Goal: Task Accomplishment & Management: Complete application form

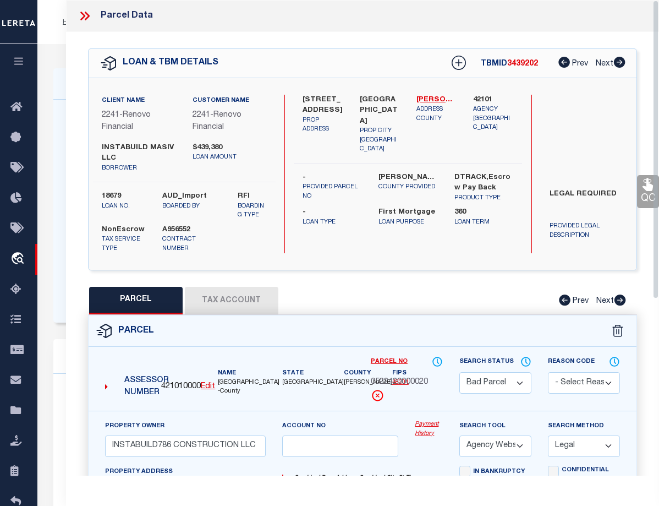
select select "BP"
select select "AGW"
select select "LEG"
select select "25066"
select select "10"
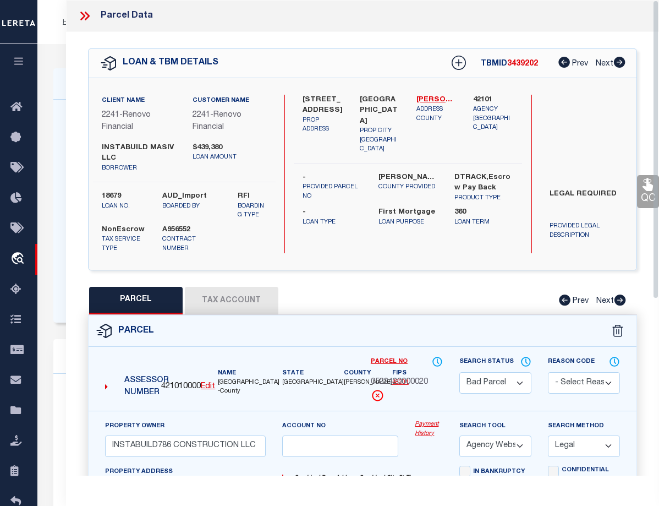
select select "NonEscrow"
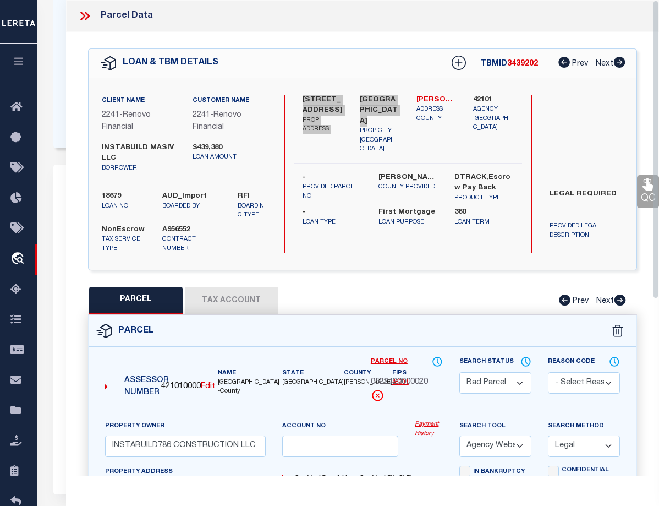
scroll to position [174, 0]
click at [321, 12] on div "Parcel Data" at bounding box center [362, 16] width 593 height 32
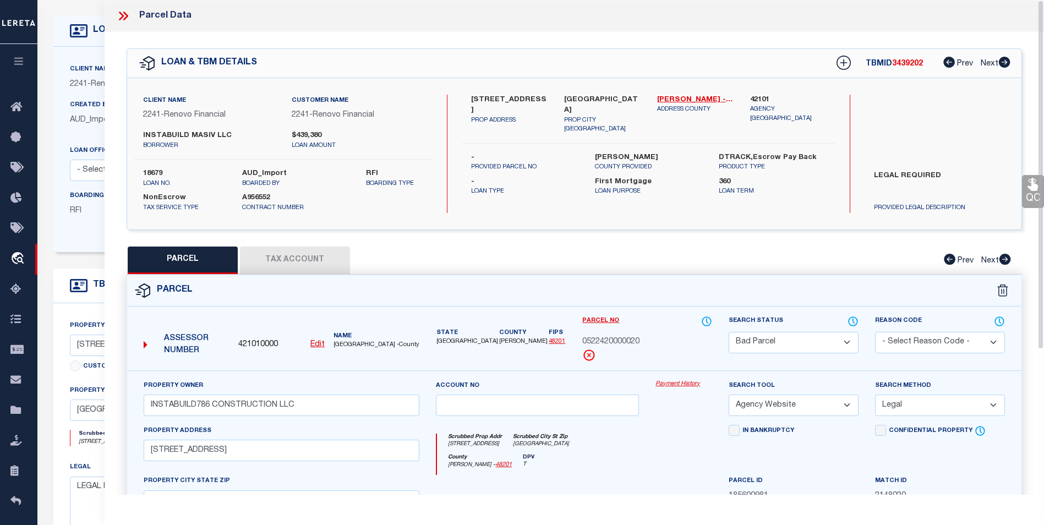
scroll to position [0, 0]
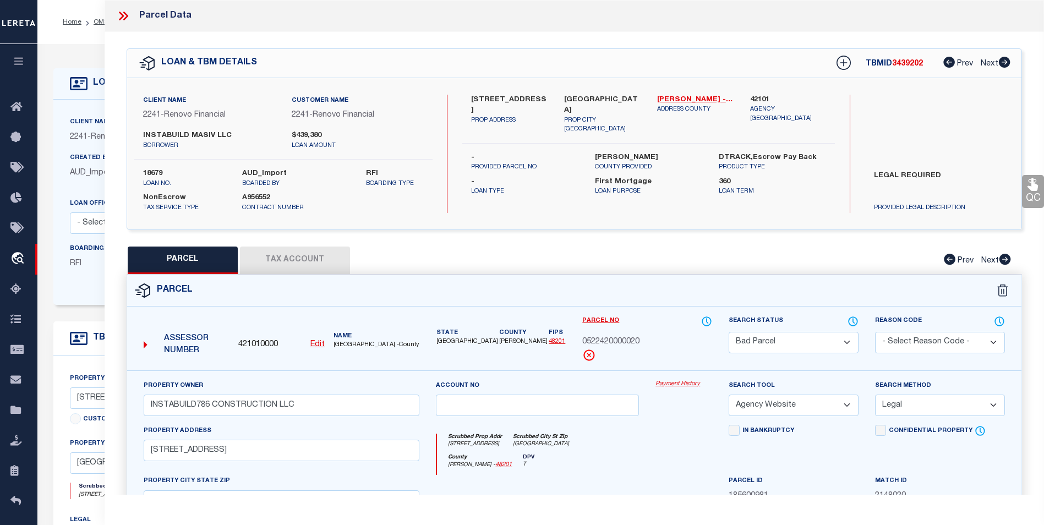
click at [128, 15] on icon at bounding box center [125, 16] width 5 height 9
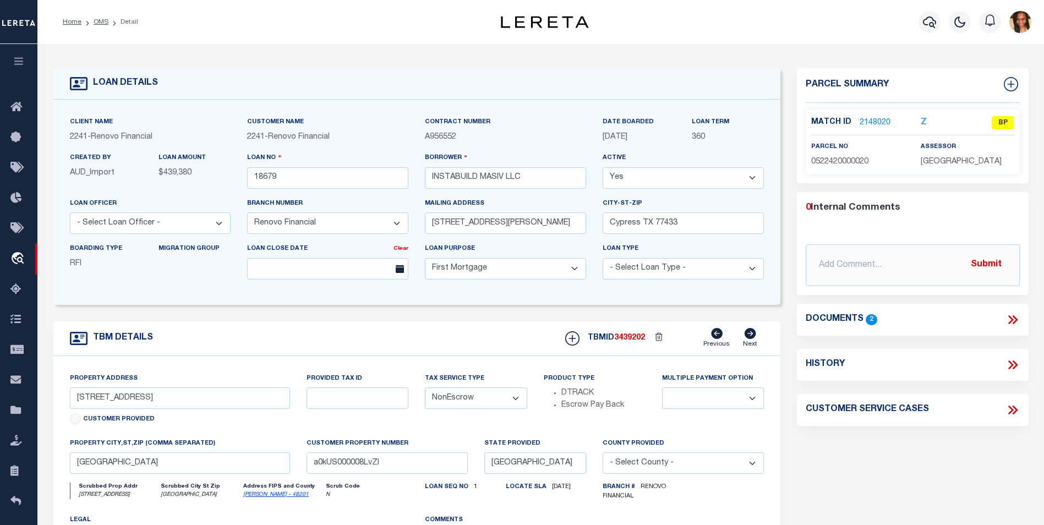
click at [659, 118] on link "2148020" at bounding box center [874, 123] width 31 height 12
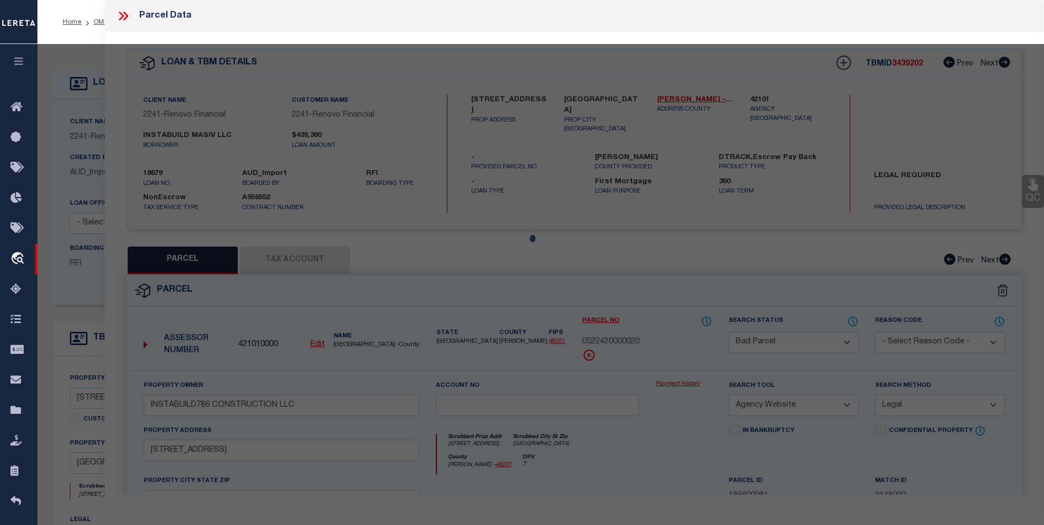
select select "AS"
select select
checkbox input "false"
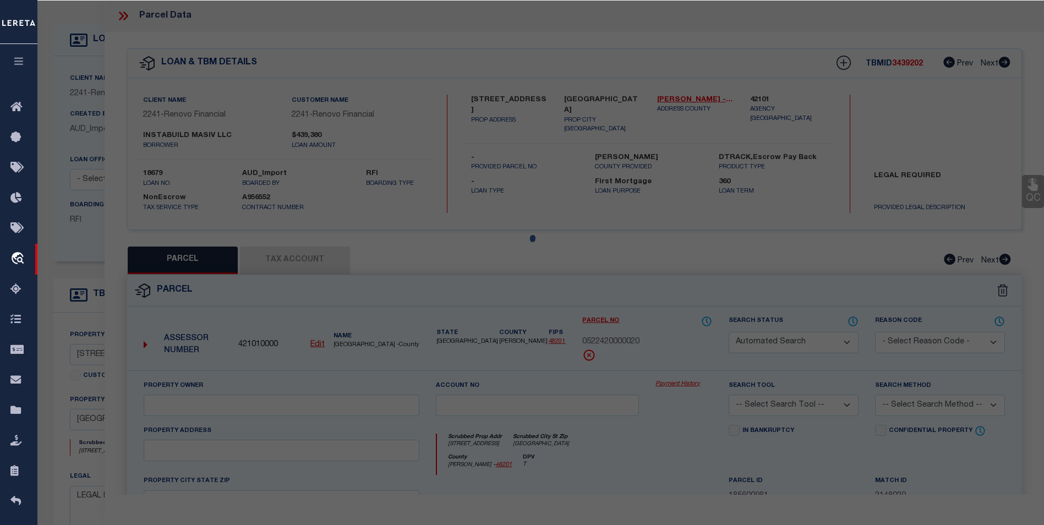
select select "BP"
type input "INSTABUILD786 CONSTRUCTION LLC"
select select "AGW"
select select "LEG"
type input "819 N LOOP # A B"
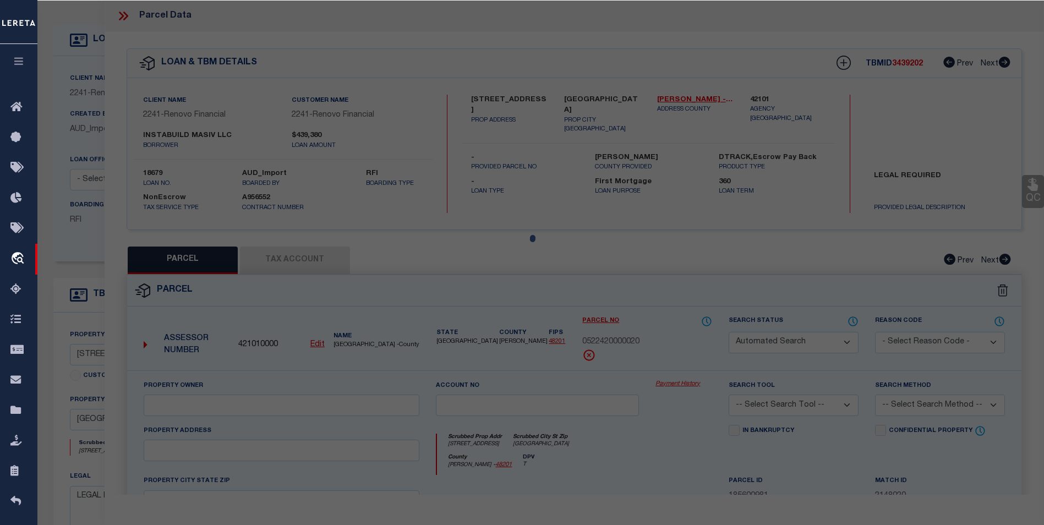
checkbox input "false"
type input "HOUSTON TX 77022"
type textarea "LT 20 BLK 8 MCCOMB L B"
type textarea "Per tax office parcel does not exist"
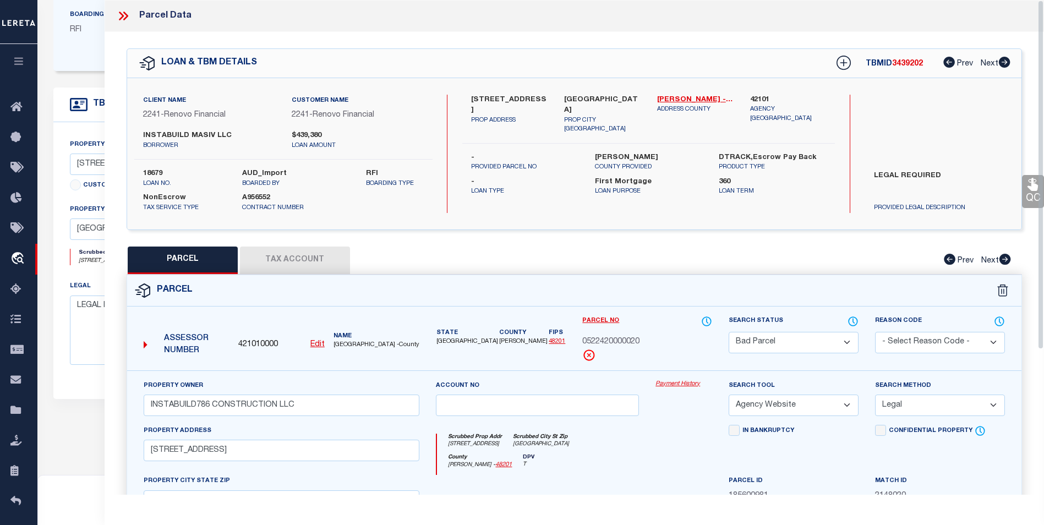
scroll to position [157, 0]
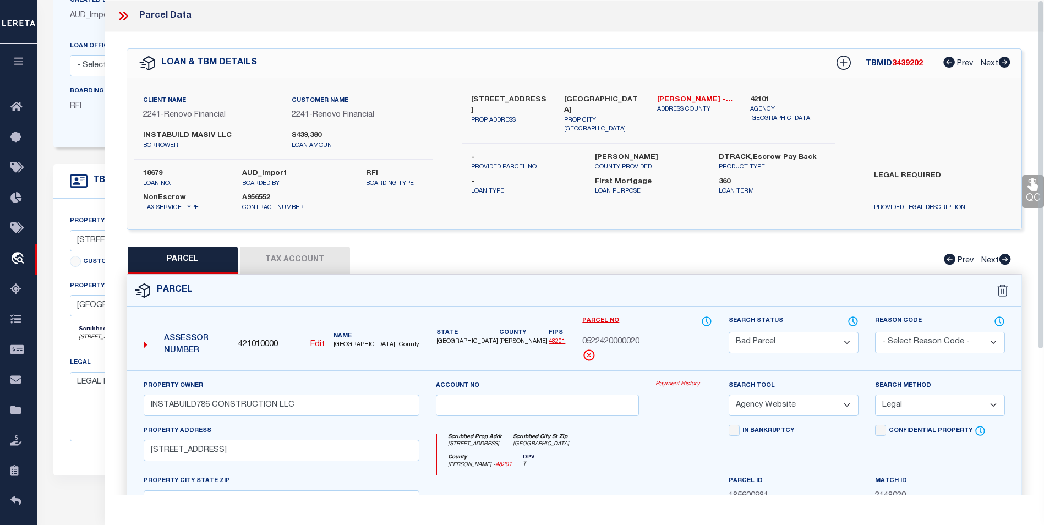
click at [122, 17] on icon at bounding box center [121, 16] width 5 height 9
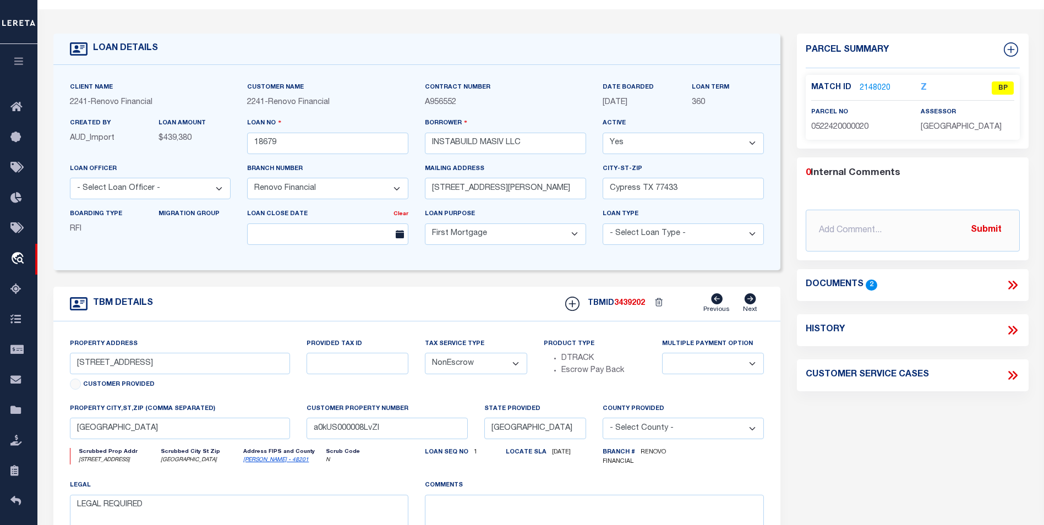
scroll to position [0, 0]
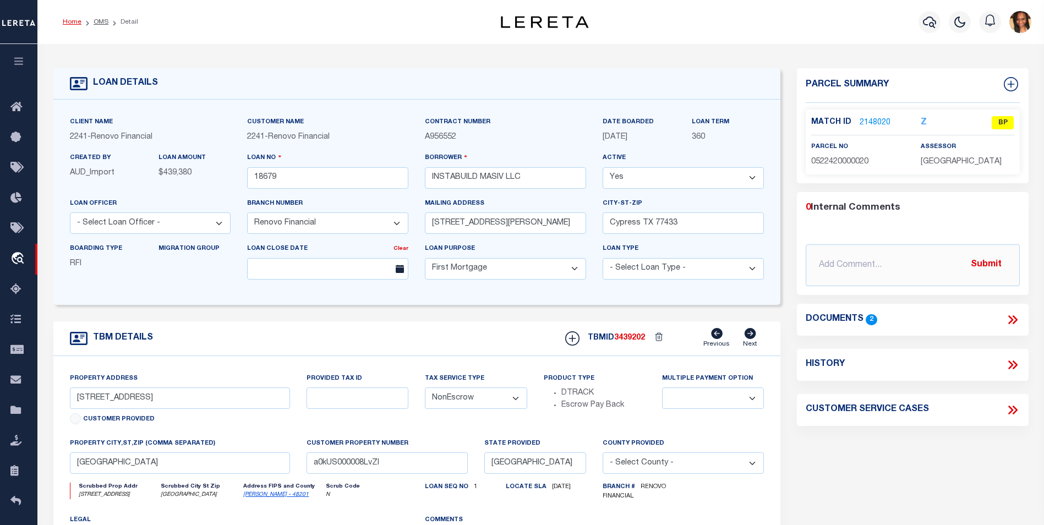
click at [77, 23] on link "Home" at bounding box center [72, 22] width 19 height 7
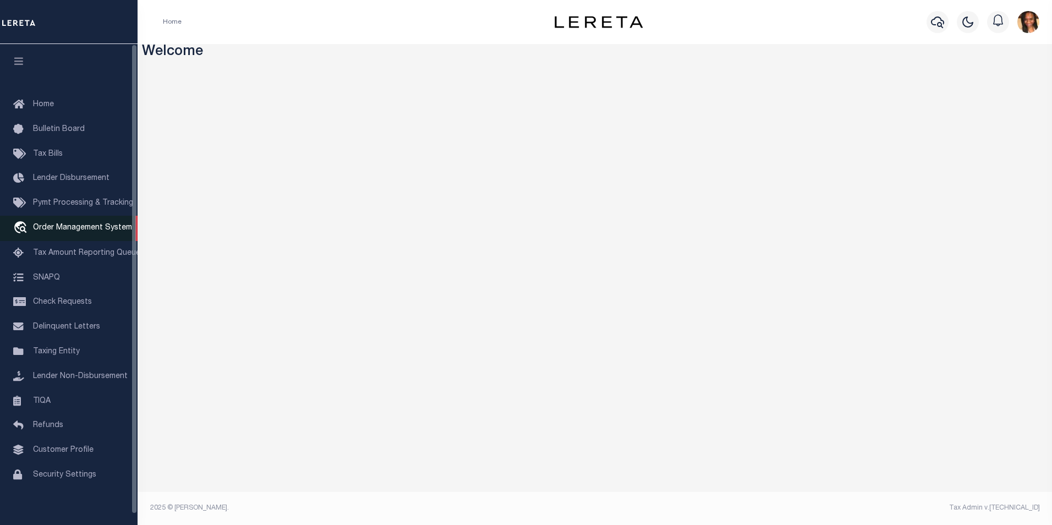
click at [104, 227] on span "Order Management System" at bounding box center [82, 228] width 99 height 8
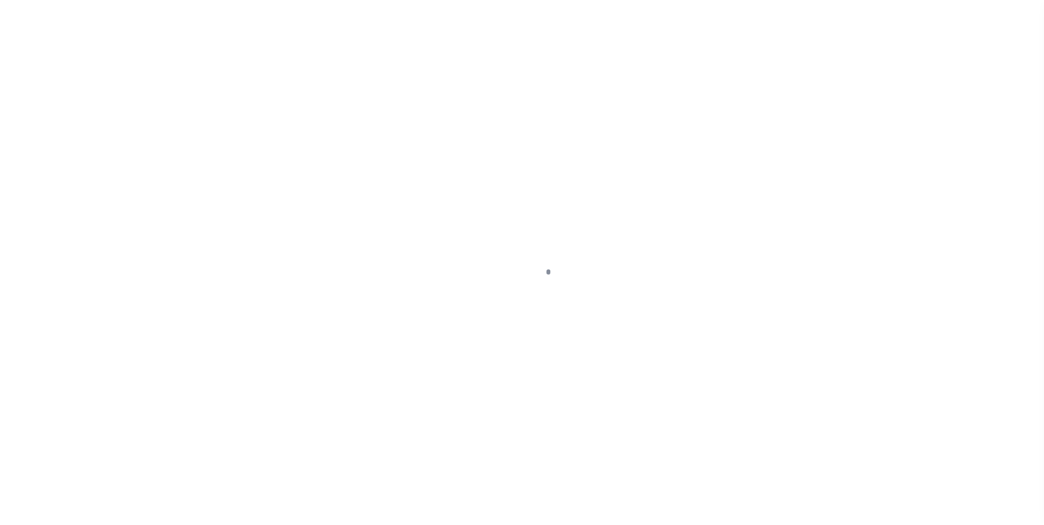
scroll to position [11, 0]
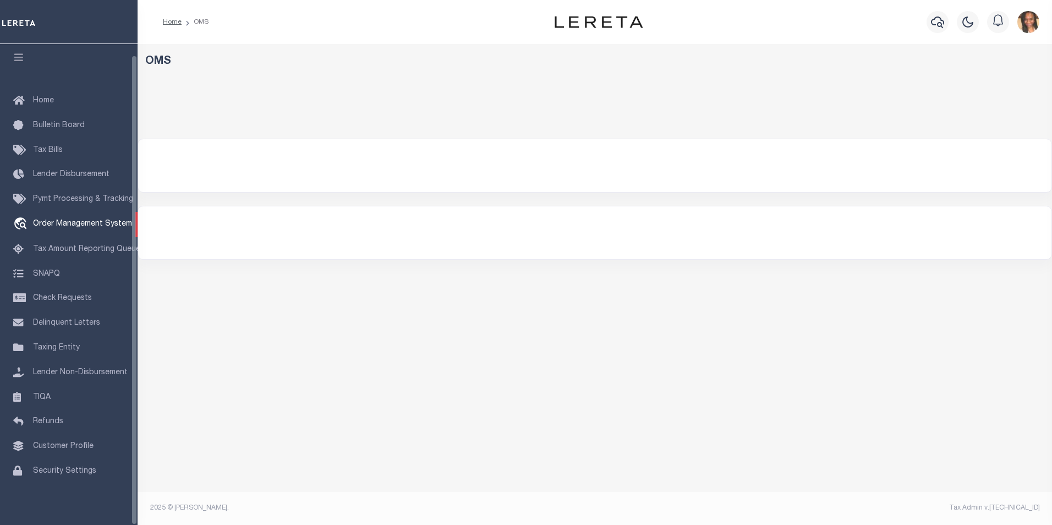
select select "200"
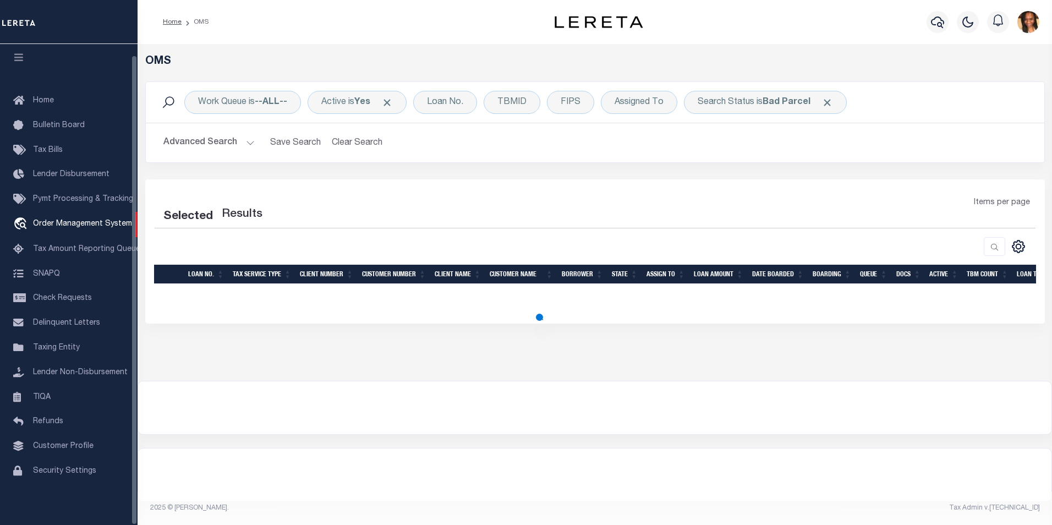
select select "200"
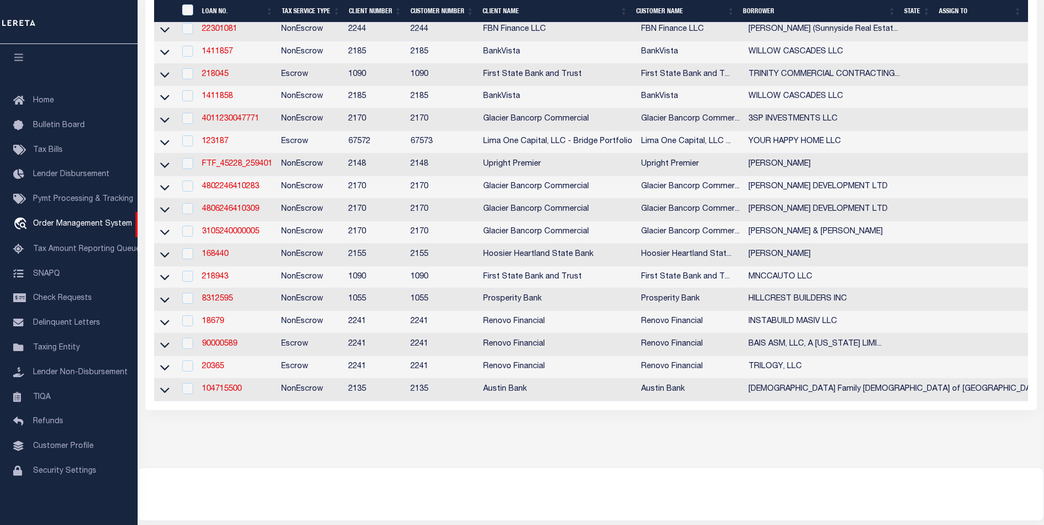
scroll to position [440, 0]
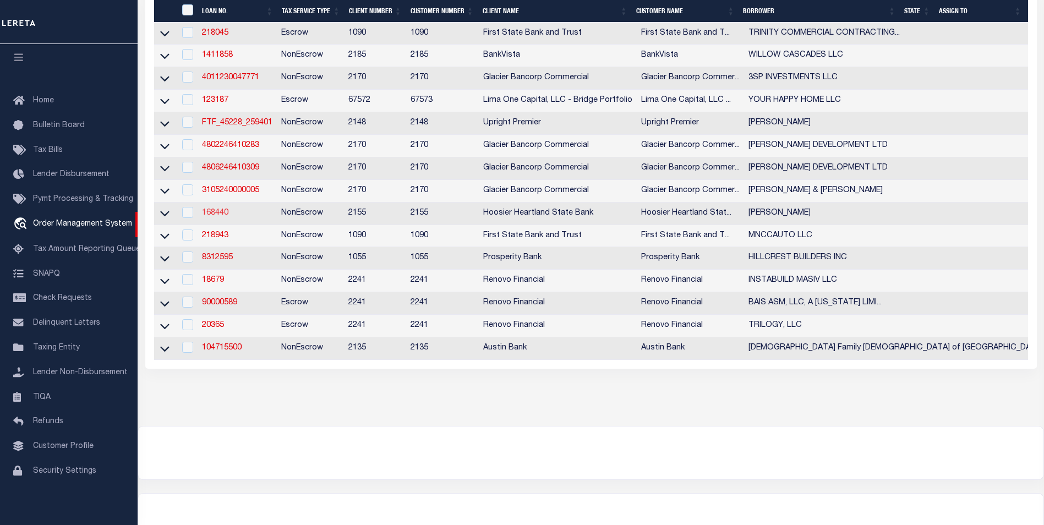
click at [223, 217] on link "168440" at bounding box center [215, 213] width 26 height 8
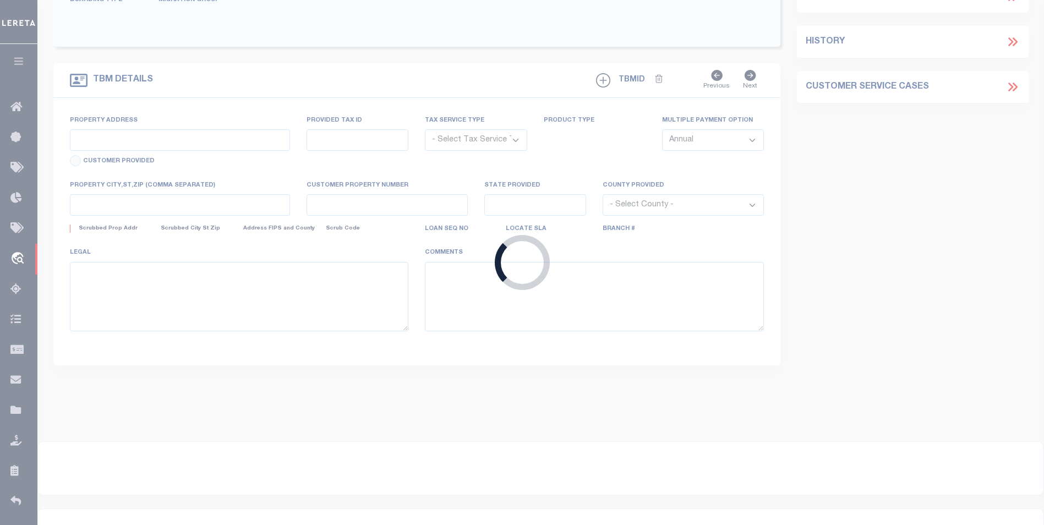
type input "168440"
type input "Justin Swartz"
select select
type input "2907 W 800 S"
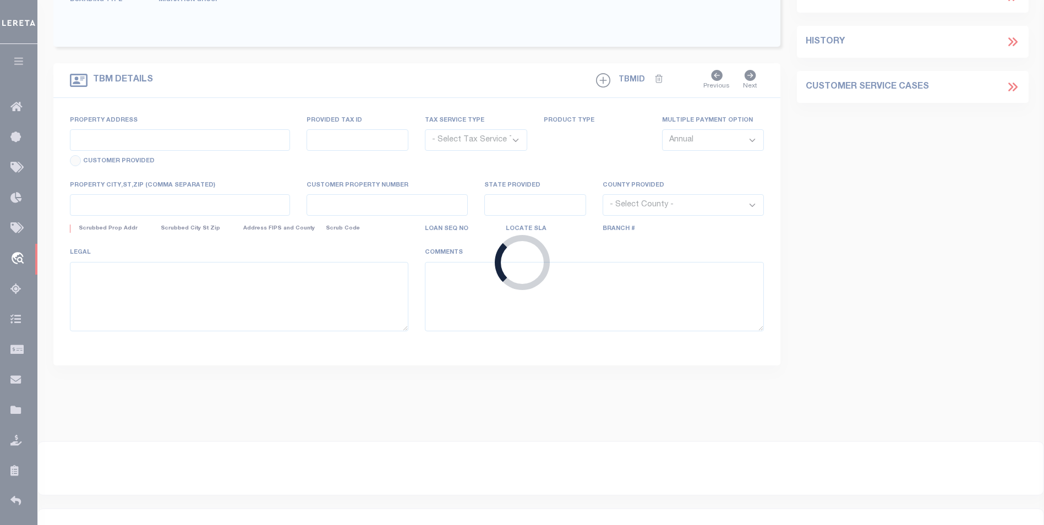
type input "ROSEDALE IN 47874-7081"
select select "10"
select select "NonEscrow"
type input "4794 W 900 S"
type input "61-14-20-000-307.000-003"
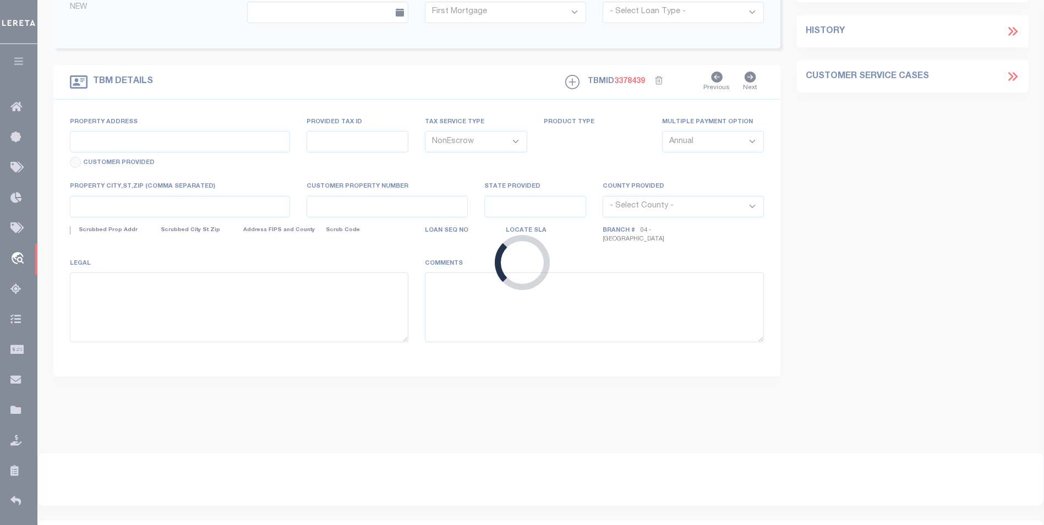
select select
type input "ROSEDALE IN 47874"
type input "IN"
select select "[PERSON_NAME]"
select select "3668"
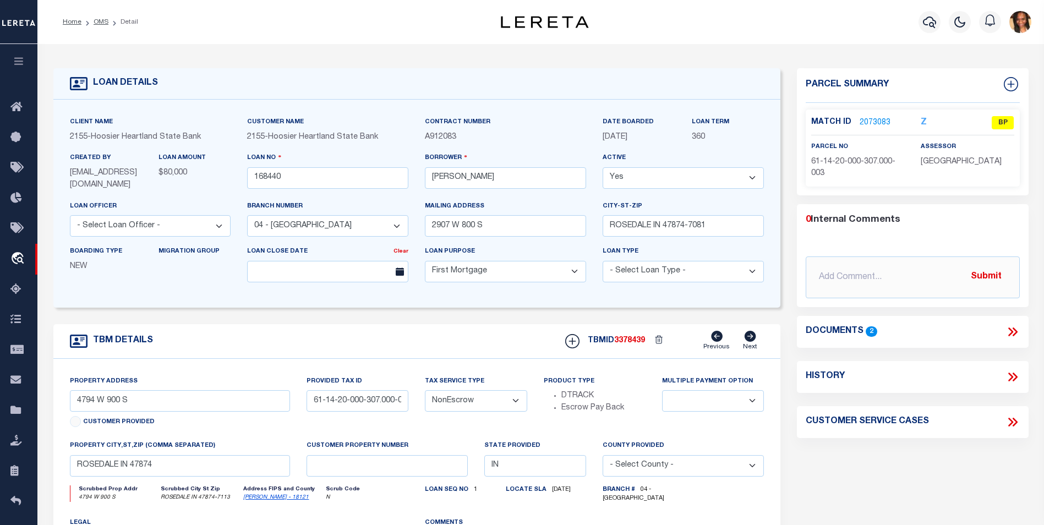
click at [874, 119] on link "2073083" at bounding box center [874, 123] width 31 height 12
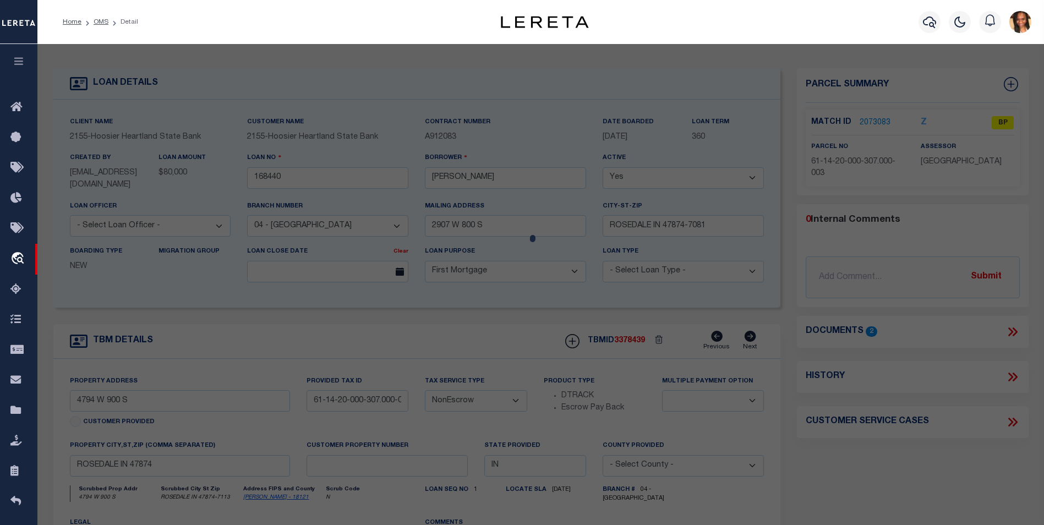
checkbox input "false"
select select "BP"
type input "Swartz, Justin M"
select select "AGW"
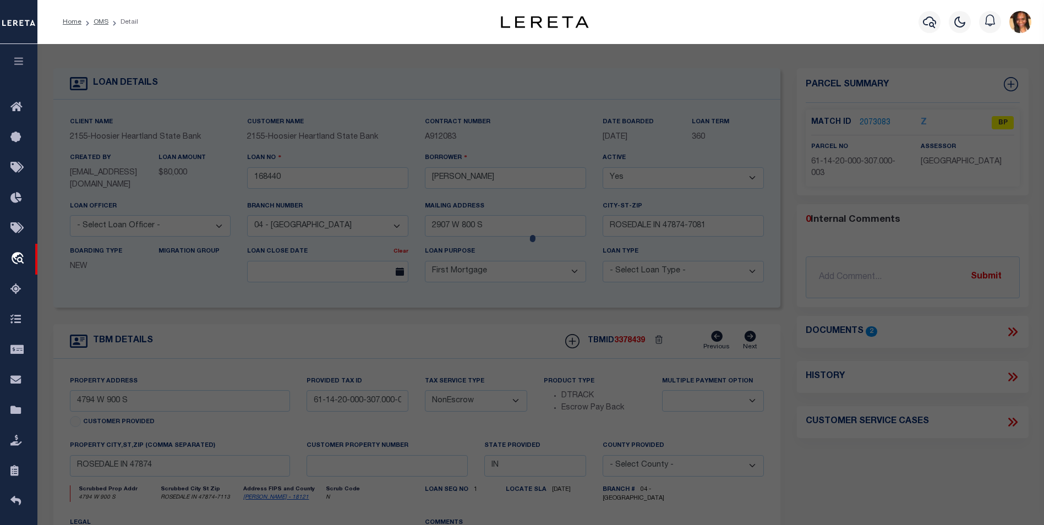
select select
type input "4794 W 900 S"
type input "ROSEDALE IN 47874"
type textarea "Pt E1/2 SW 20-14-8 24.02"
type textarea "Incorrect parcel"
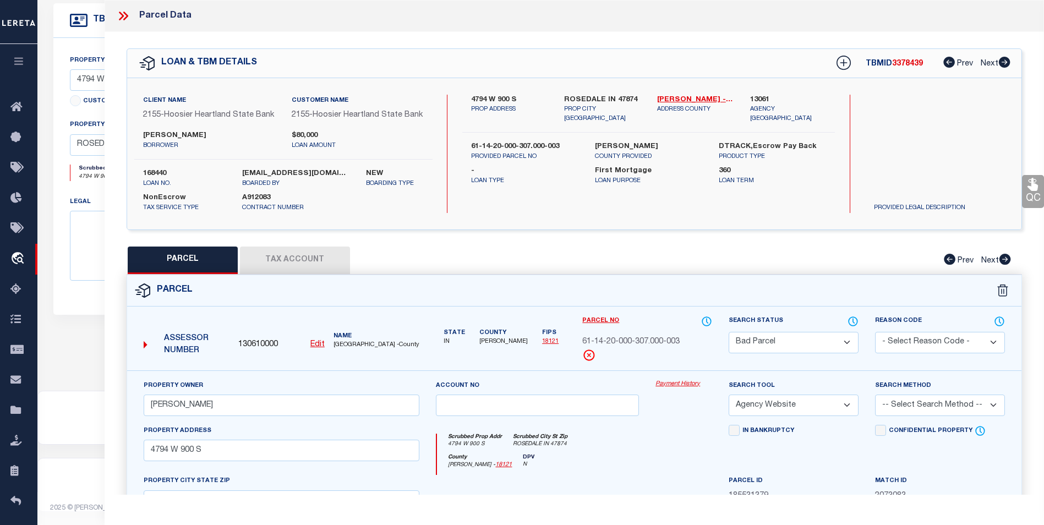
click at [119, 18] on icon at bounding box center [123, 16] width 14 height 14
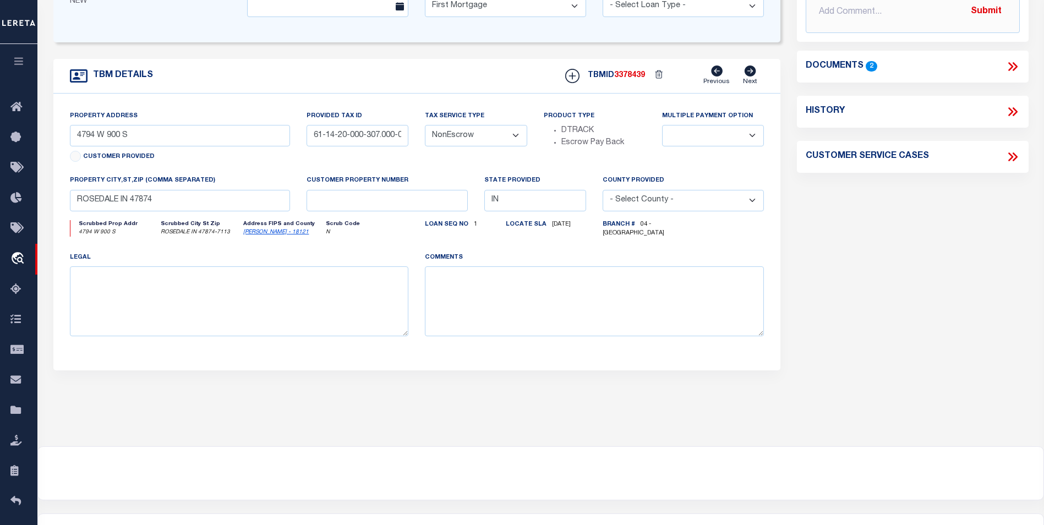
scroll to position [215, 0]
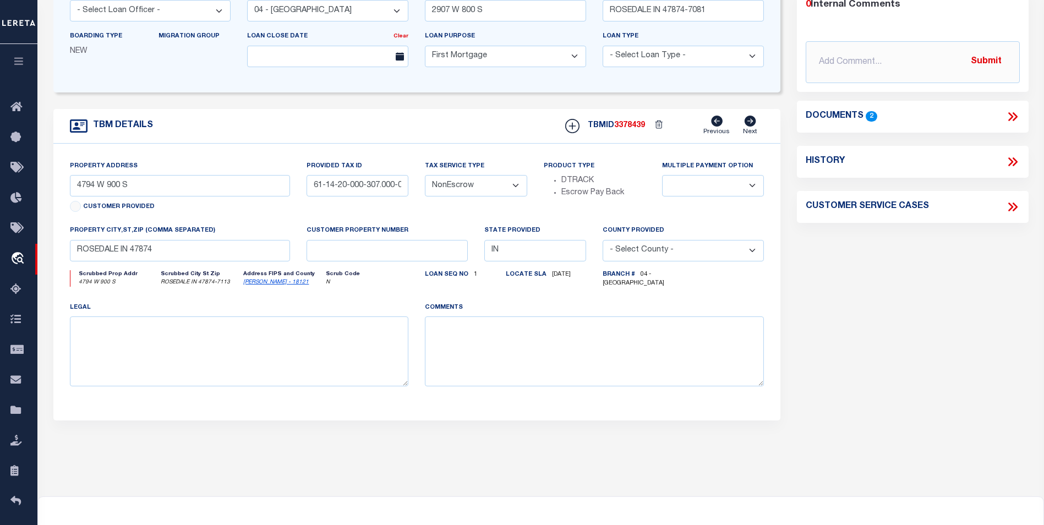
click at [1006, 117] on icon at bounding box center [1012, 116] width 14 height 14
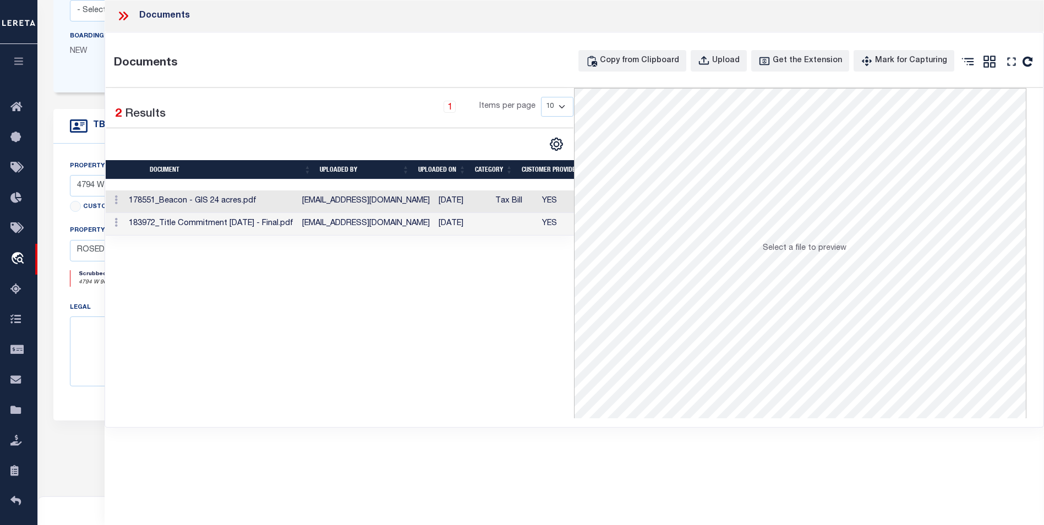
click at [377, 204] on td "jwaye@myhhsb.com" at bounding box center [366, 201] width 136 height 23
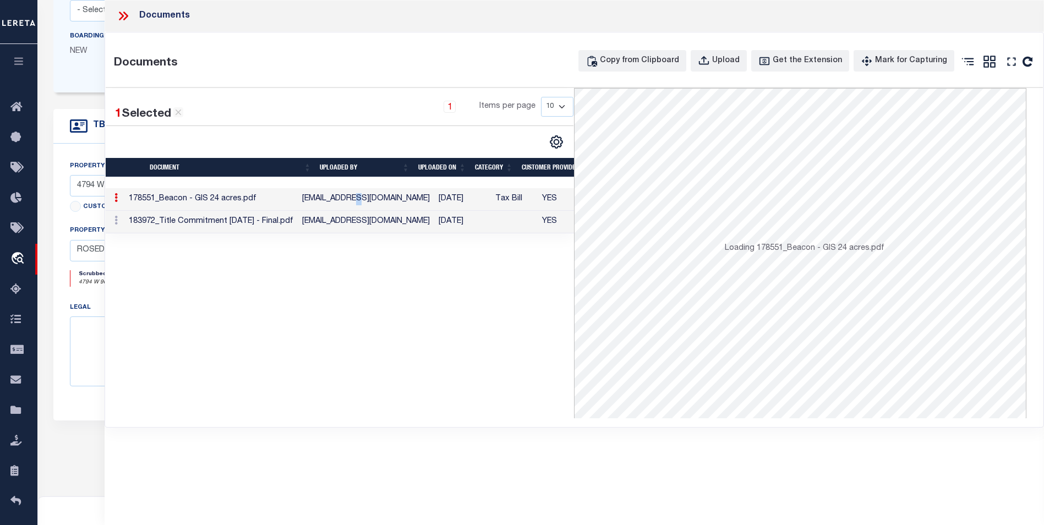
click at [377, 204] on td "jwaye@myhhsb.com" at bounding box center [366, 199] width 136 height 23
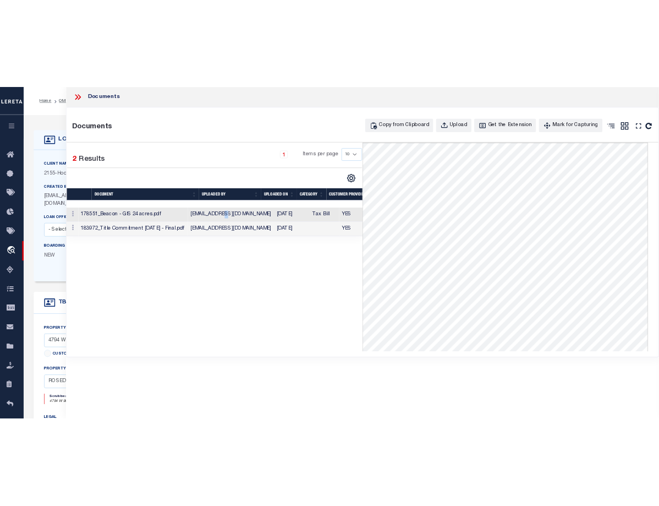
scroll to position [171, 0]
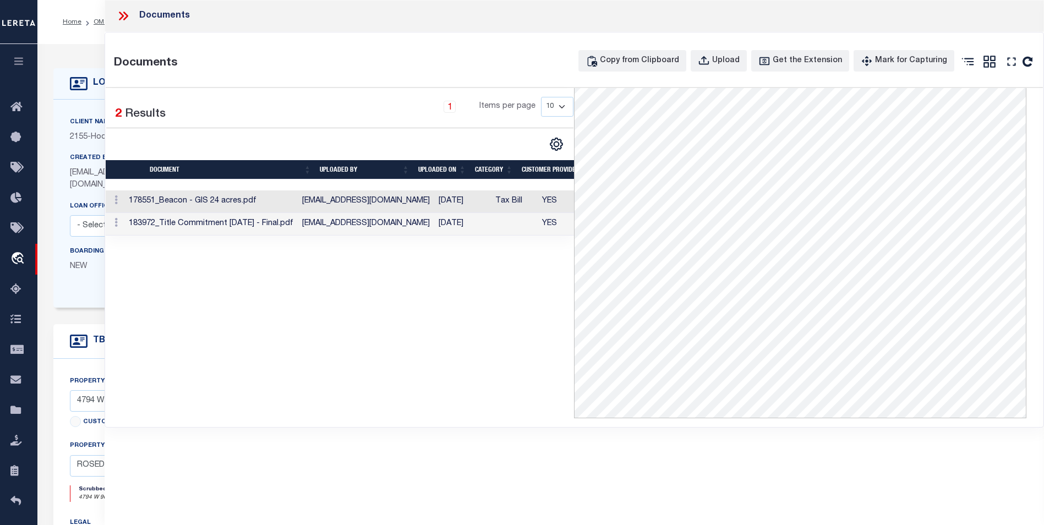
click at [298, 225] on td "183972_Title Commitment 9.19.24 - Final.pdf" at bounding box center [210, 224] width 173 height 23
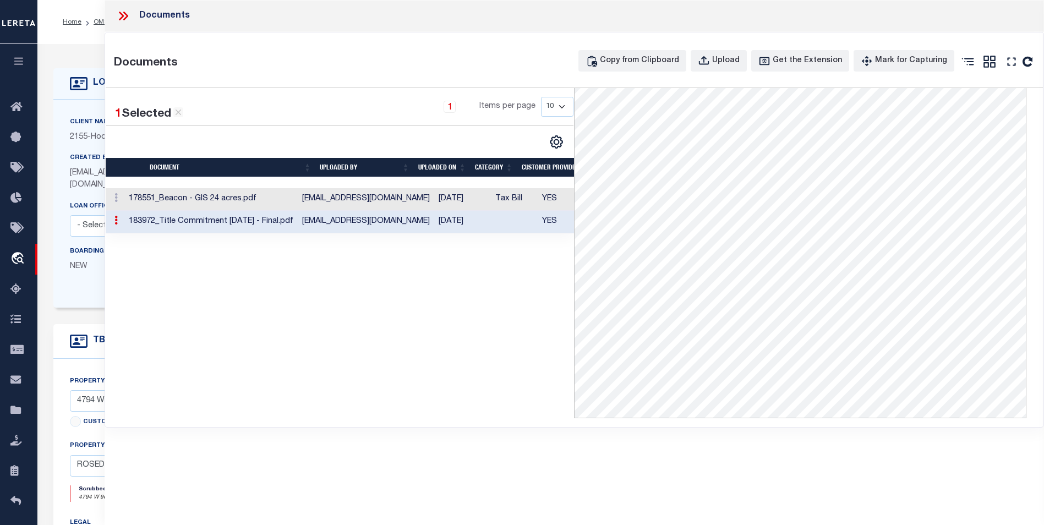
click at [298, 225] on td "183972_Title Commitment 9.19.24 - Final.pdf" at bounding box center [210, 222] width 173 height 23
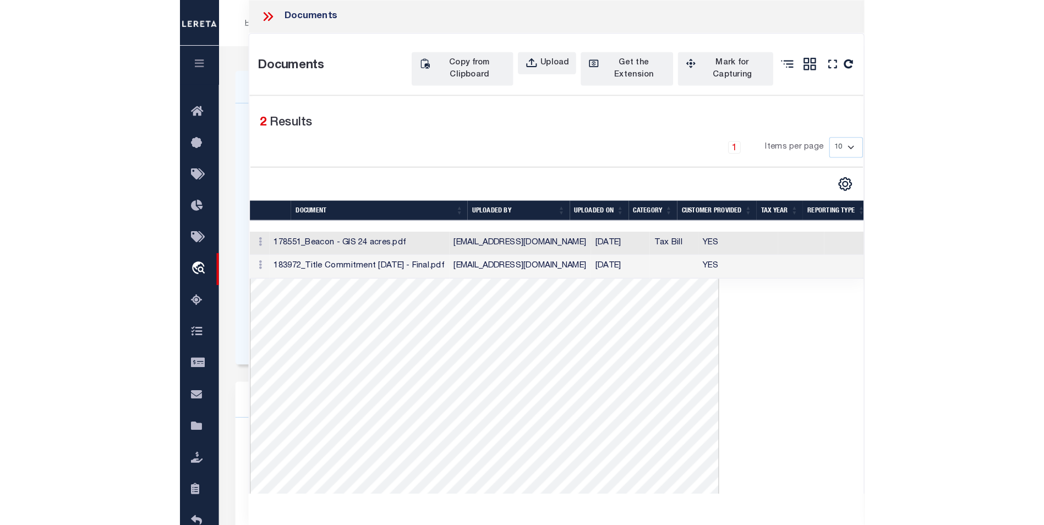
scroll to position [151, 0]
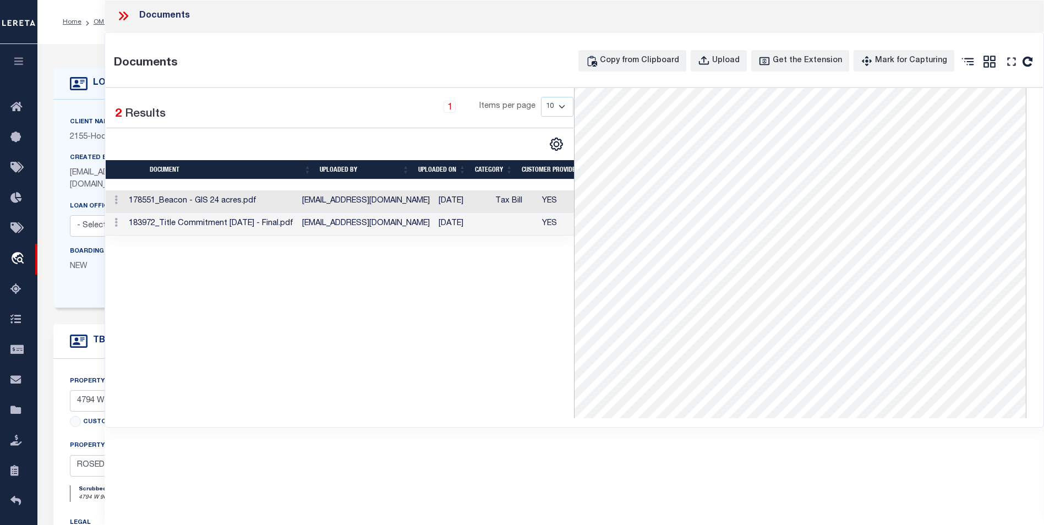
click at [121, 17] on icon at bounding box center [123, 16] width 14 height 14
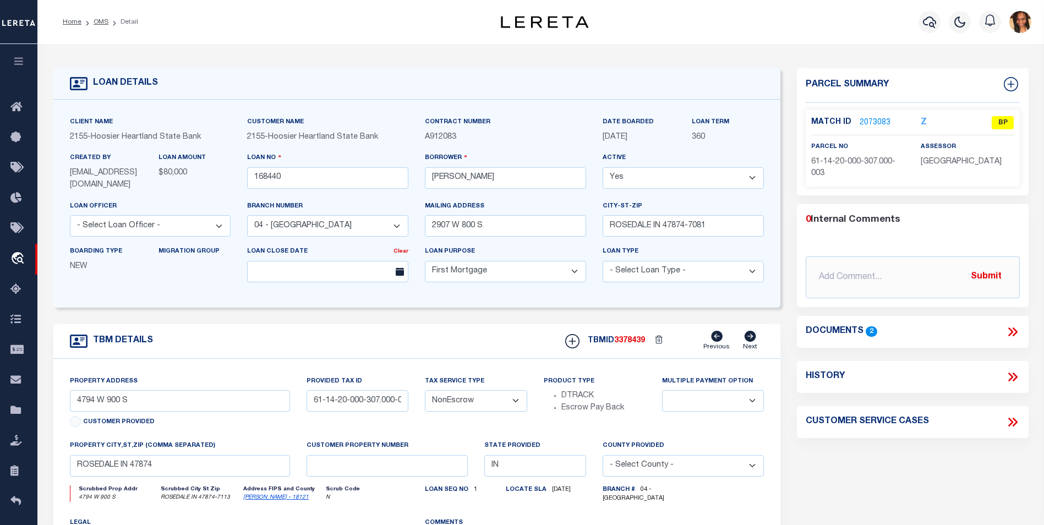
click at [862, 117] on link "2073083" at bounding box center [874, 123] width 31 height 12
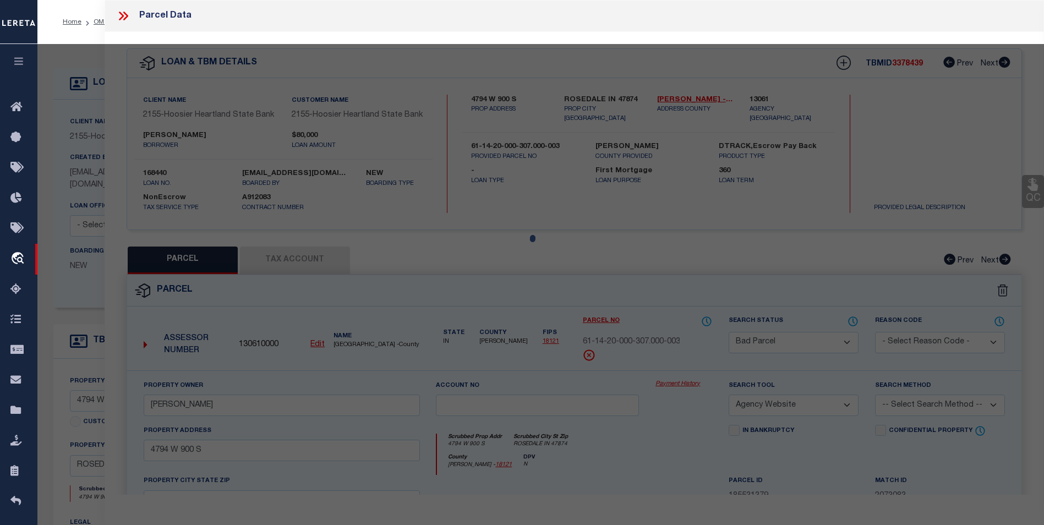
select select "AS"
select select
checkbox input "false"
select select "BP"
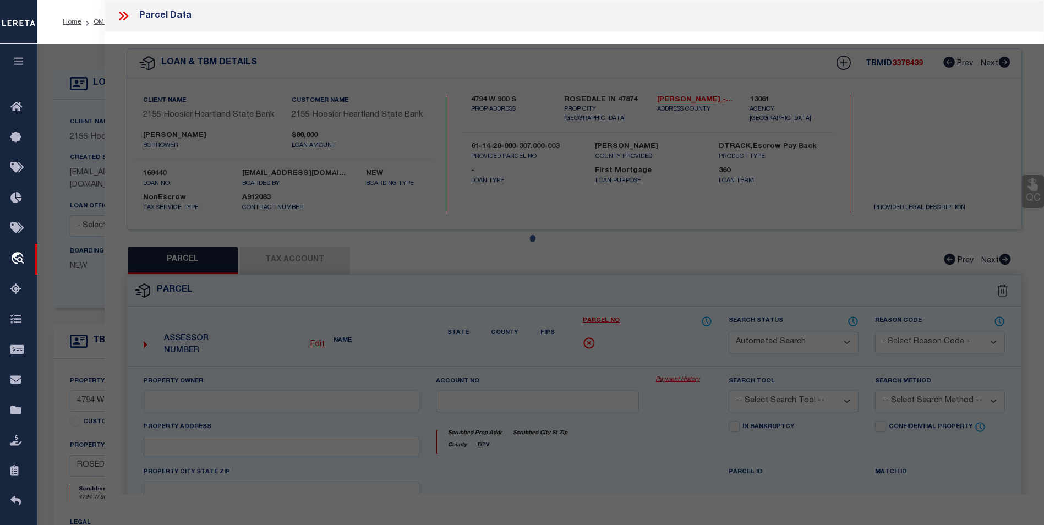
type input "Swartz, Justin M"
select select "AGW"
select select
type input "4794 W 900 S"
type input "ROSEDALE IN 47874"
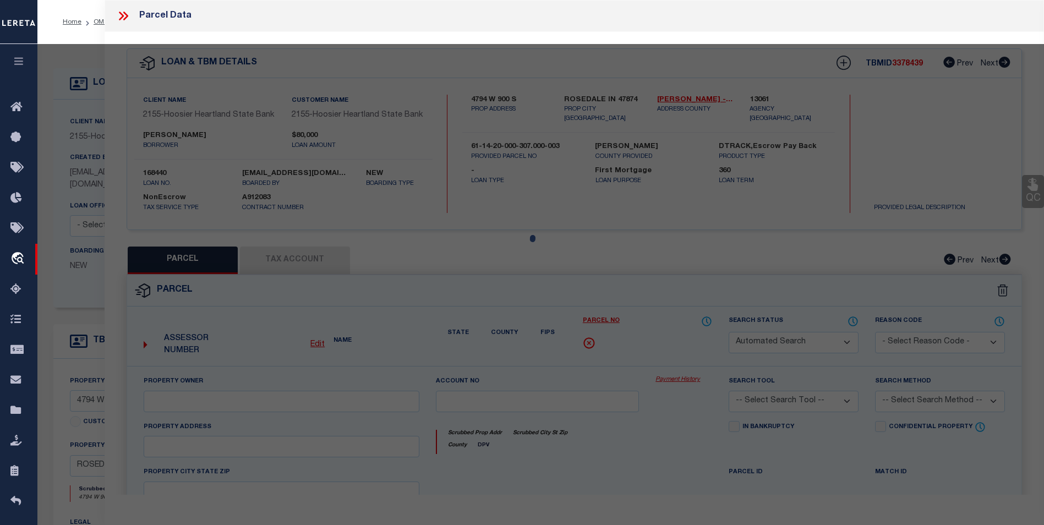
type textarea "Pt E1/2 SW 20-14-8 24.02"
type textarea "Incorrect parcel"
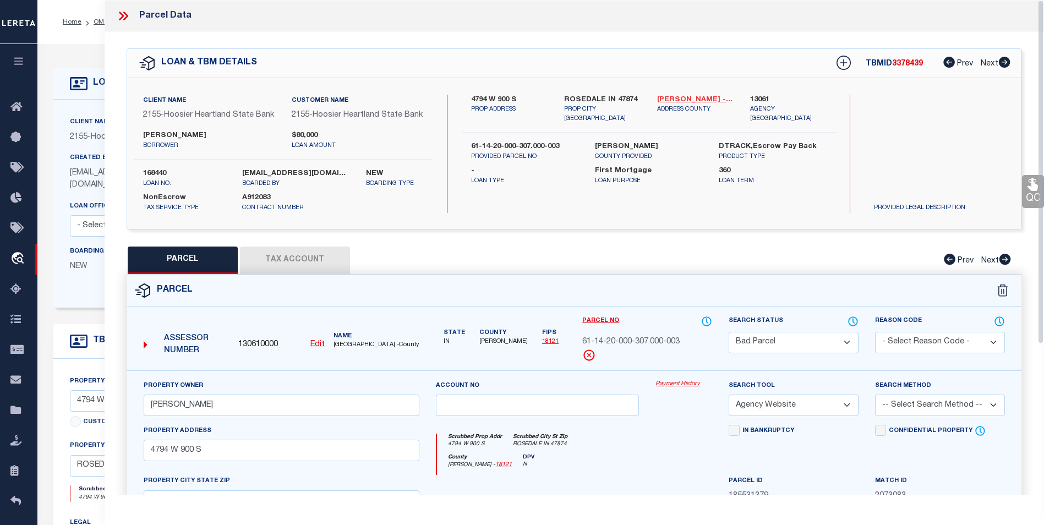
click at [692, 97] on link "Parke - 18121" at bounding box center [695, 100] width 76 height 11
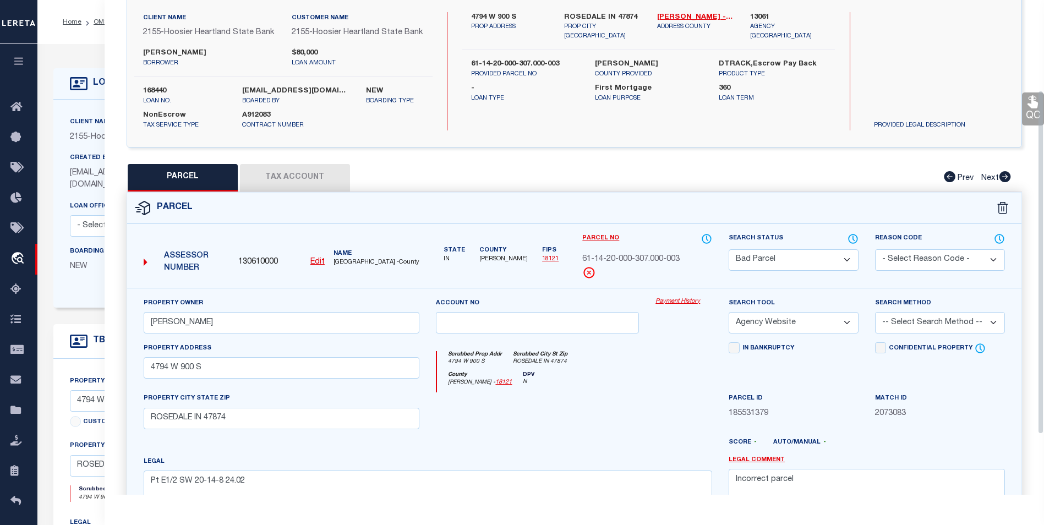
scroll to position [0, 0]
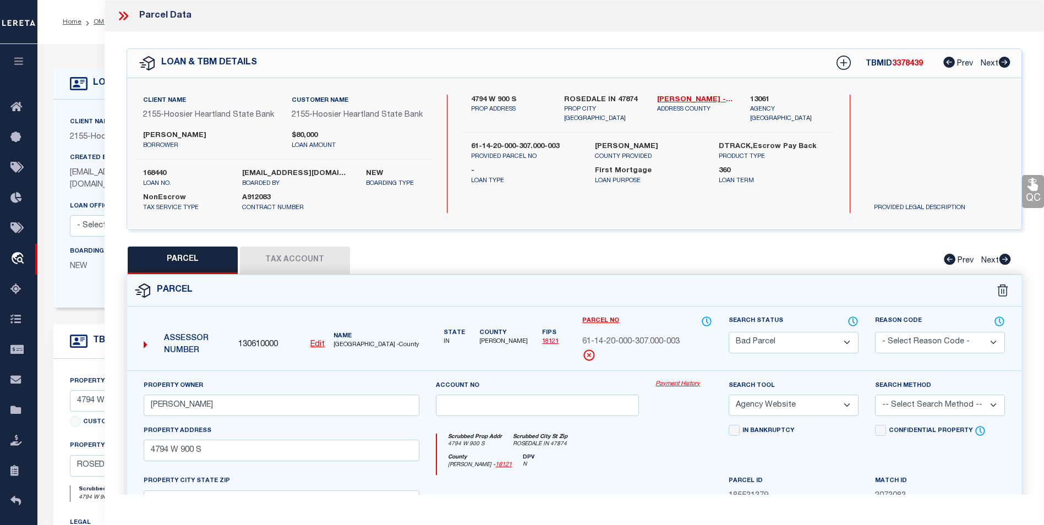
click at [123, 17] on icon at bounding box center [121, 16] width 5 height 9
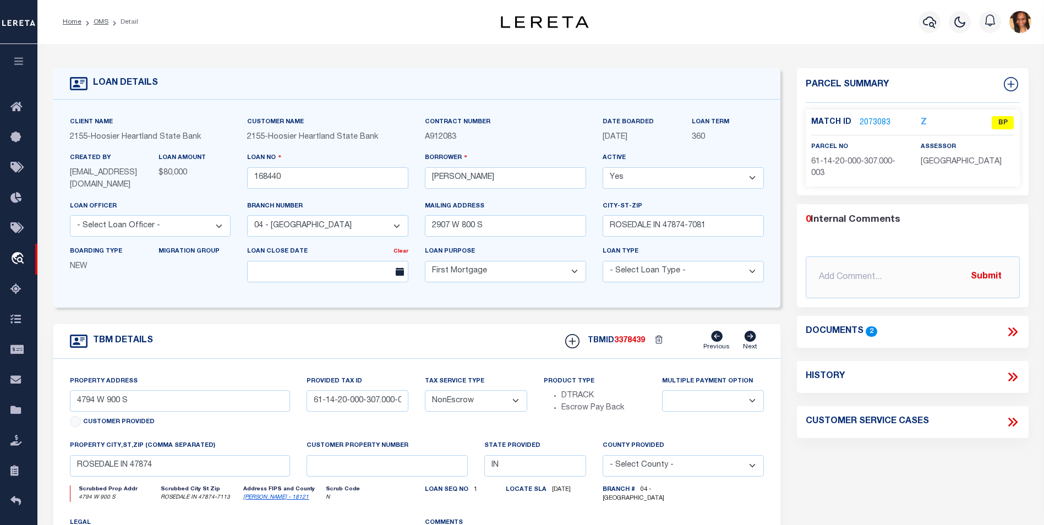
click at [862, 123] on link "2073083" at bounding box center [874, 123] width 31 height 12
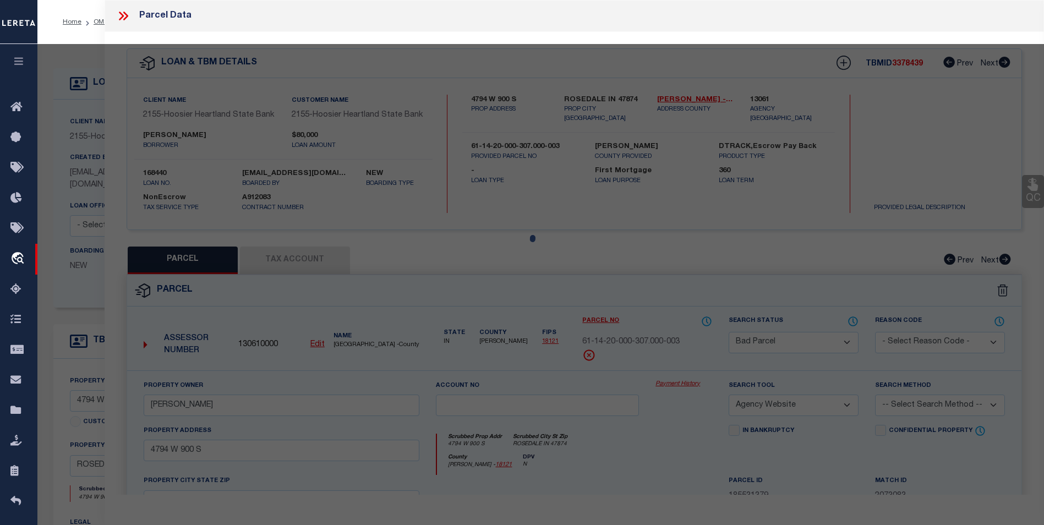
select select "AS"
select select
checkbox input "false"
select select "BP"
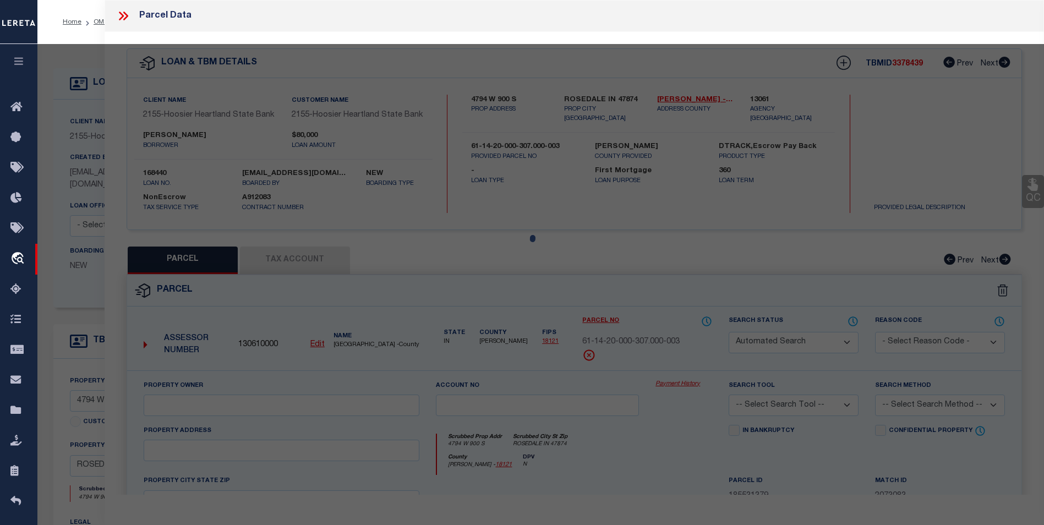
type input "Swartz, Justin M"
select select "AGW"
select select
type input "4794 W 900 S"
type input "ROSEDALE IN 47874"
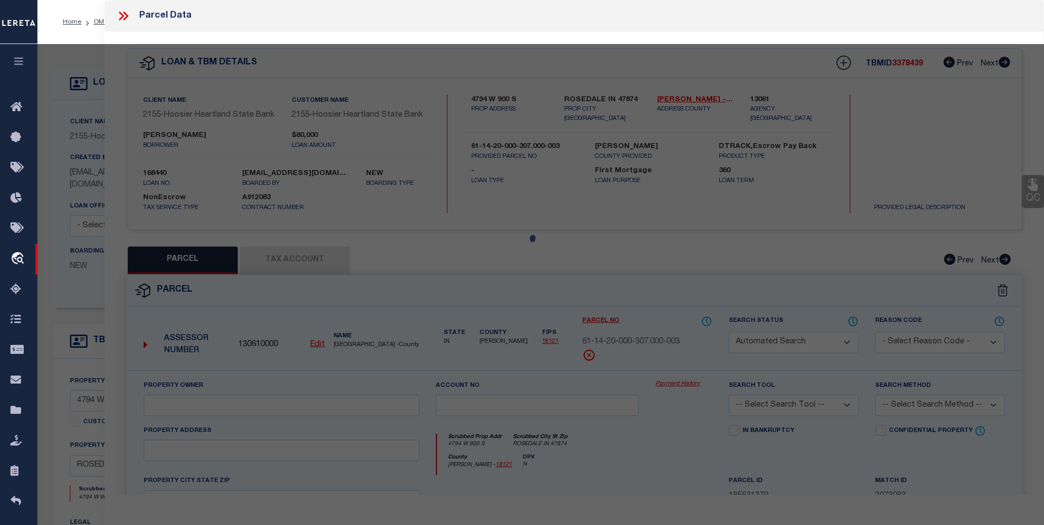
type textarea "Pt E1/2 SW 20-14-8 24.02"
type textarea "Incorrect parcel"
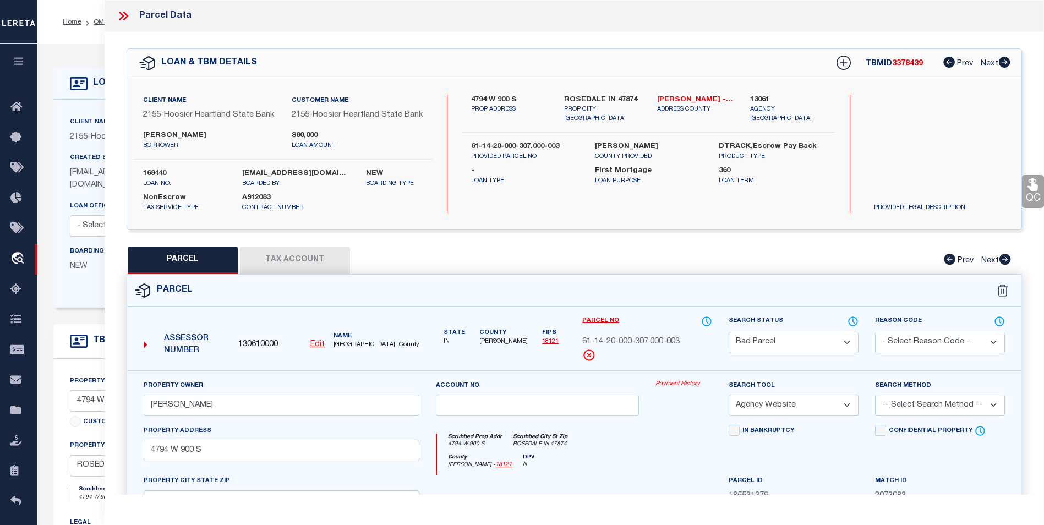
click at [312, 266] on button "Tax Account" at bounding box center [295, 260] width 110 height 28
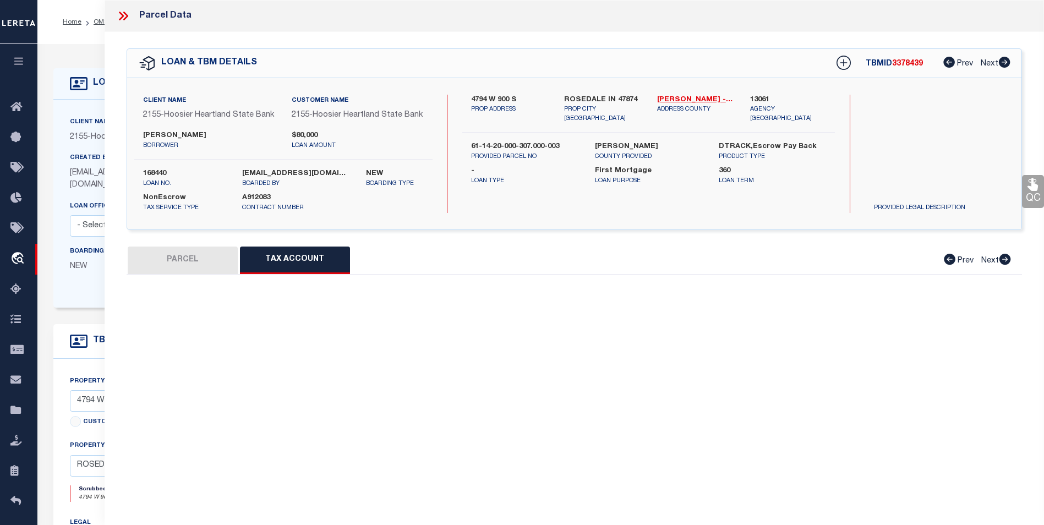
select select "100"
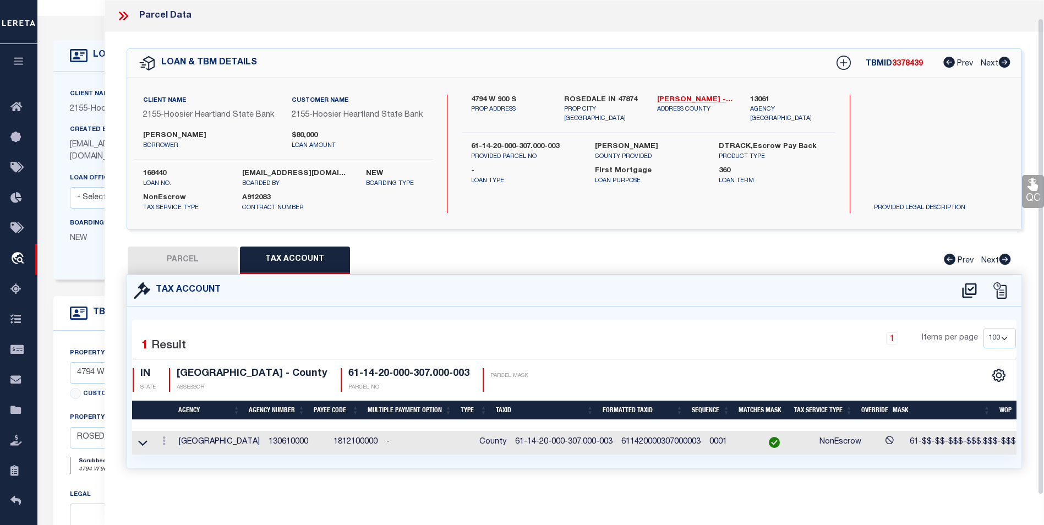
scroll to position [55, 0]
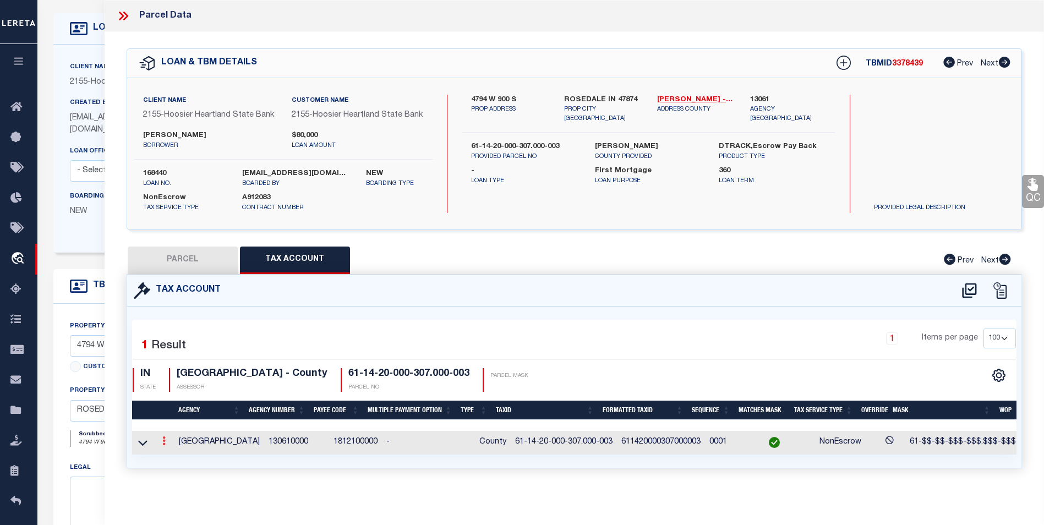
click at [163, 436] on icon at bounding box center [163, 440] width 3 height 9
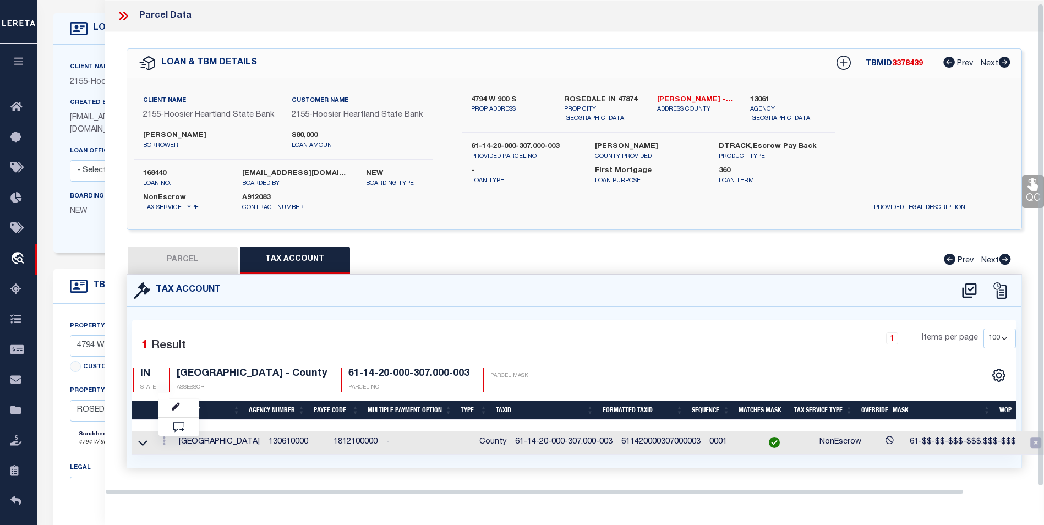
click at [380, 323] on div "Selected 1 Result 1 Items per page 10 25 50 100 IN STATE" at bounding box center [574, 386] width 894 height 161
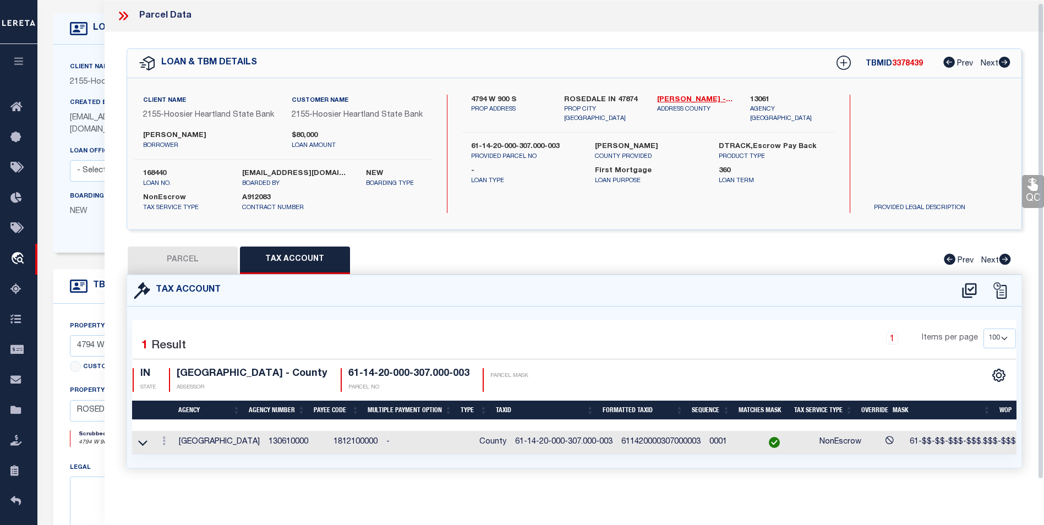
click at [118, 9] on icon at bounding box center [123, 16] width 14 height 14
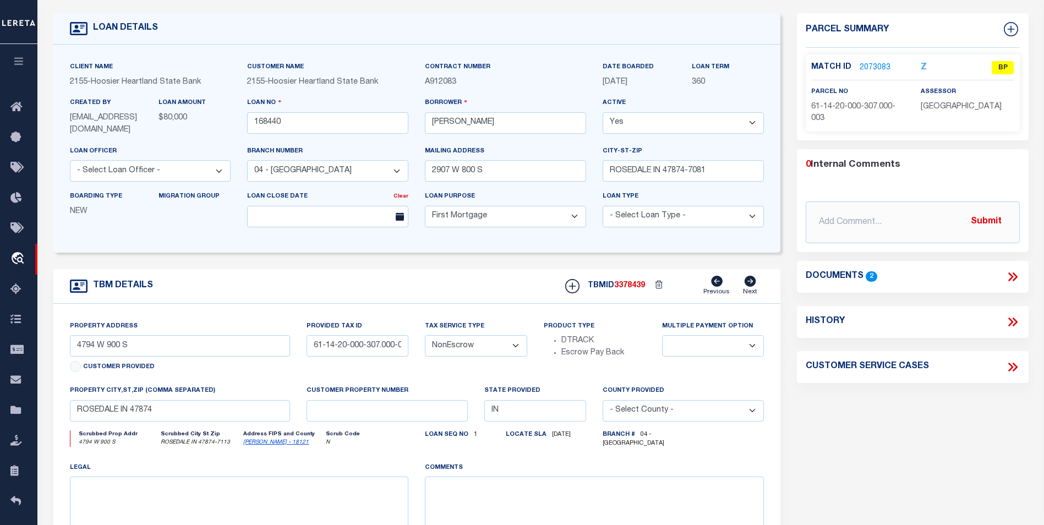
click at [1011, 275] on icon at bounding box center [1010, 276] width 5 height 9
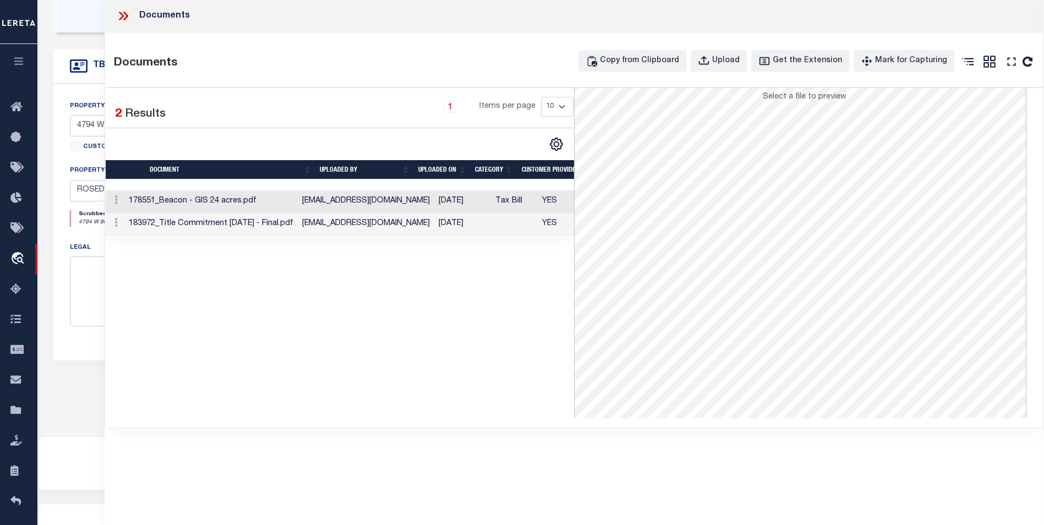
scroll to position [171, 0]
click at [404, 202] on td "jwaye@myhhsb.com" at bounding box center [366, 201] width 136 height 23
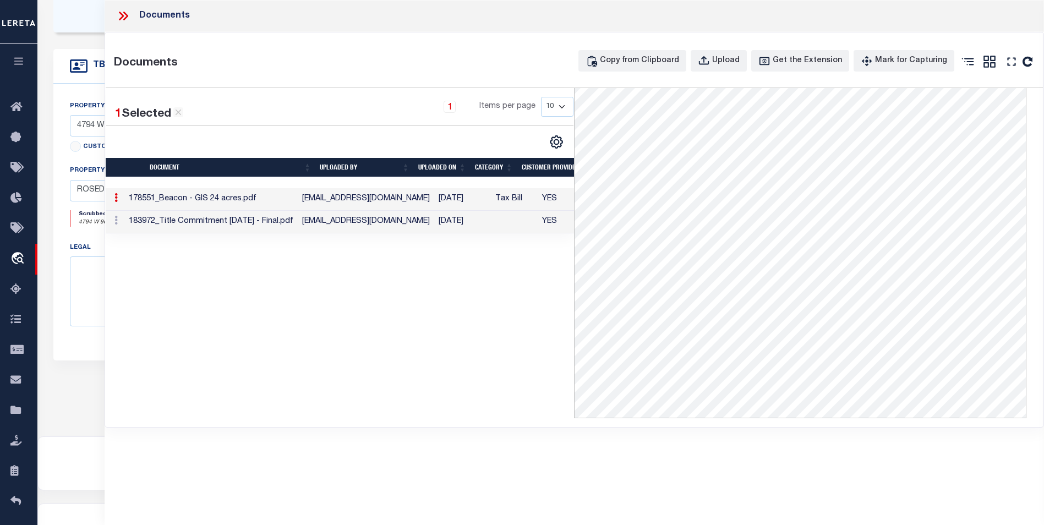
click at [377, 221] on td "asmekens@myhhsb.com" at bounding box center [366, 222] width 136 height 23
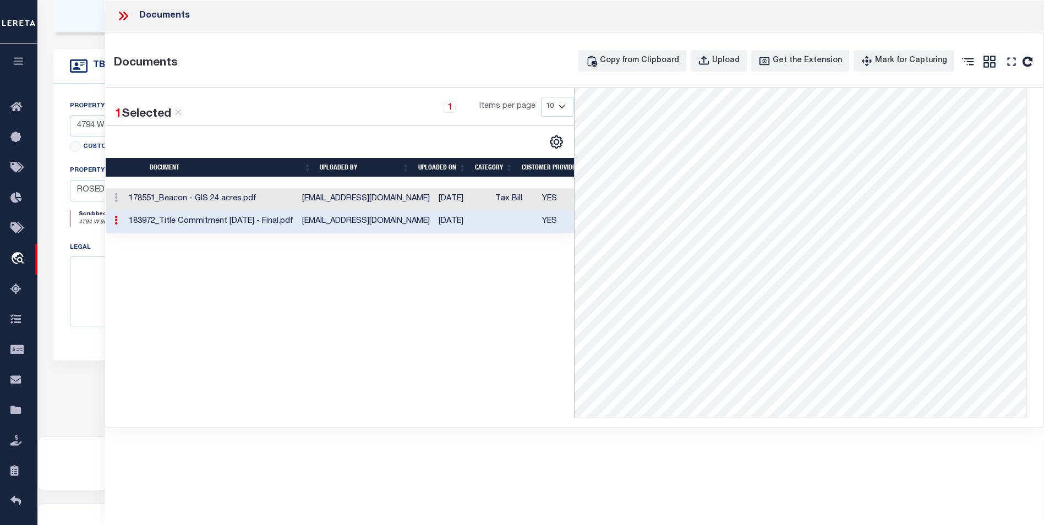
click at [377, 221] on td "asmekens@myhhsb.com" at bounding box center [366, 222] width 136 height 23
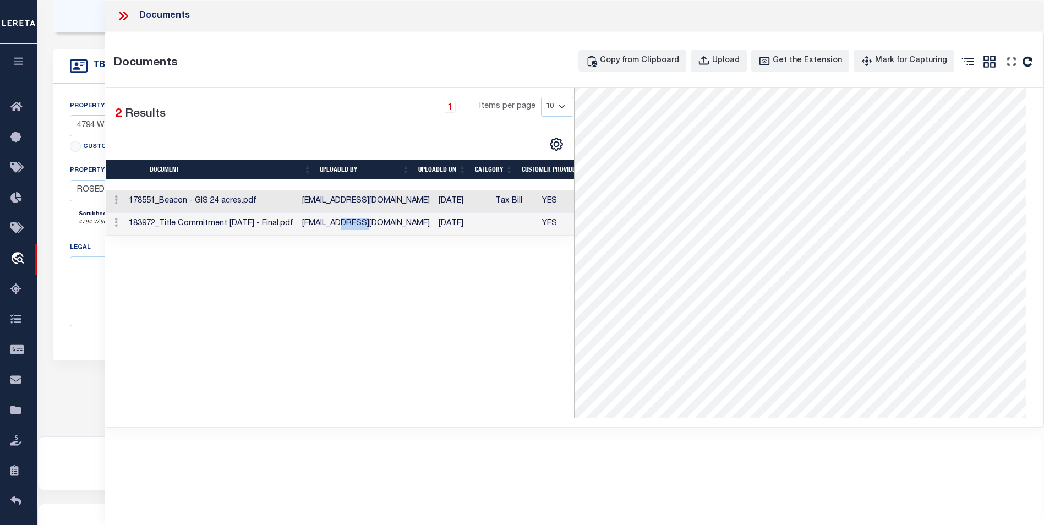
click at [123, 17] on icon at bounding box center [121, 16] width 5 height 9
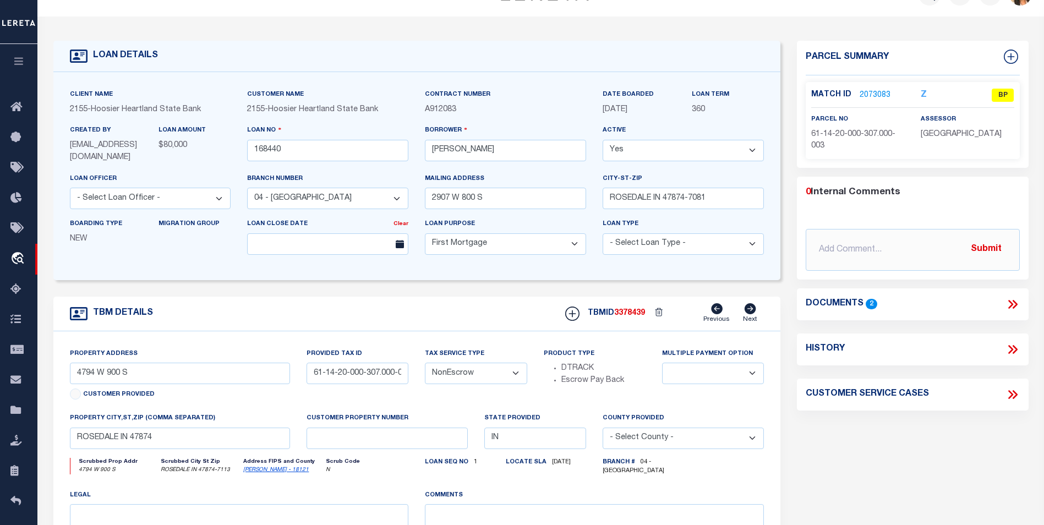
scroll to position [0, 0]
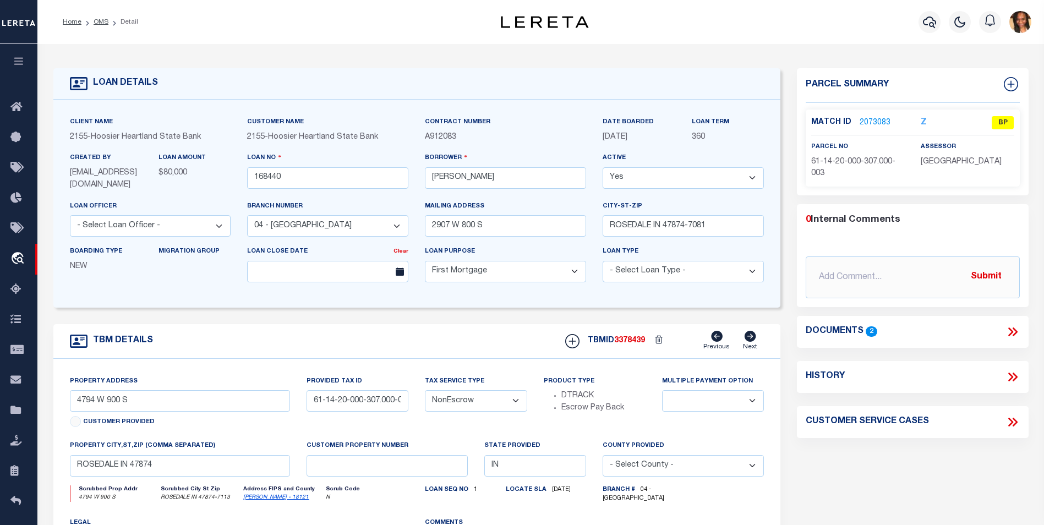
click at [880, 121] on link "2073083" at bounding box center [874, 123] width 31 height 12
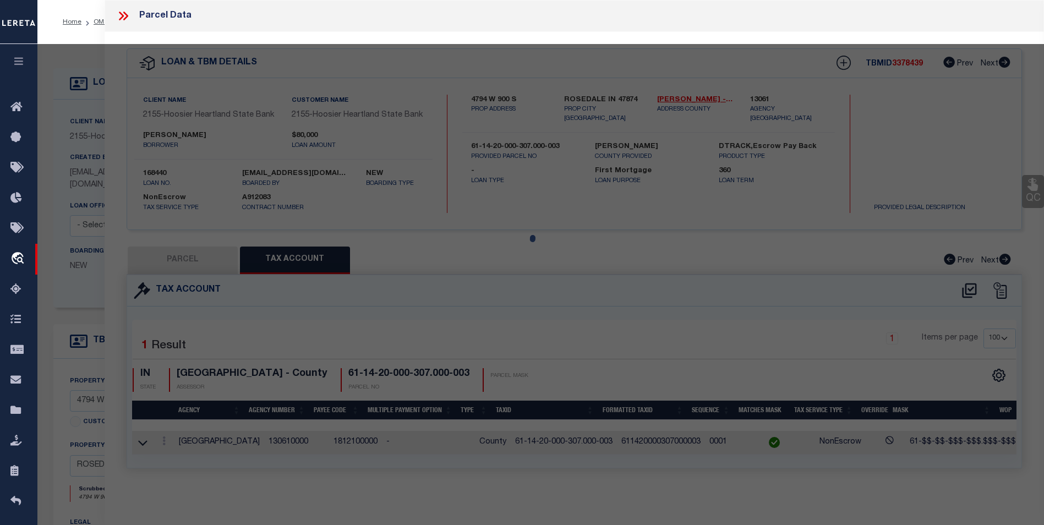
select select "AS"
select select
checkbox input "false"
select select "BP"
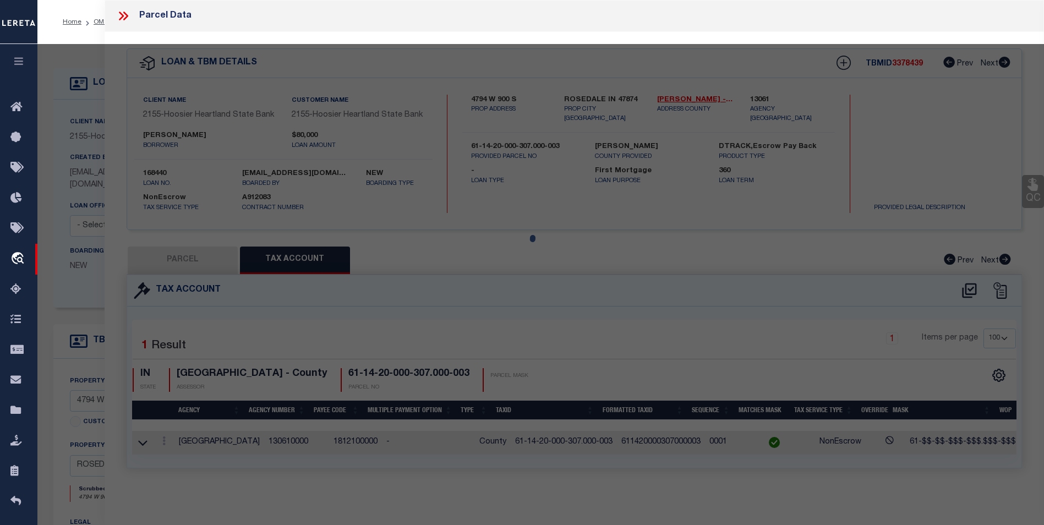
type input "Swartz, Justin M"
select select "AGW"
select select
type input "4794 W 900 S"
type input "ROSEDALE IN 47874"
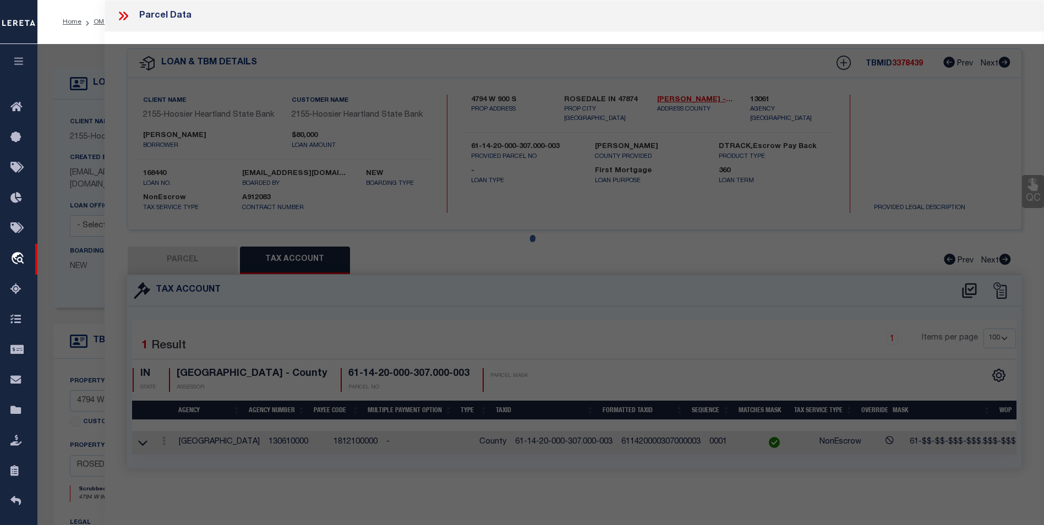
type textarea "Pt E1/2 SW 20-14-8 24.02"
type textarea "Incorrect parcel"
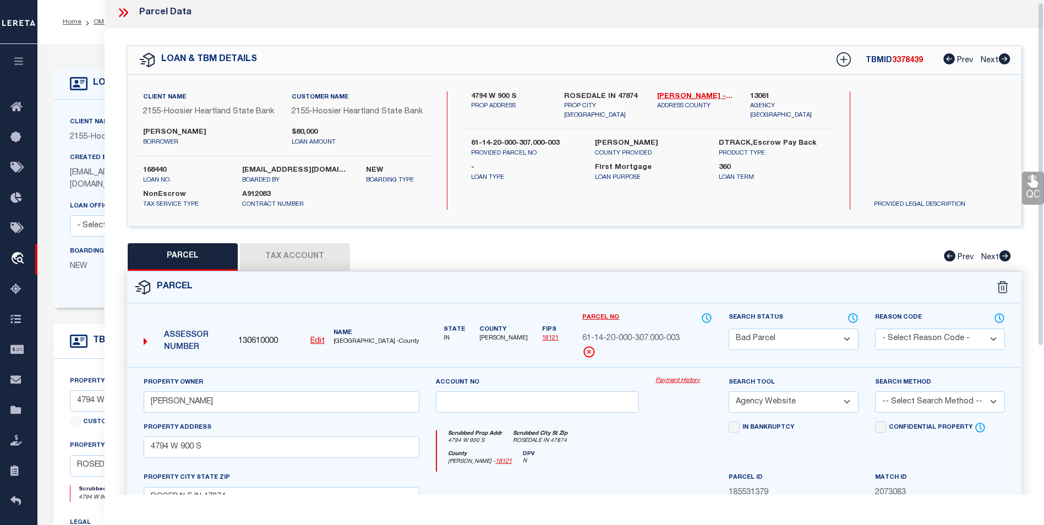
click at [297, 271] on button "Tax Account" at bounding box center [295, 257] width 110 height 28
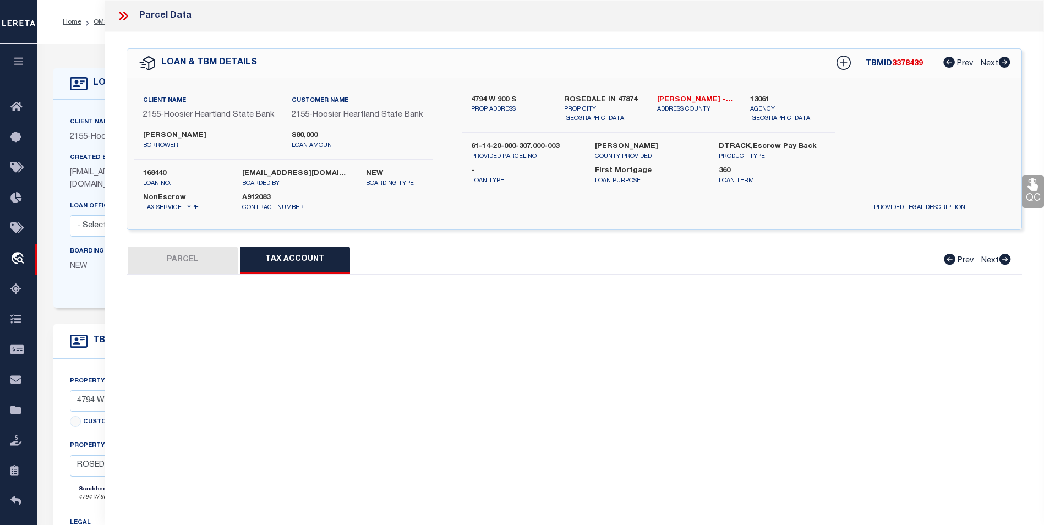
select select "100"
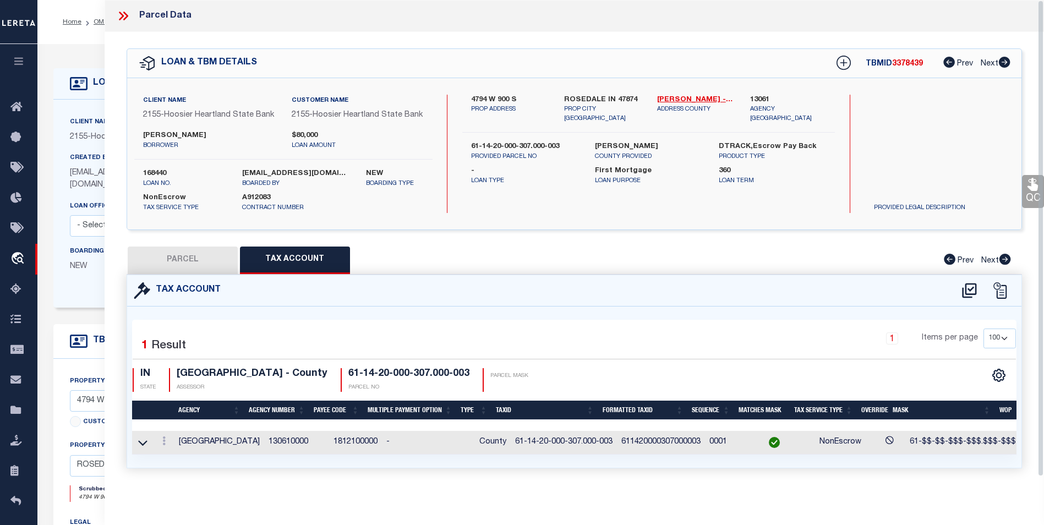
click at [125, 17] on icon at bounding box center [125, 16] width 5 height 9
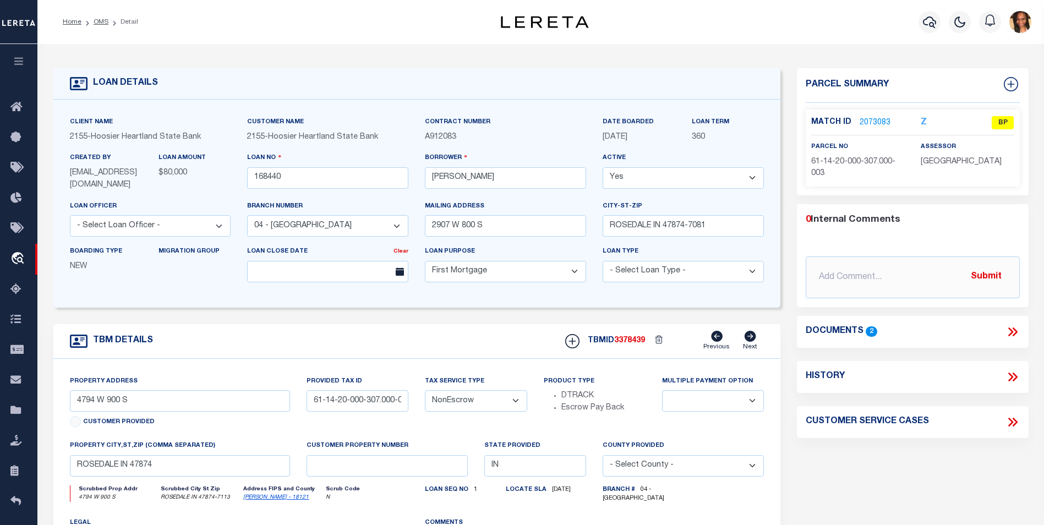
click at [864, 124] on link "2073083" at bounding box center [874, 123] width 31 height 12
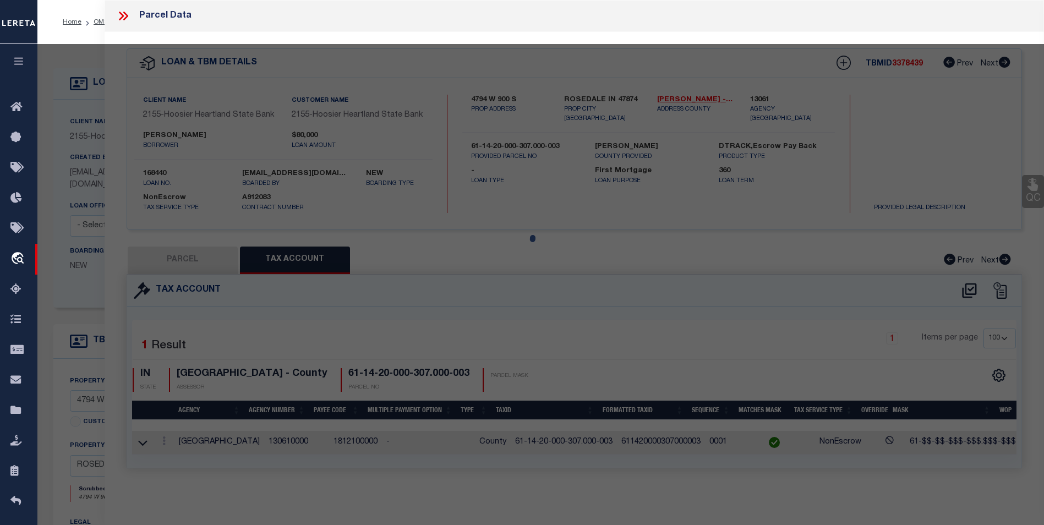
select select "AS"
select select
checkbox input "false"
select select "BP"
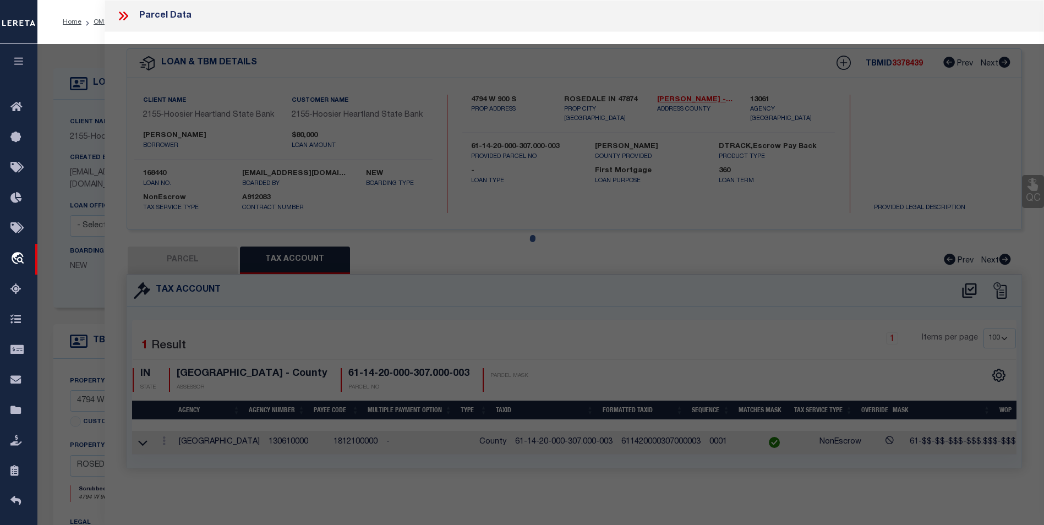
type input "Swartz, Justin M"
select select "AGW"
select select
type input "4794 W 900 S"
type input "ROSEDALE IN 47874"
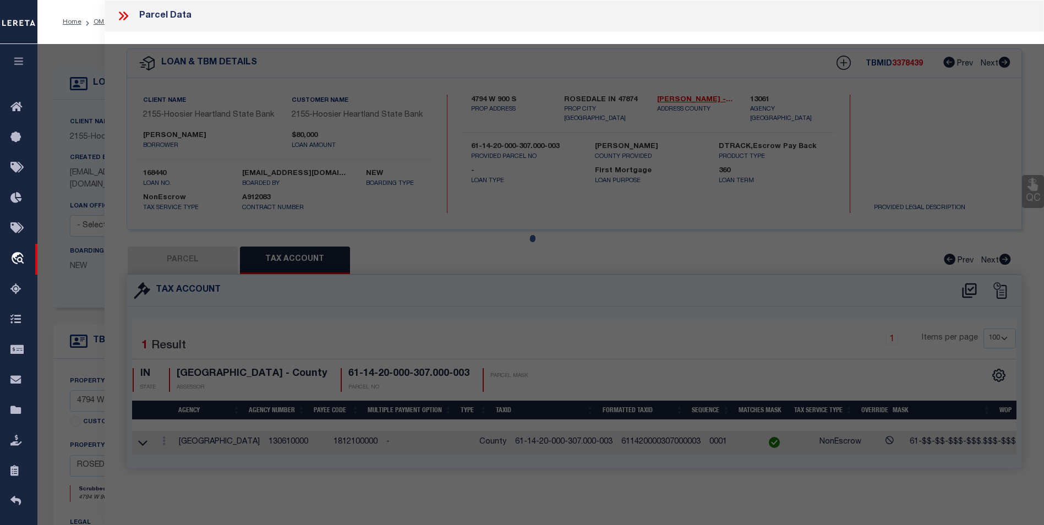
type textarea "Pt E1/2 SW 20-14-8 24.02"
type textarea "Incorrect parcel"
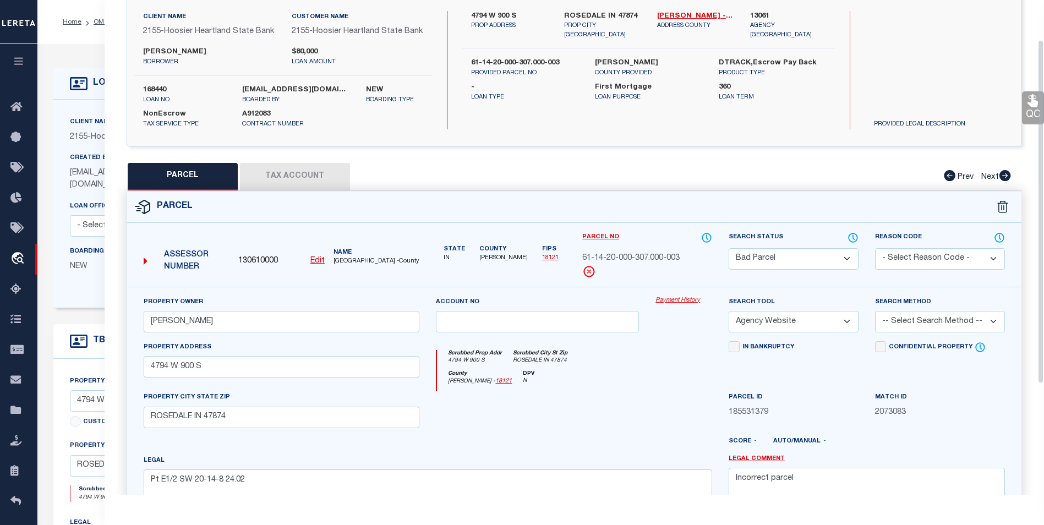
scroll to position [52, 0]
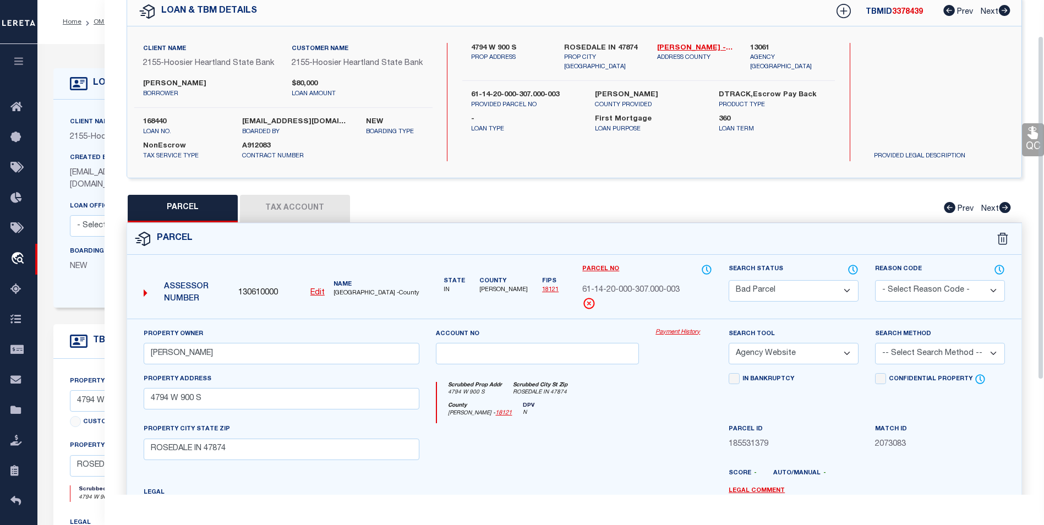
click at [315, 201] on div "QC QC QC" at bounding box center [574, 313] width 939 height 666
click at [316, 209] on button "Tax Account" at bounding box center [295, 209] width 110 height 28
select select "100"
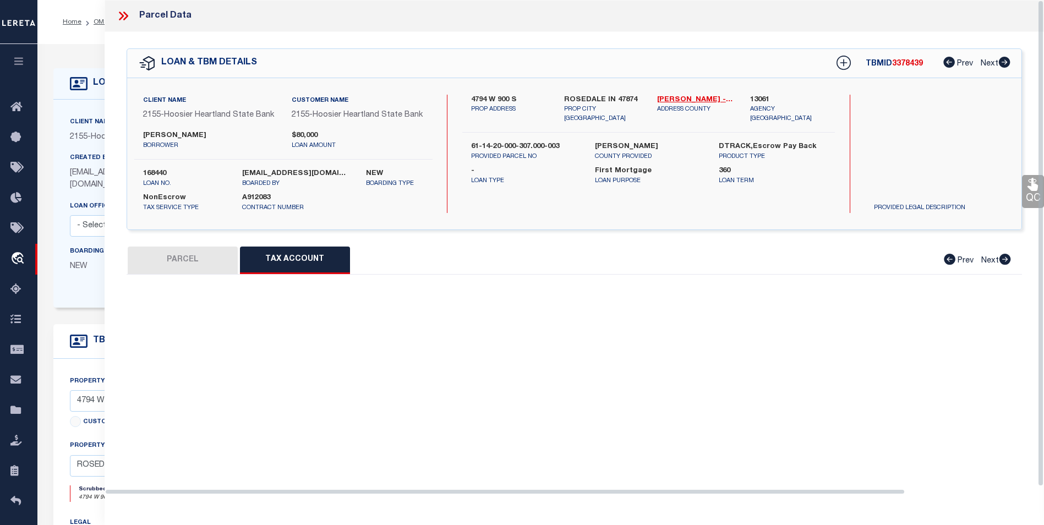
scroll to position [0, 0]
select select "100"
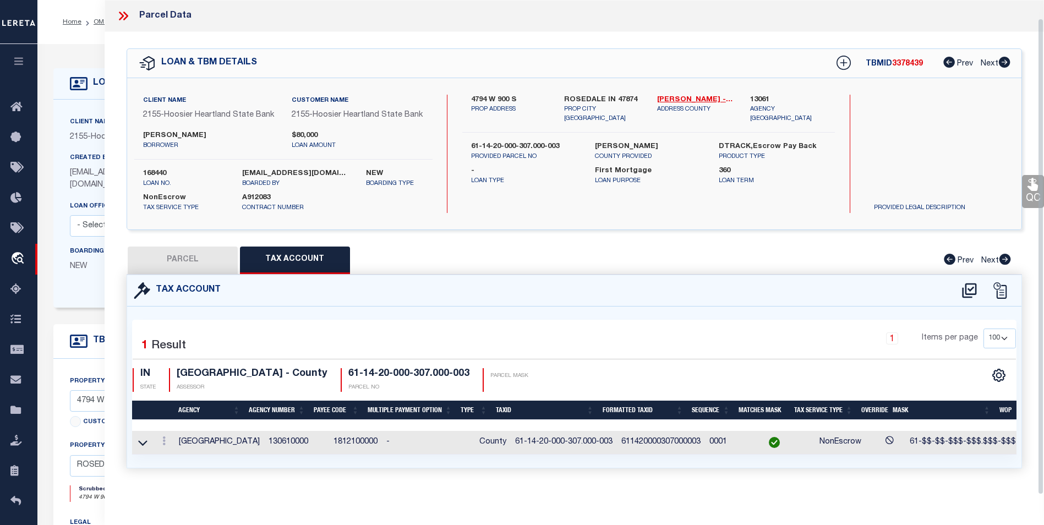
scroll to position [19, 0]
click at [191, 260] on button "PARCEL" at bounding box center [183, 260] width 110 height 28
select select "AS"
select select
checkbox input "false"
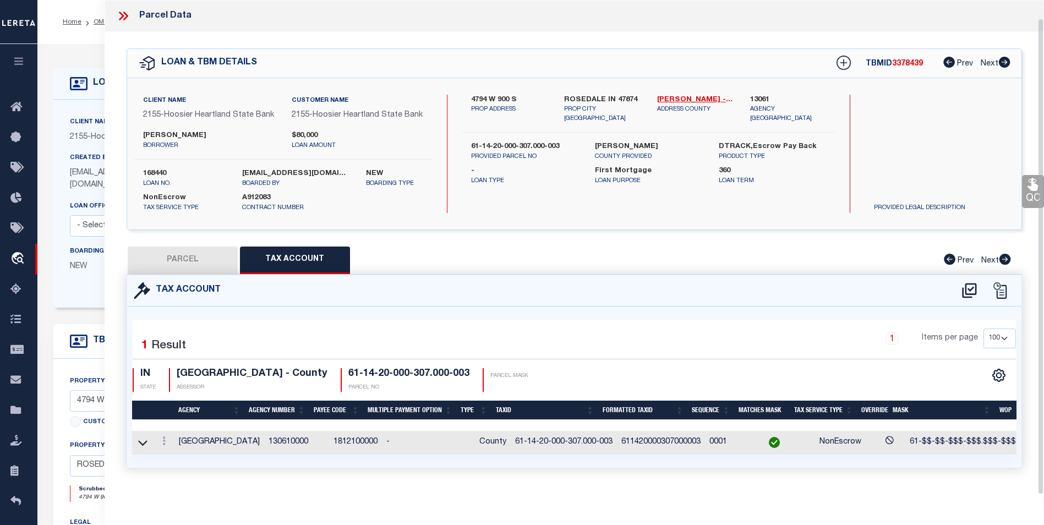
checkbox input "false"
select select "BP"
type input "Swartz, Justin M"
select select "AGW"
select select
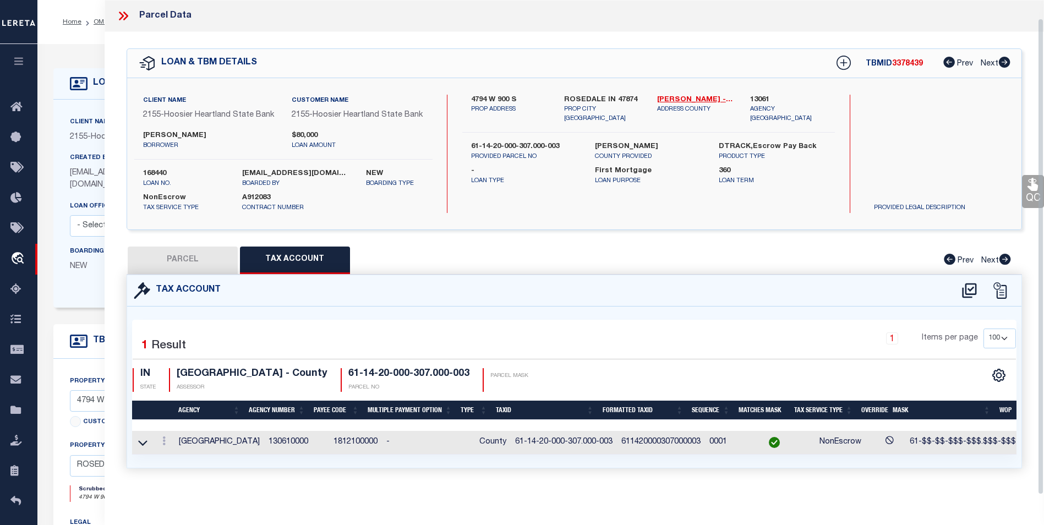
type input "4794 W 900 S"
type input "ROSEDALE IN 47874"
type textarea "Pt E1/2 SW 20-14-8 24.02"
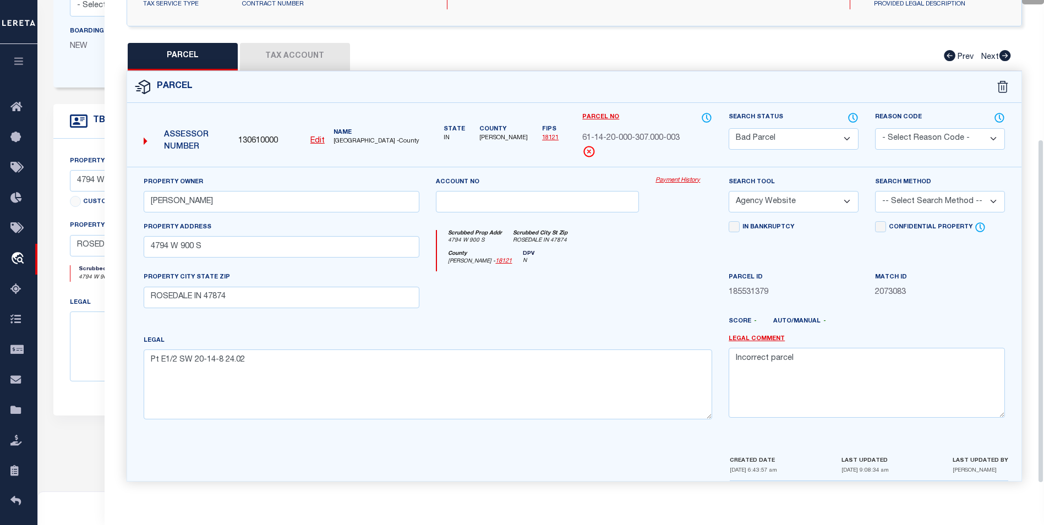
scroll to position [217, 0]
click at [803, 362] on textarea "Incorrect parcel" at bounding box center [866, 382] width 276 height 69
type textarea "Incorrect parcel parent parcel; not yet assigend"
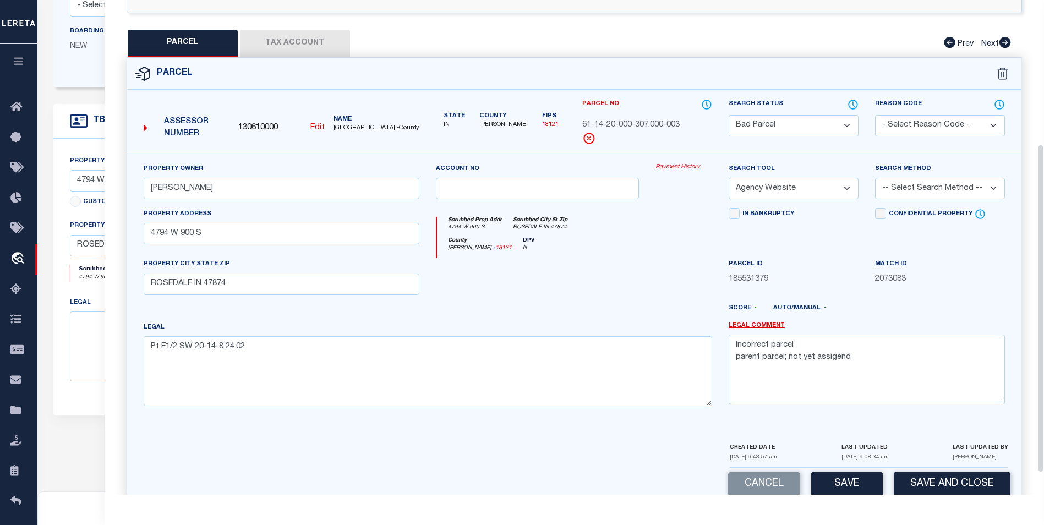
click at [837, 130] on select "Automated Search Bad Parcel Complete Duplicate Parcel High Dollar Reporting In …" at bounding box center [793, 125] width 130 height 21
select select "PC"
click at [728, 125] on select "Automated Search Bad Parcel Complete Duplicate Parcel High Dollar Reporting In …" at bounding box center [793, 125] width 130 height 21
click at [904, 193] on select "-- Select Search Method -- Property Address Legal Liability Info Provided" at bounding box center [940, 188] width 130 height 21
select select "ADD"
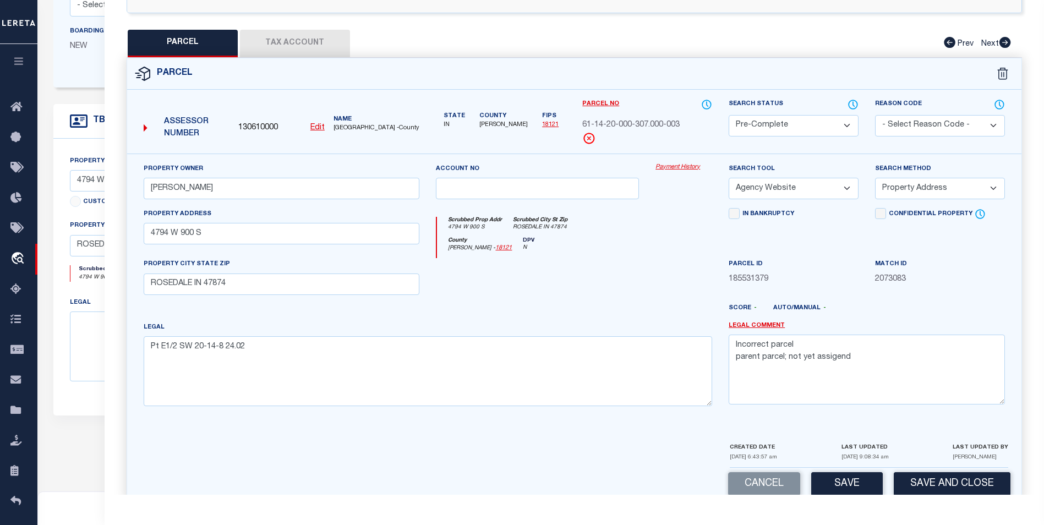
click at [875, 190] on select "-- Select Search Method -- Property Address Legal Liability Info Provided" at bounding box center [940, 188] width 130 height 21
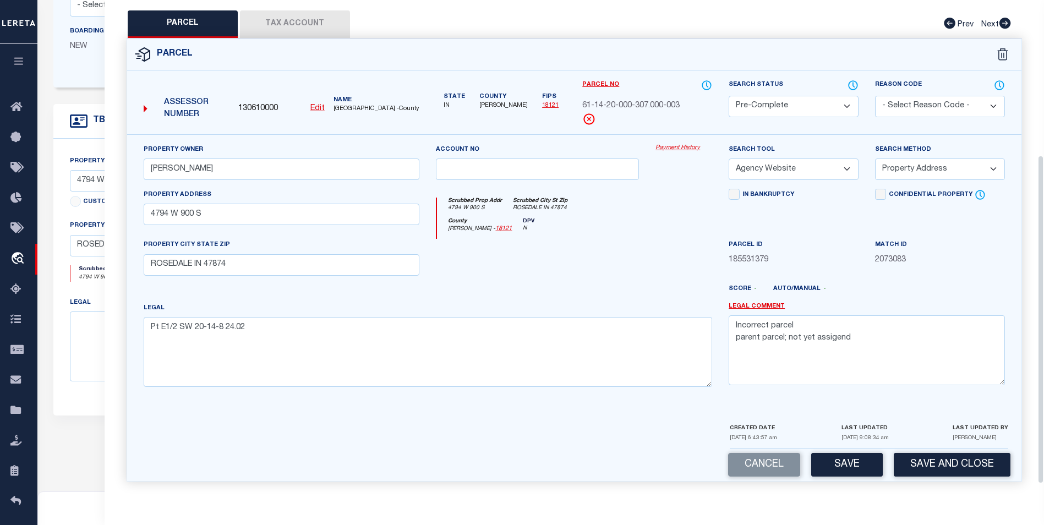
scroll to position [249, 0]
click at [822, 465] on button "Save" at bounding box center [847, 465] width 72 height 24
select select "AS"
select select
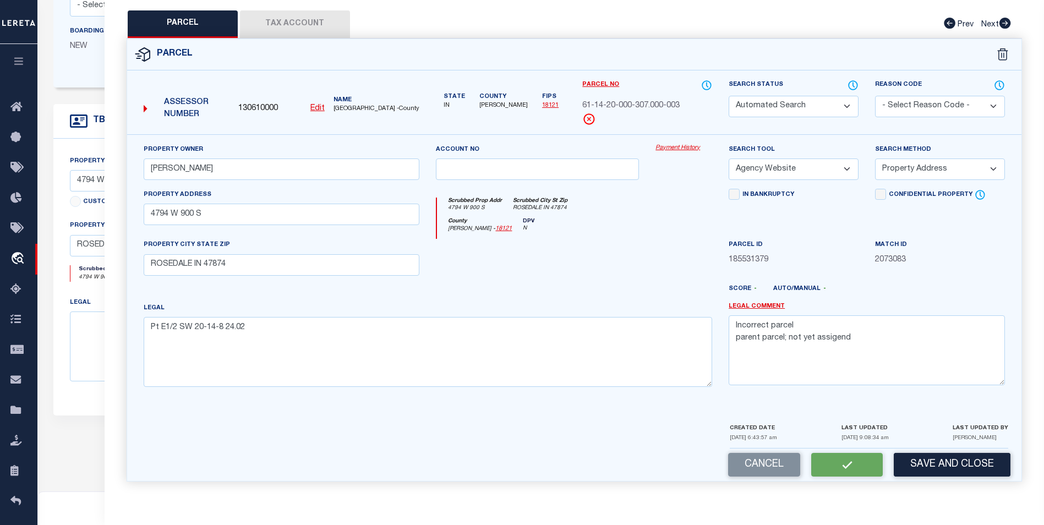
checkbox input "false"
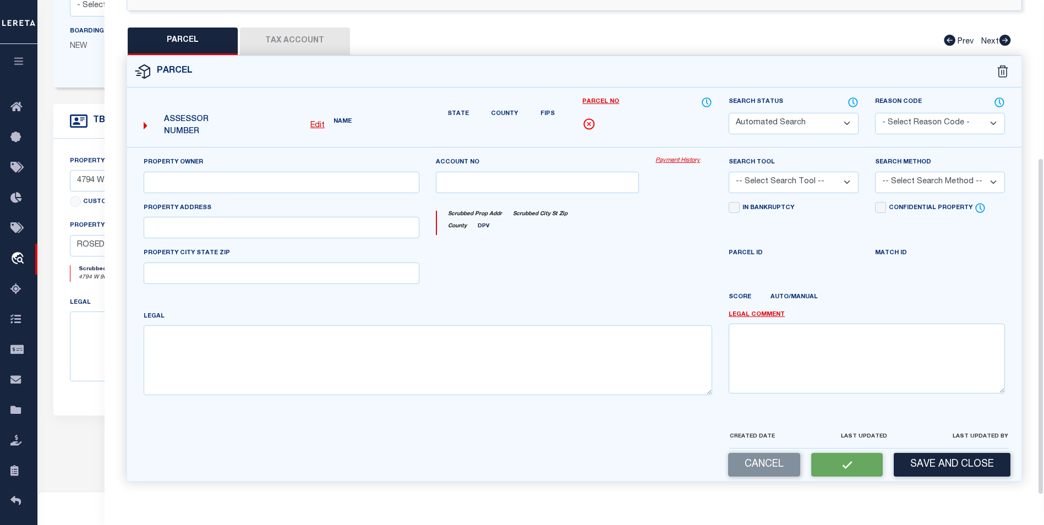
select select "PC"
type input "Swartz, Justin M"
select select "AGW"
select select "ADD"
type input "4794 W 900 S"
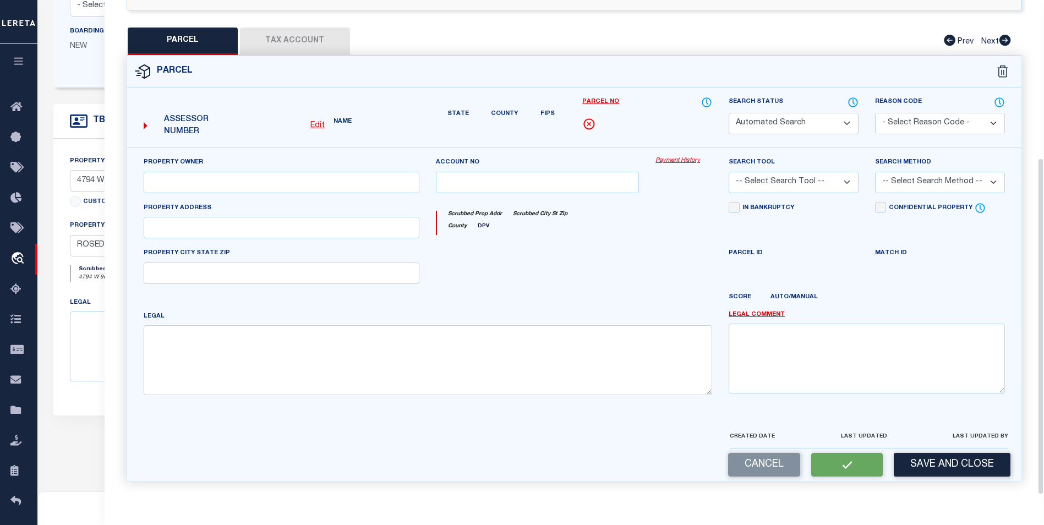
type input "ROSEDALE IN 47874"
type textarea "Pt E1/2 SW 20-14-8 24.02"
type textarea "Incorrect parcel parent parcel; not yet assigend"
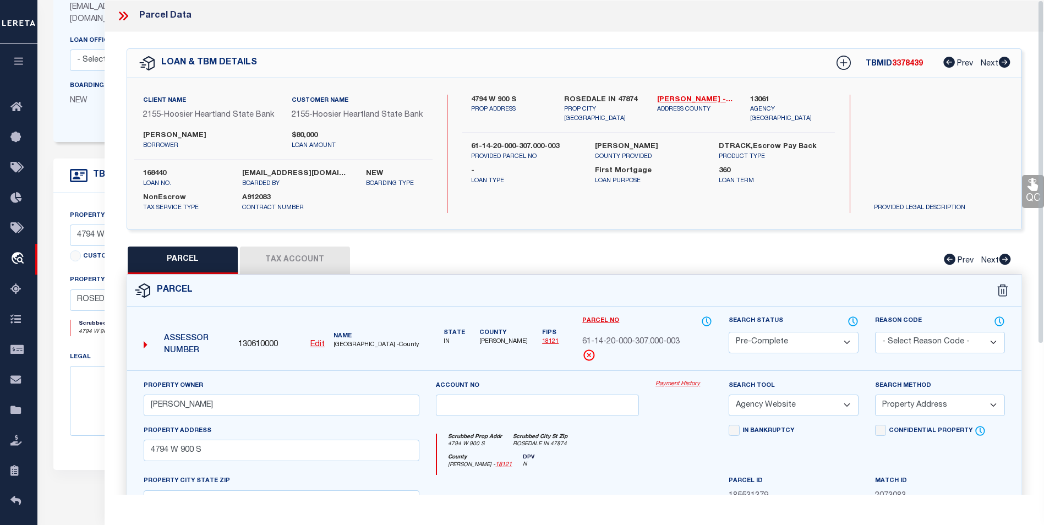
scroll to position [165, 0]
drag, startPoint x: 119, startPoint y: 17, endPoint x: 124, endPoint y: 23, distance: 7.8
click at [120, 17] on icon at bounding box center [123, 16] width 14 height 14
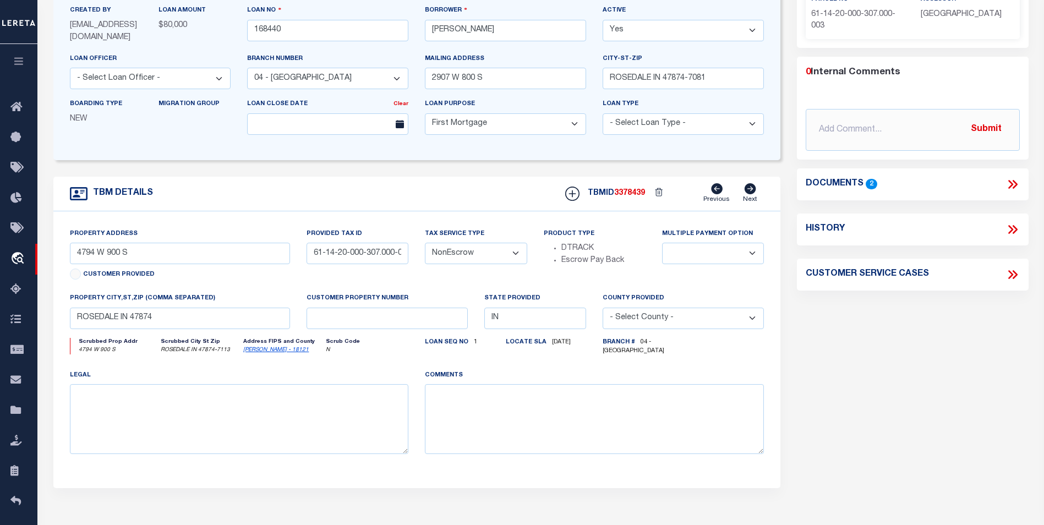
scroll to position [0, 0]
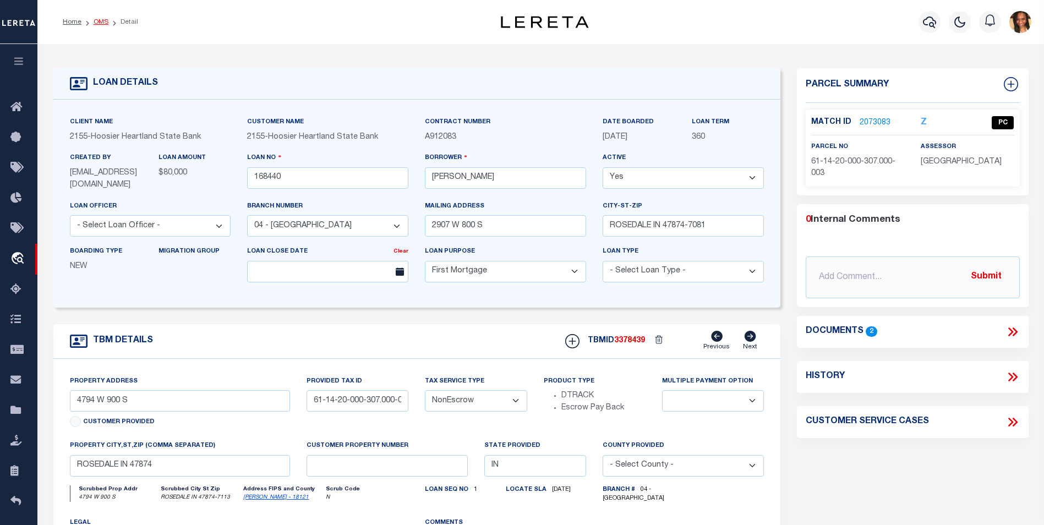
click at [101, 25] on link "OMS" at bounding box center [101, 22] width 15 height 7
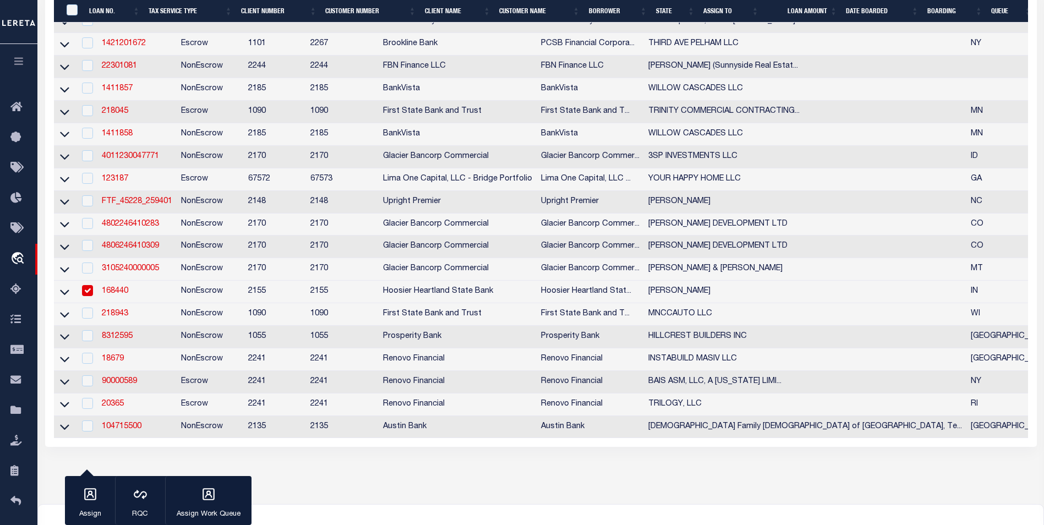
scroll to position [440, 0]
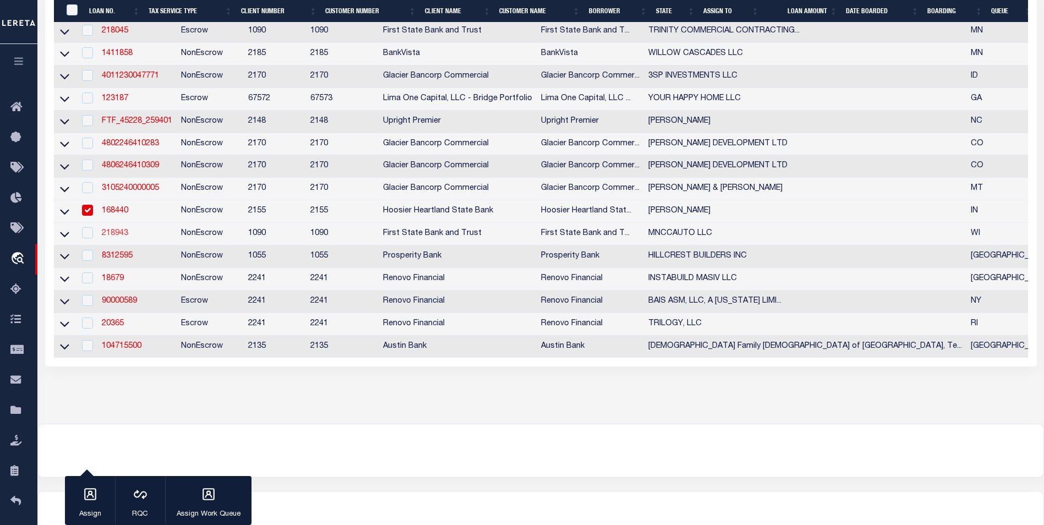
click at [116, 237] on link "218943" at bounding box center [115, 233] width 26 height 8
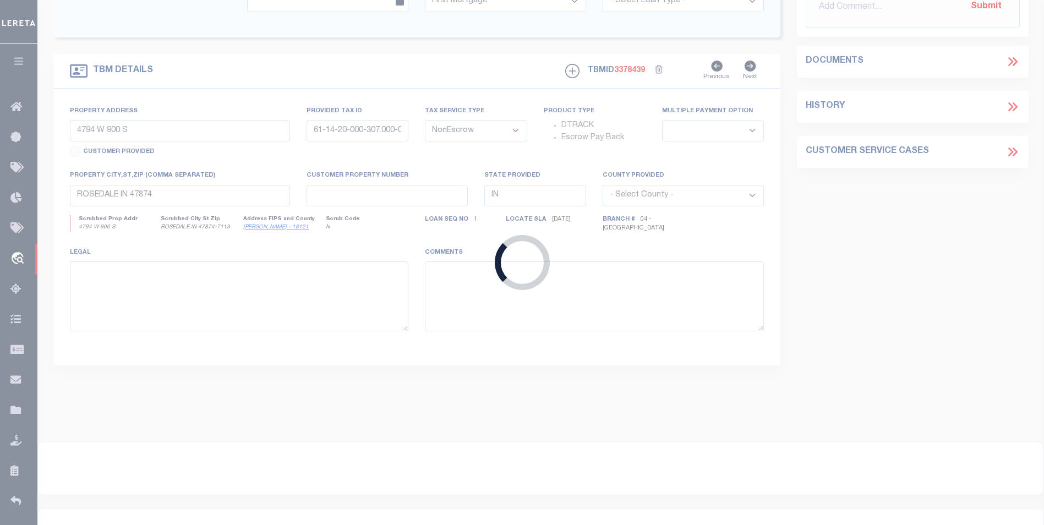
type input "218943"
type input "MNCCAUTO LLC"
select select
type input "1470 Hamilton Ave"
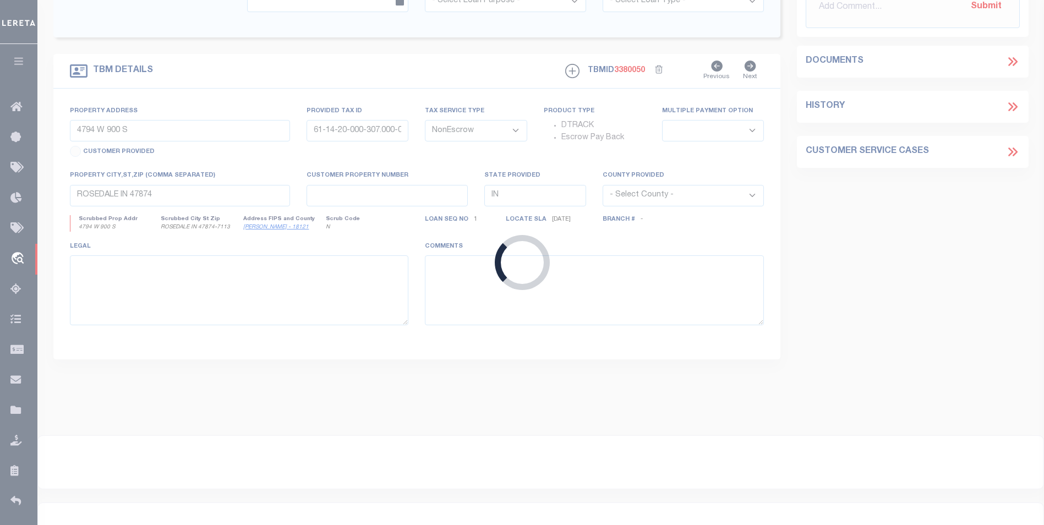
type input "261-1329-00-110"
select select
type input "New Richmond WI 54017"
type input "WI"
select select
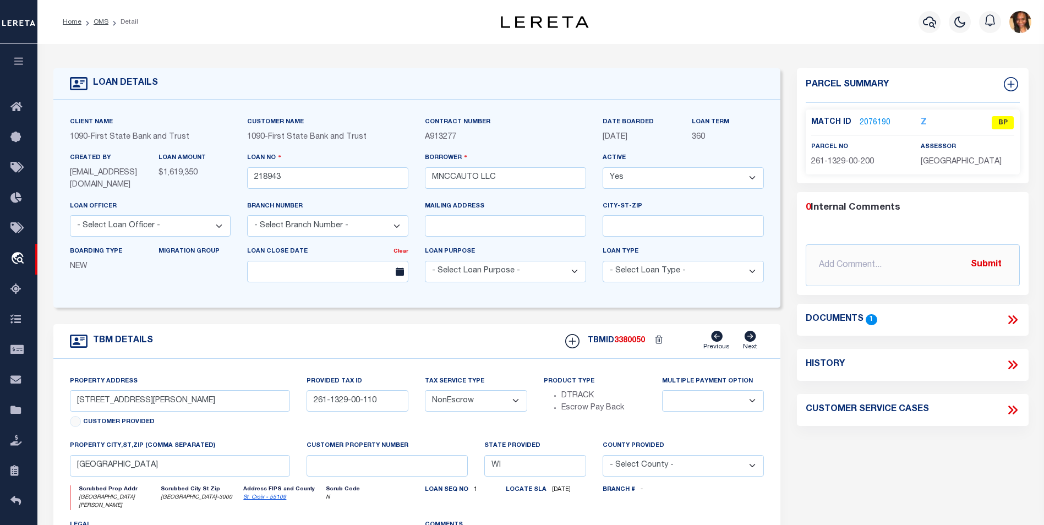
click at [871, 117] on link "2076190" at bounding box center [874, 123] width 31 height 12
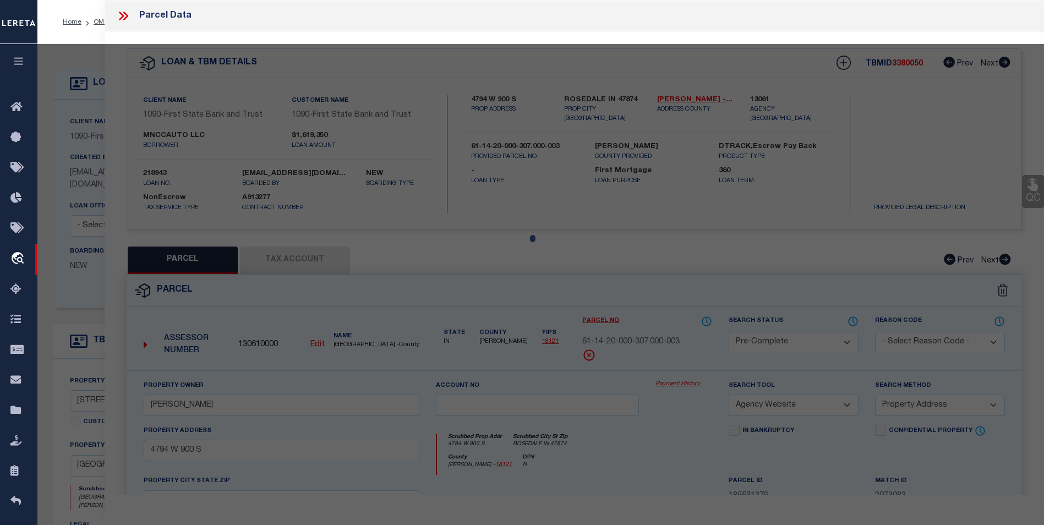
select select "AS"
select select
checkbox input "false"
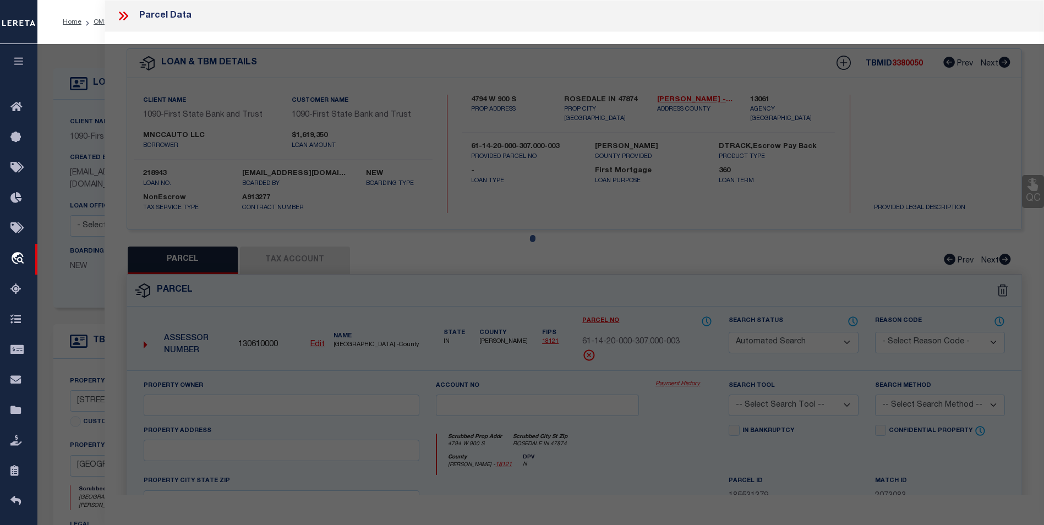
select select "BP"
type input "MNCCAUTO LLC"
select select "AGW"
select select
type input "1470 Hamilton Ave"
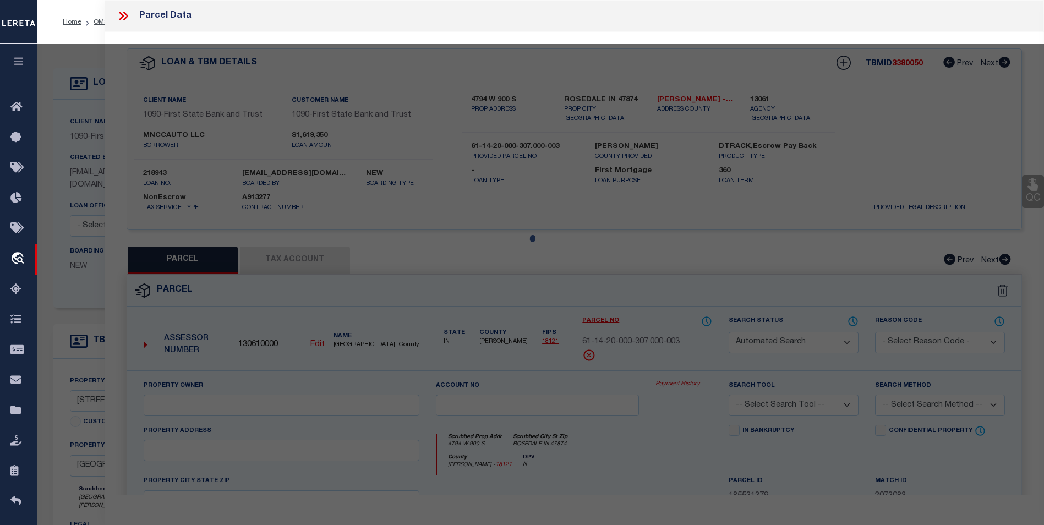
checkbox input "false"
type input "New Richmond WI 54017"
type textarea "SEC 10 T30N R18W PT SE NE FKA PT CSM 31-6987 AND CSM 28-6317 NKA CSM 33-7448 LO…"
type textarea "Can’t Locate on the website/assessor site"
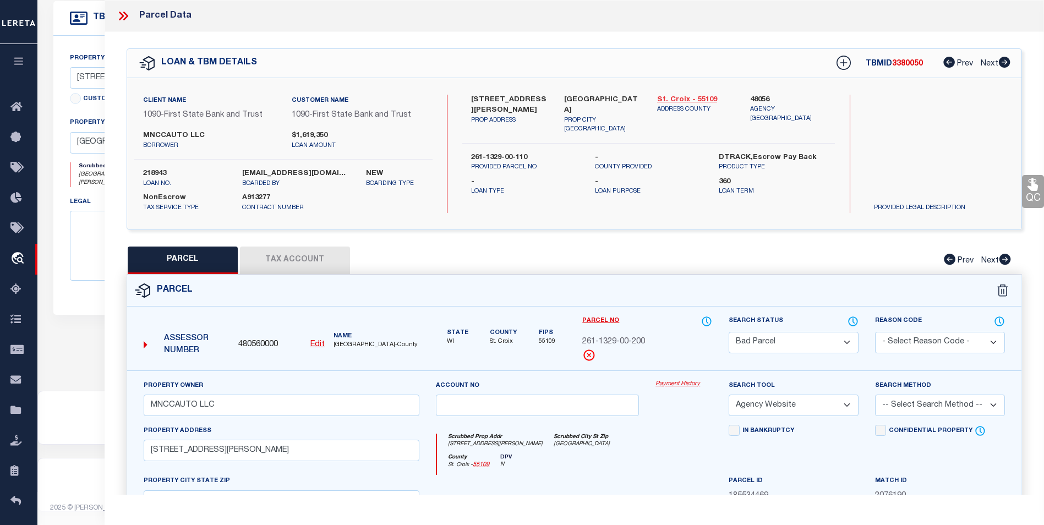
click at [705, 101] on link "St. Croix - 55109" at bounding box center [695, 100] width 76 height 11
click at [677, 100] on link "St. Croix - 55109" at bounding box center [695, 100] width 76 height 11
click at [122, 16] on icon at bounding box center [123, 16] width 14 height 14
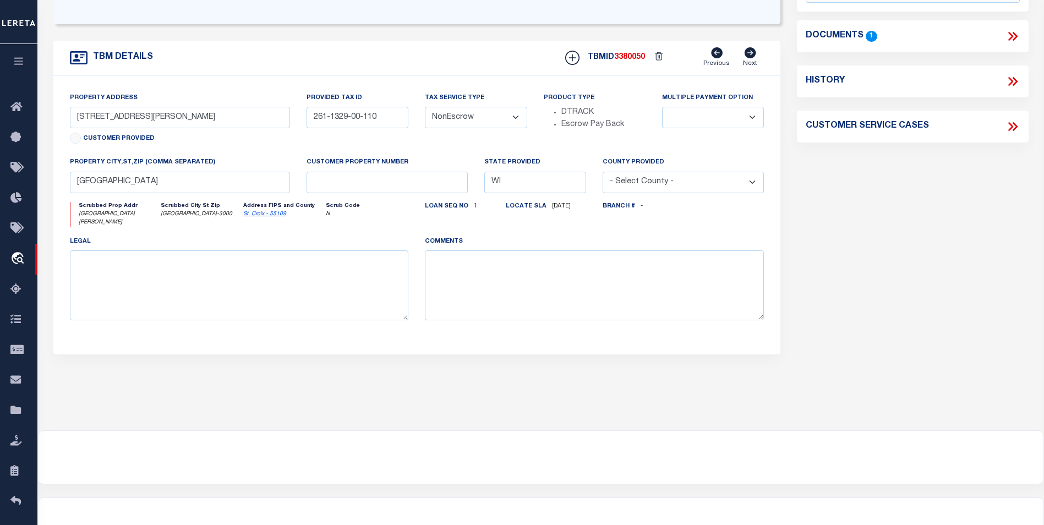
scroll to position [160, 0]
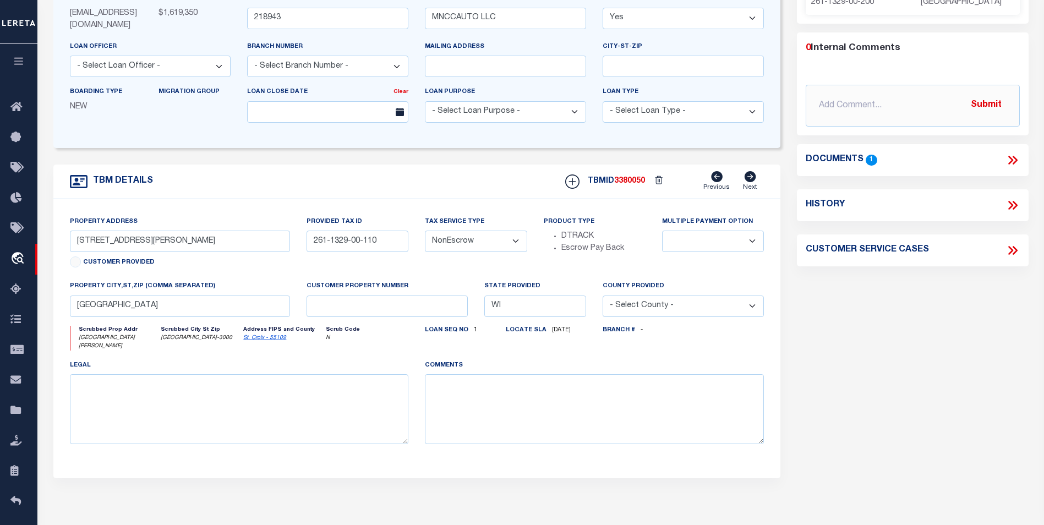
click at [1013, 160] on icon at bounding box center [1012, 160] width 14 height 14
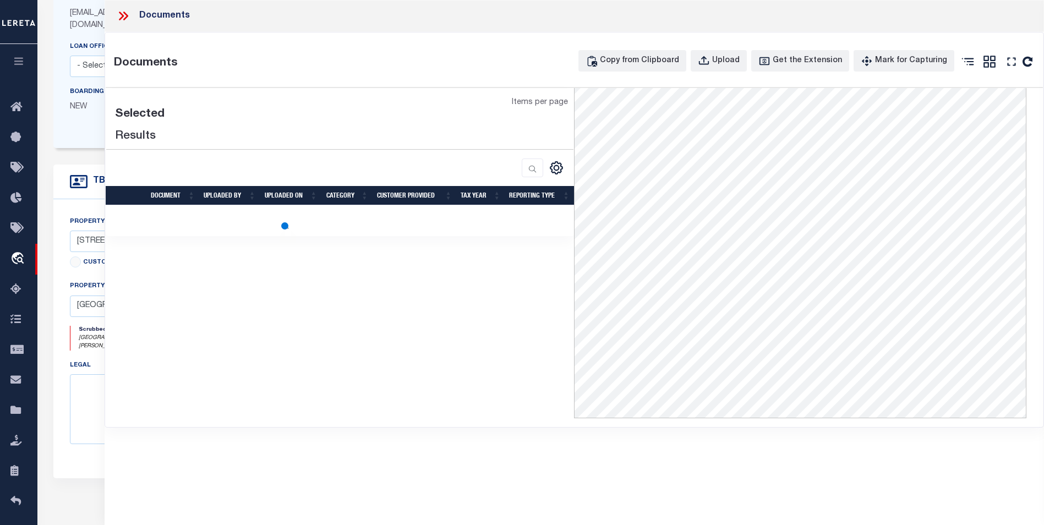
scroll to position [325, 0]
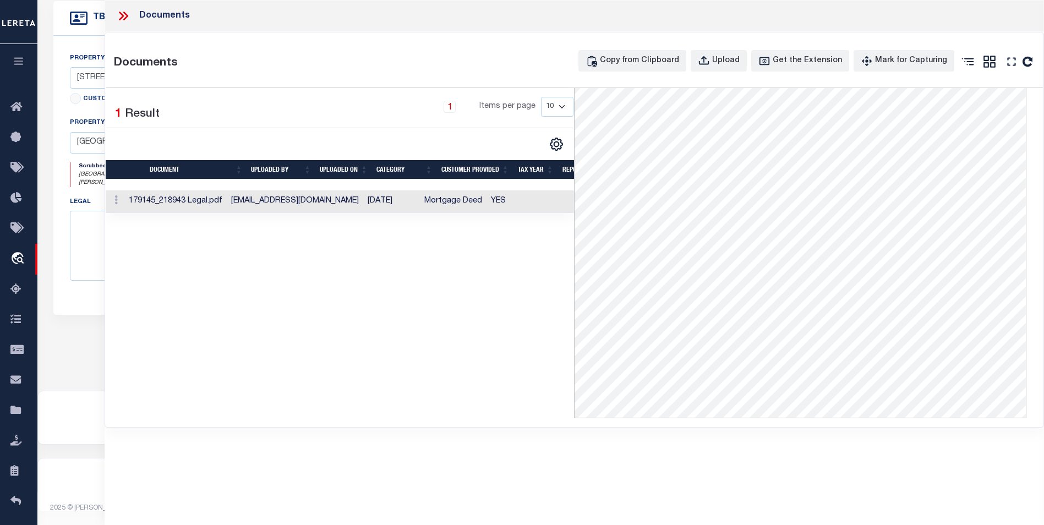
click at [420, 204] on td "Mortgage Deed" at bounding box center [453, 201] width 67 height 23
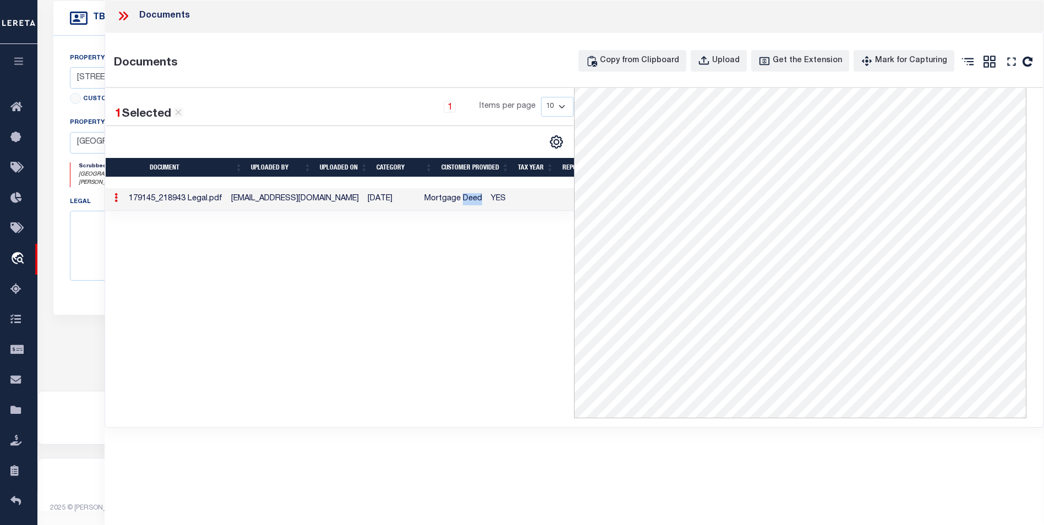
click at [420, 204] on td "Mortgage Deed" at bounding box center [453, 199] width 67 height 23
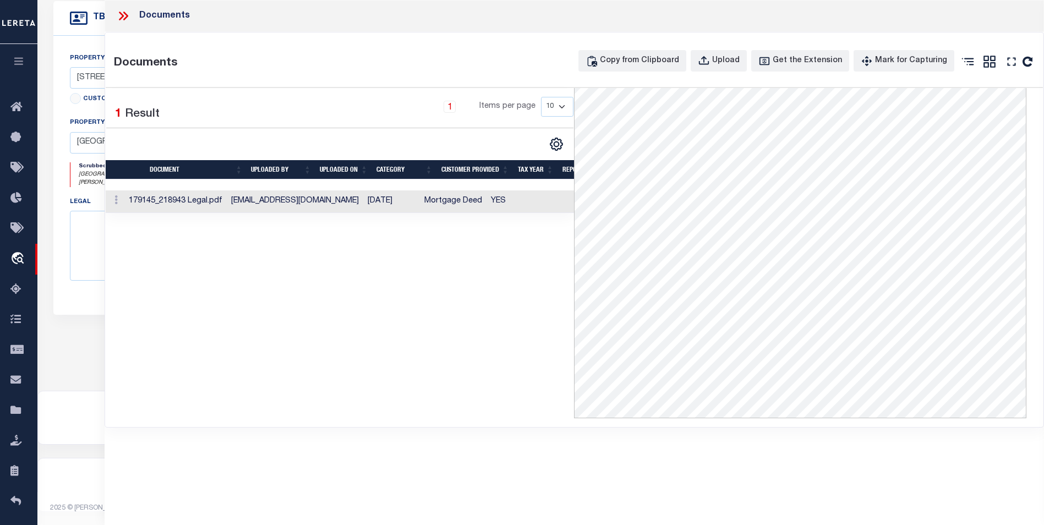
click at [124, 16] on icon at bounding box center [121, 16] width 5 height 9
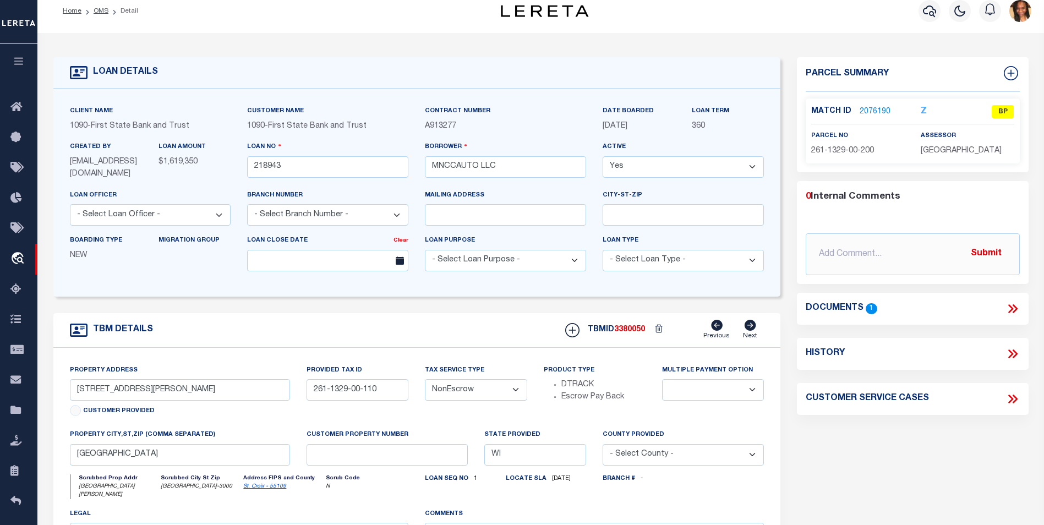
scroll to position [0, 0]
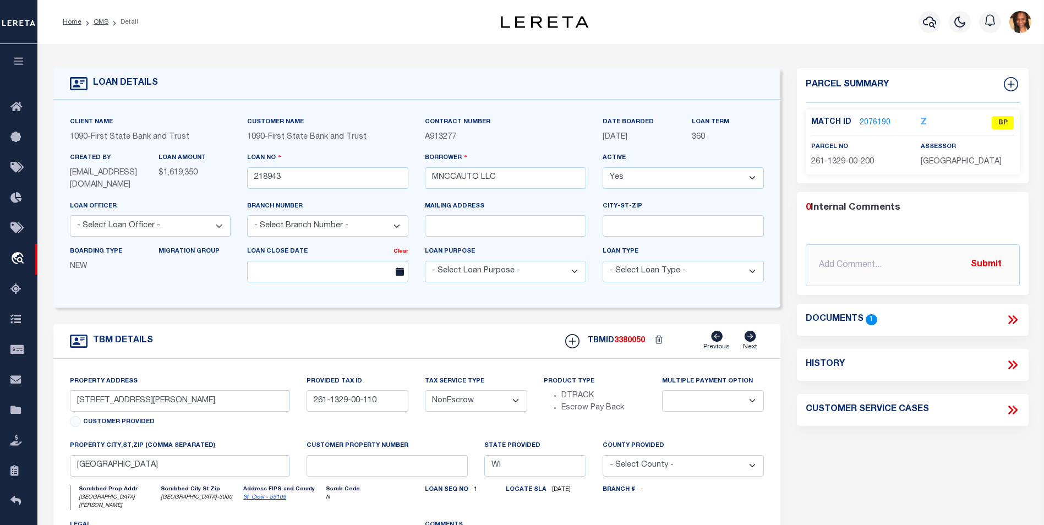
click at [1011, 317] on icon at bounding box center [1010, 319] width 5 height 9
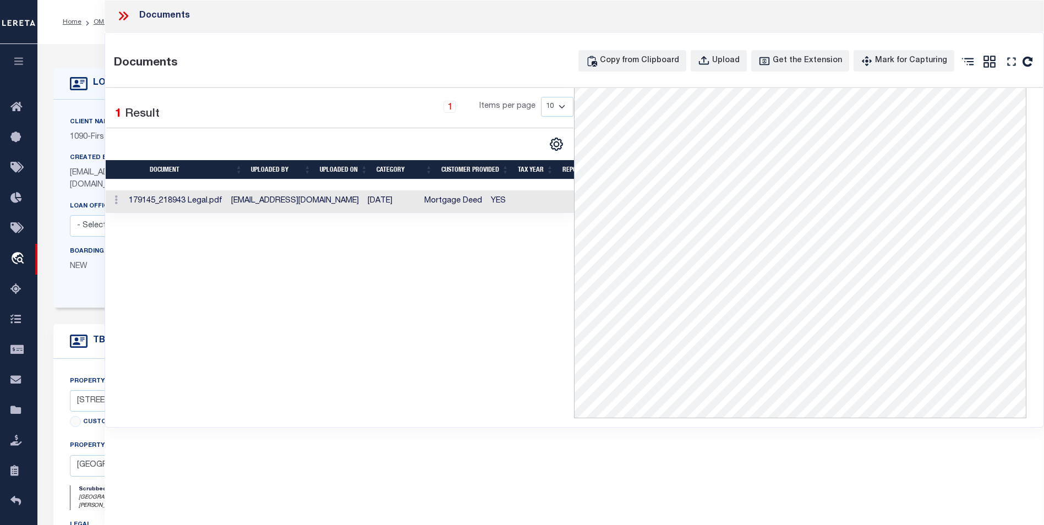
click at [425, 208] on td "Mortgage Deed" at bounding box center [453, 201] width 67 height 23
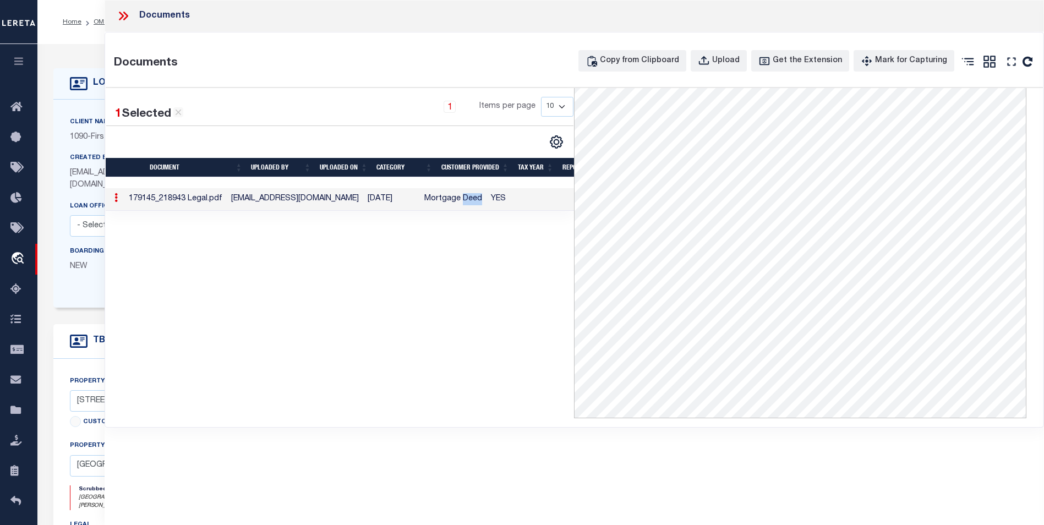
click at [425, 207] on td "Mortgage Deed" at bounding box center [453, 199] width 67 height 23
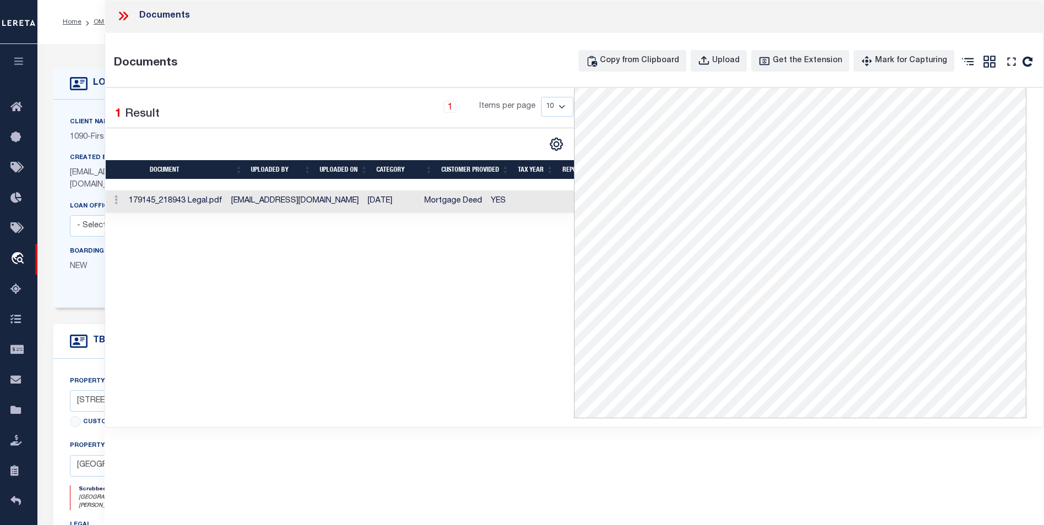
click at [127, 16] on icon at bounding box center [125, 16] width 5 height 9
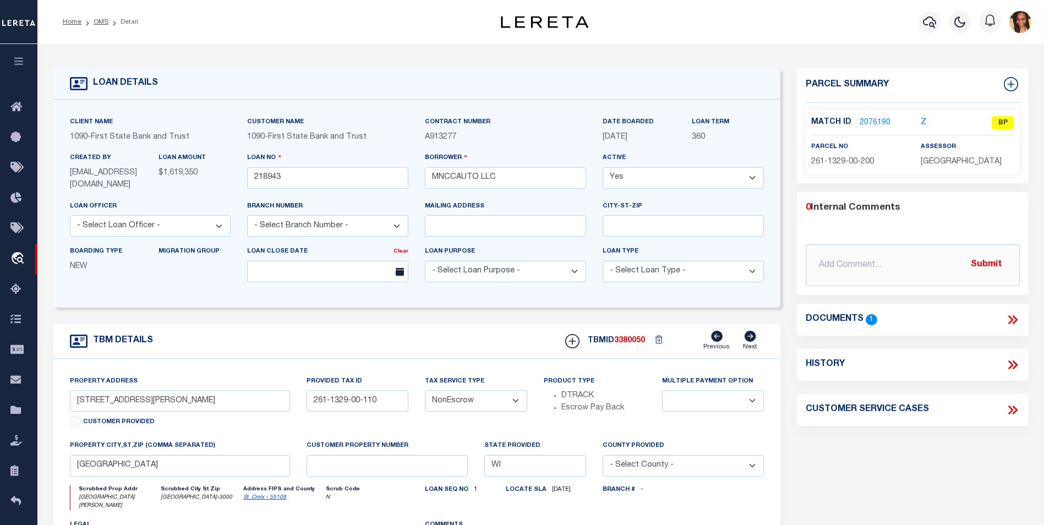
click at [875, 117] on link "2076190" at bounding box center [874, 123] width 31 height 12
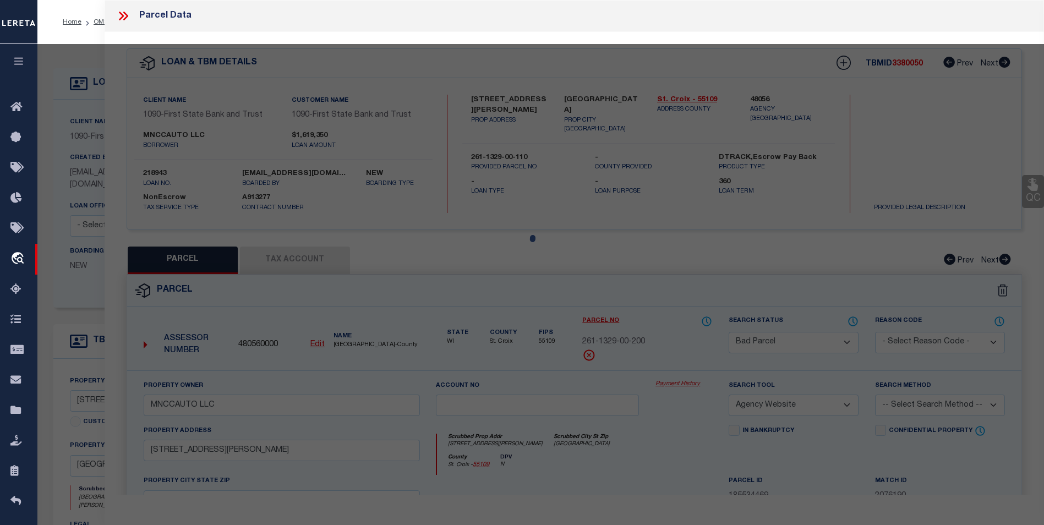
select select "AS"
select select
checkbox input "false"
select select "BP"
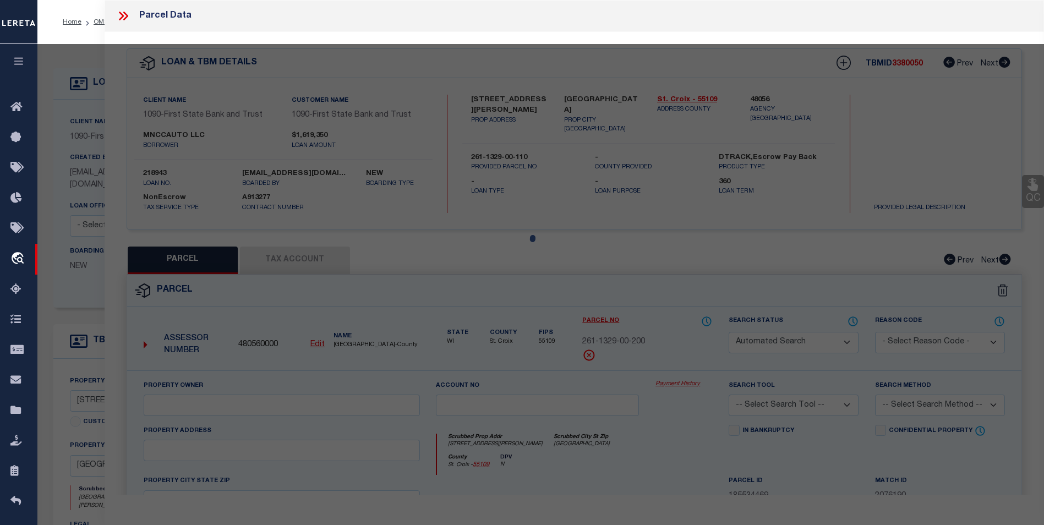
type input "MNCCAUTO LLC"
select select "AGW"
select select
type input "1470 Hamilton Ave"
checkbox input "false"
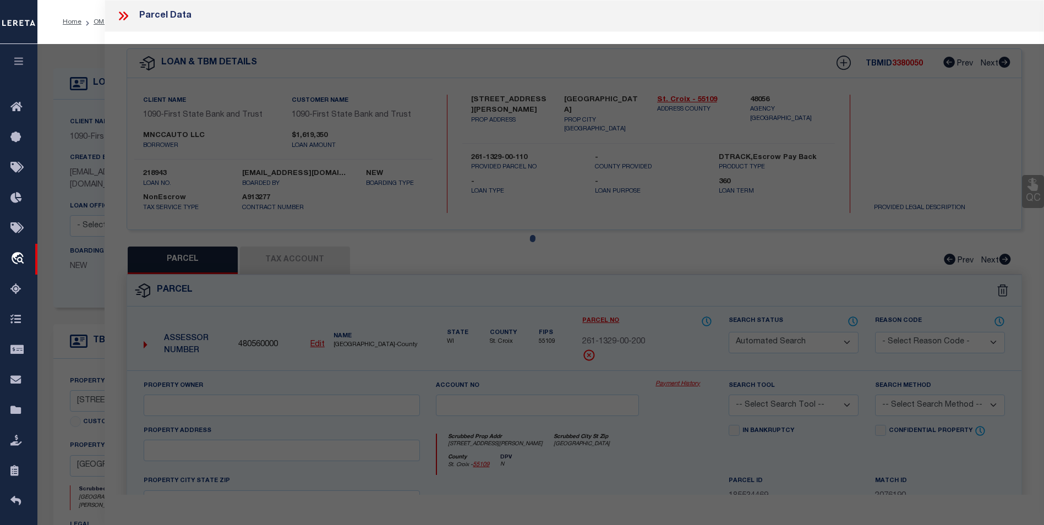
type input "New Richmond WI 54017"
type textarea "SEC 10 T30N R18W PT SE NE FKA PT CSM 31-6987 AND CSM 28-6317 NKA CSM 33-7448 LO…"
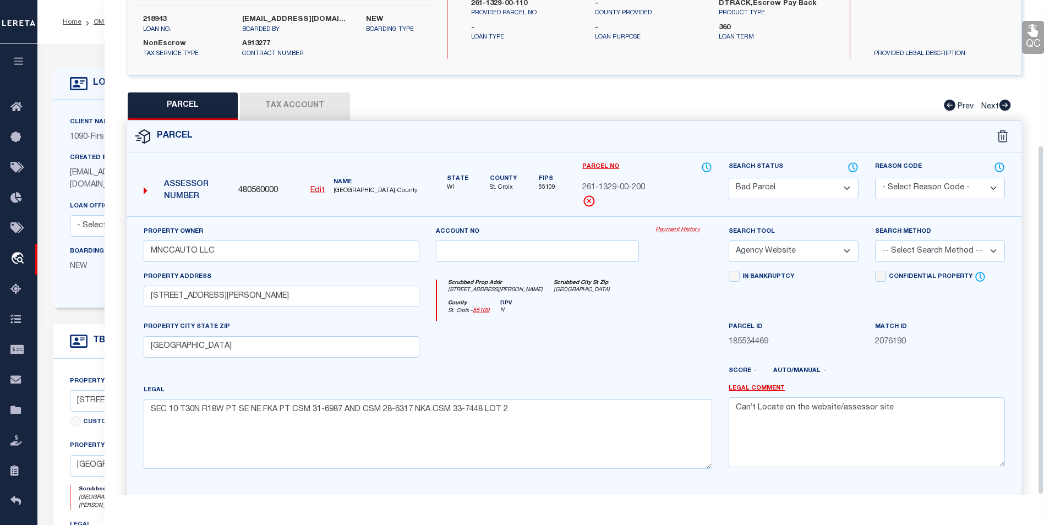
scroll to position [205, 0]
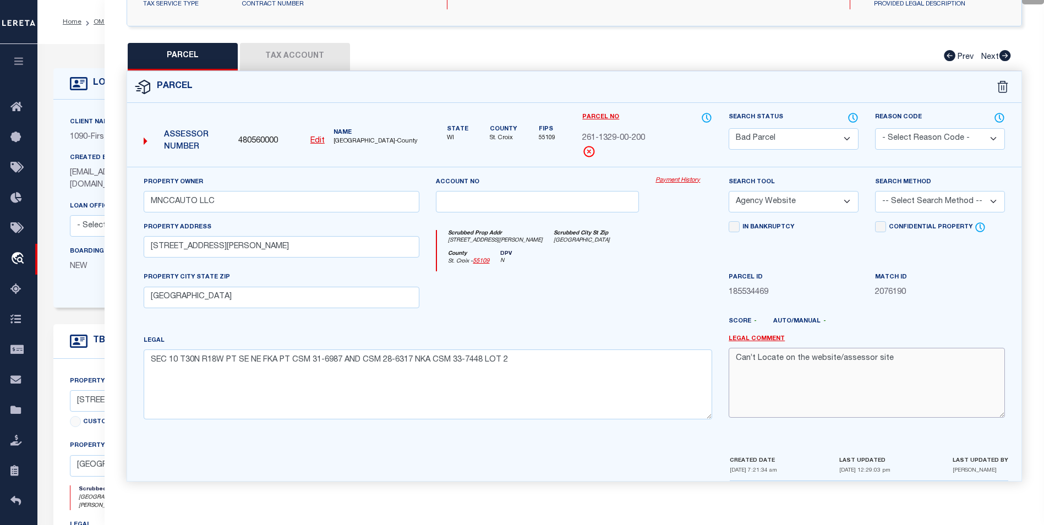
click at [904, 361] on textarea "Can’t Locate on the website/assessor site" at bounding box center [866, 382] width 276 height 69
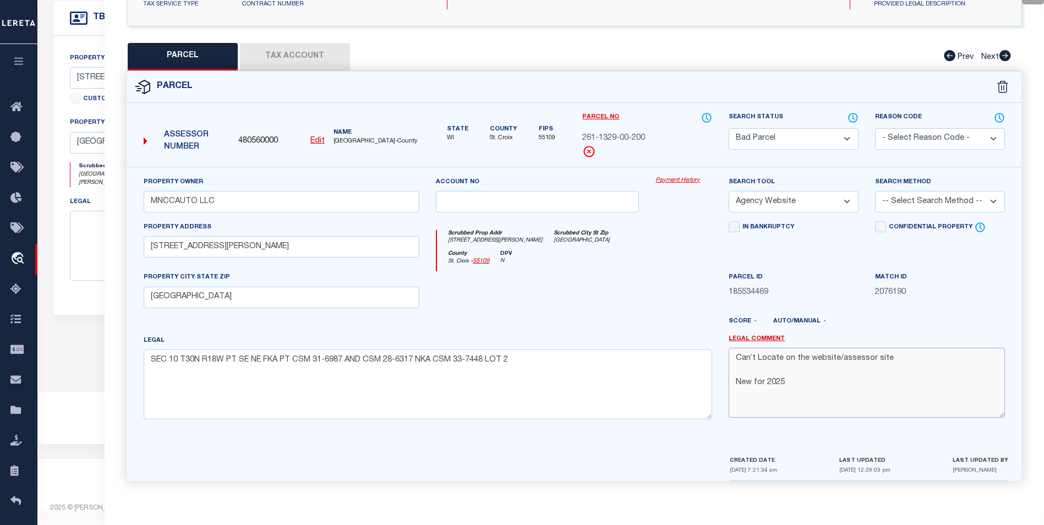
type textarea "Can’t Locate on the website/assessor site New for 2025"
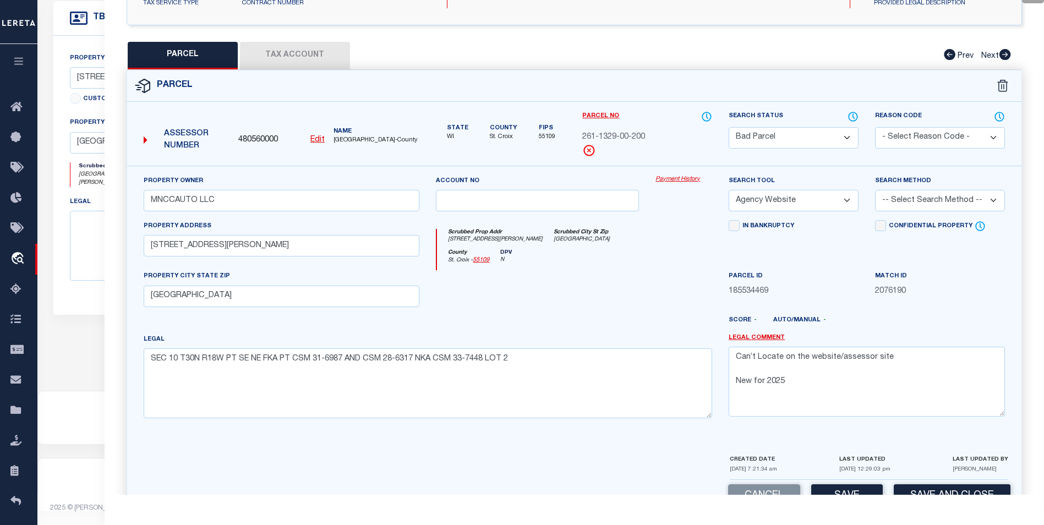
click at [843, 207] on select "-- Select Search Tool -- 3rd Party Website Agency File Agency Website ATLS CNV-…" at bounding box center [793, 200] width 130 height 21
click at [728, 190] on select "-- Select Search Tool -- 3rd Party Website Agency File Agency Website ATLS CNV-…" at bounding box center [793, 200] width 130 height 21
click at [891, 204] on select "-- Select Search Method -- Property Address Legal Liability Info Provided" at bounding box center [940, 200] width 130 height 21
click at [817, 144] on select "Automated Search Bad Parcel Complete Duplicate Parcel High Dollar Reporting In …" at bounding box center [793, 137] width 130 height 21
click at [728, 127] on select "Automated Search Bad Parcel Complete Duplicate Parcel High Dollar Reporting In …" at bounding box center [793, 137] width 130 height 21
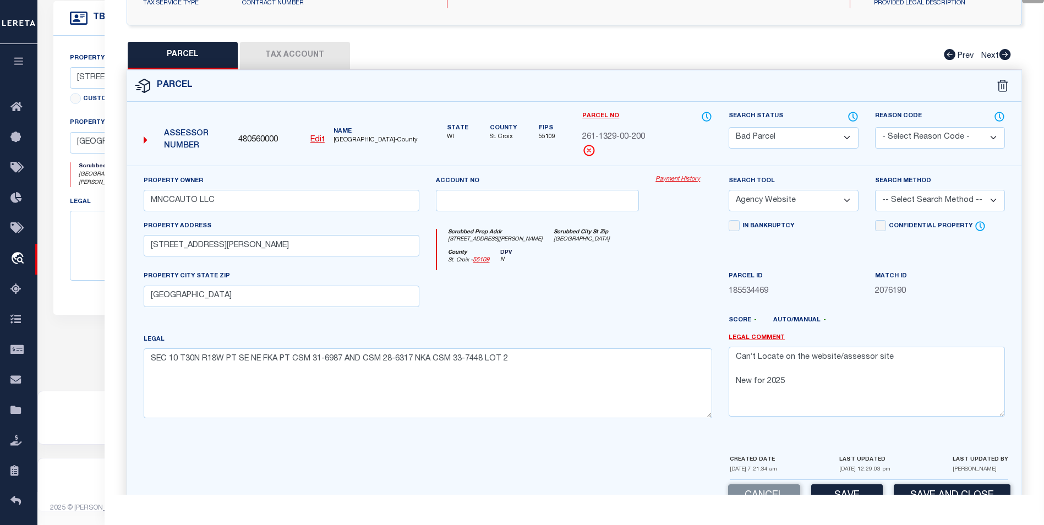
click at [888, 162] on div "Reason Code - Select Reason Code - 099 - Other (Provide additional detail) ACT …" at bounding box center [940, 138] width 146 height 55
click at [848, 136] on select "Automated Search Bad Parcel Complete Duplicate Parcel High Dollar Reporting In …" at bounding box center [793, 137] width 130 height 21
select select "PC"
click at [728, 127] on select "Automated Search Bad Parcel Complete Duplicate Parcel High Dollar Reporting In …" at bounding box center [793, 137] width 130 height 21
click at [916, 138] on select "- Select Reason Code - 099 - Other (Provide additional detail) ACT - Agency Cha…" at bounding box center [940, 137] width 130 height 21
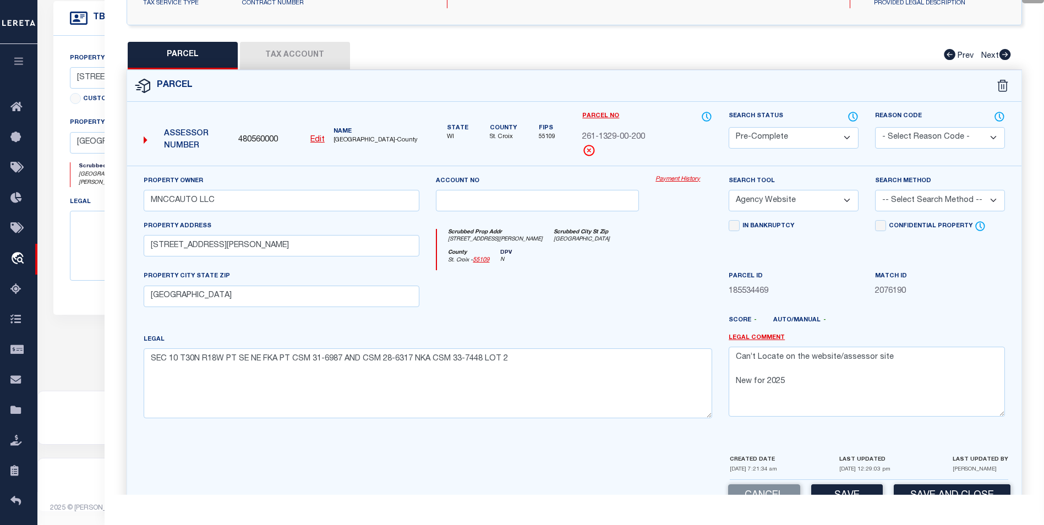
click at [808, 84] on div "Parcel" at bounding box center [574, 85] width 894 height 31
click at [805, 66] on div "PARCEL Tax Account Prev Next" at bounding box center [574, 56] width 895 height 28
click at [908, 197] on select "-- Select Search Method -- Property Address Legal Liability Info Provided" at bounding box center [940, 200] width 130 height 21
select select "ADD"
click at [875, 190] on select "-- Select Search Method -- Property Address Legal Liability Info Provided" at bounding box center [940, 200] width 130 height 21
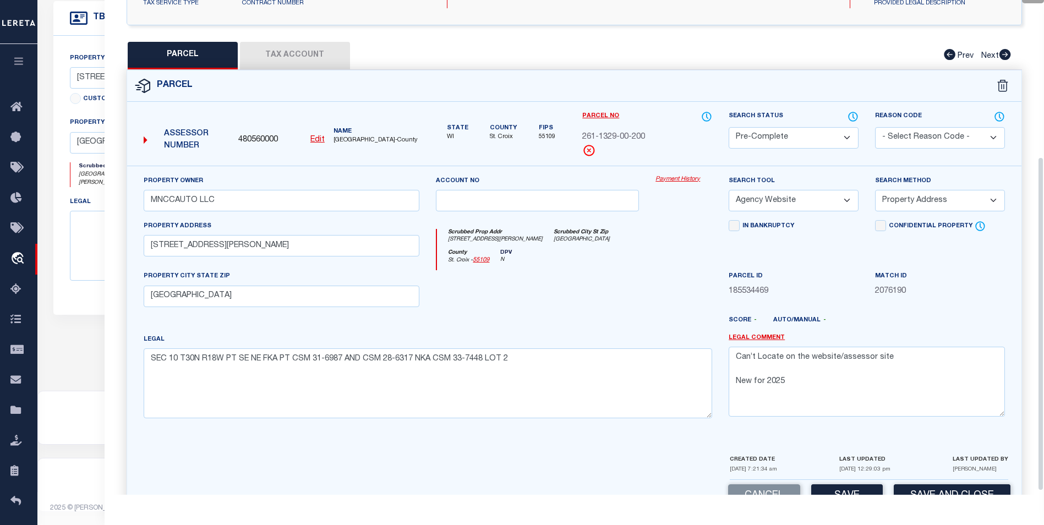
scroll to position [237, 0]
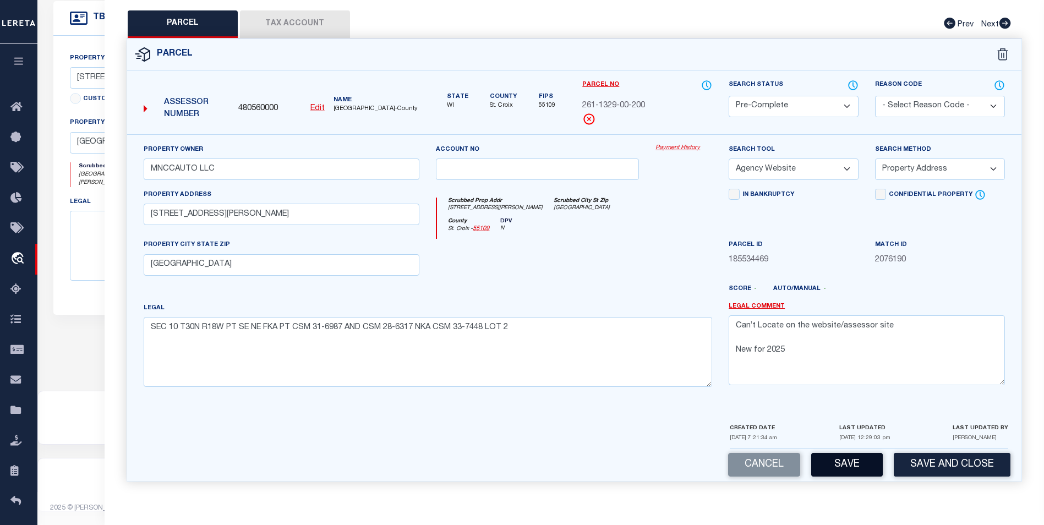
drag, startPoint x: 845, startPoint y: 463, endPoint x: 845, endPoint y: 455, distance: 8.3
click at [845, 455] on button "Save" at bounding box center [847, 465] width 72 height 24
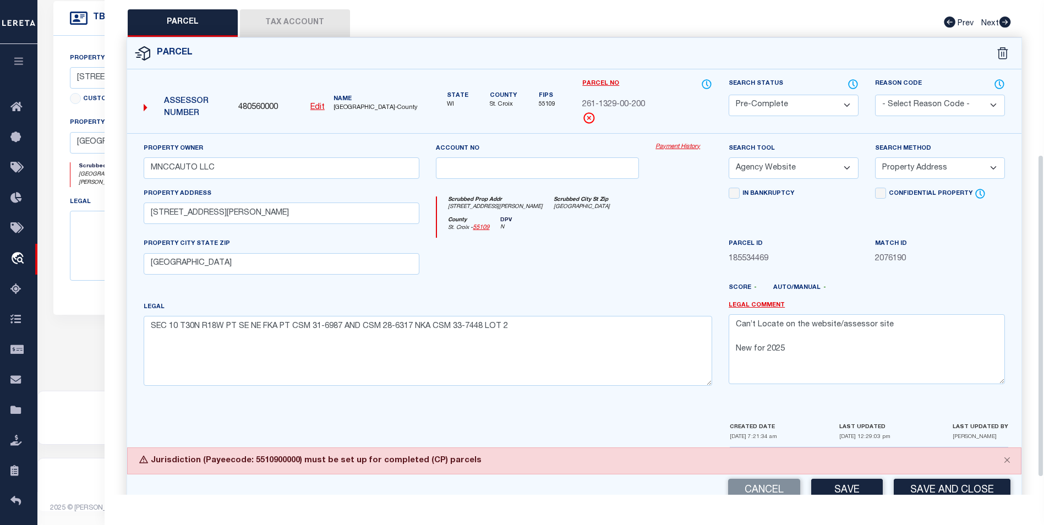
click at [305, 21] on button "Tax Account" at bounding box center [295, 23] width 110 height 28
select select "100"
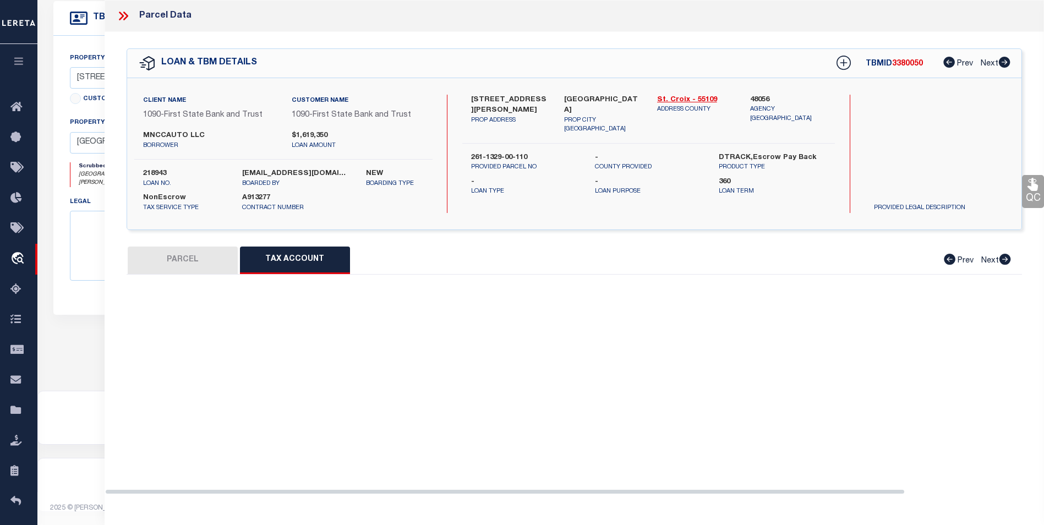
scroll to position [0, 0]
select select "100"
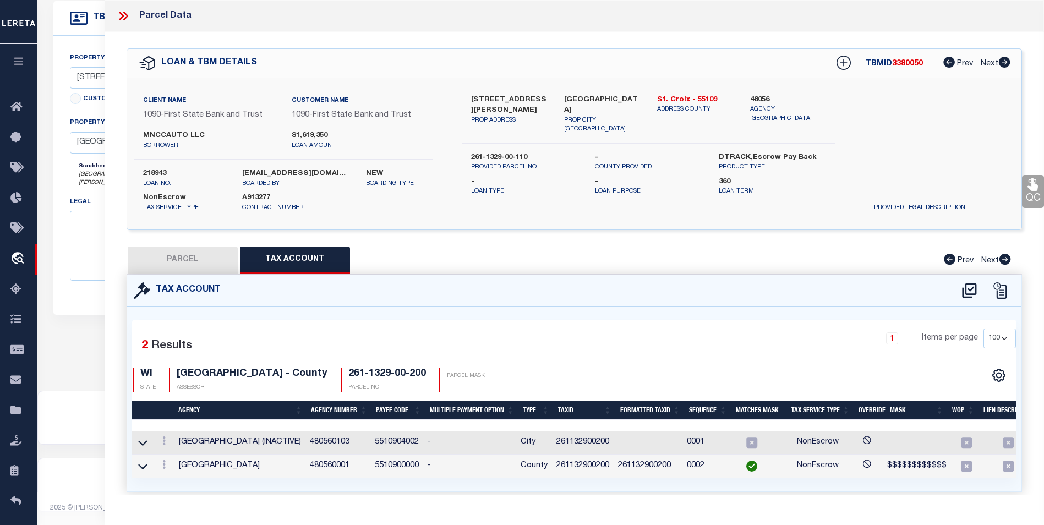
click at [119, 18] on icon at bounding box center [123, 16] width 14 height 14
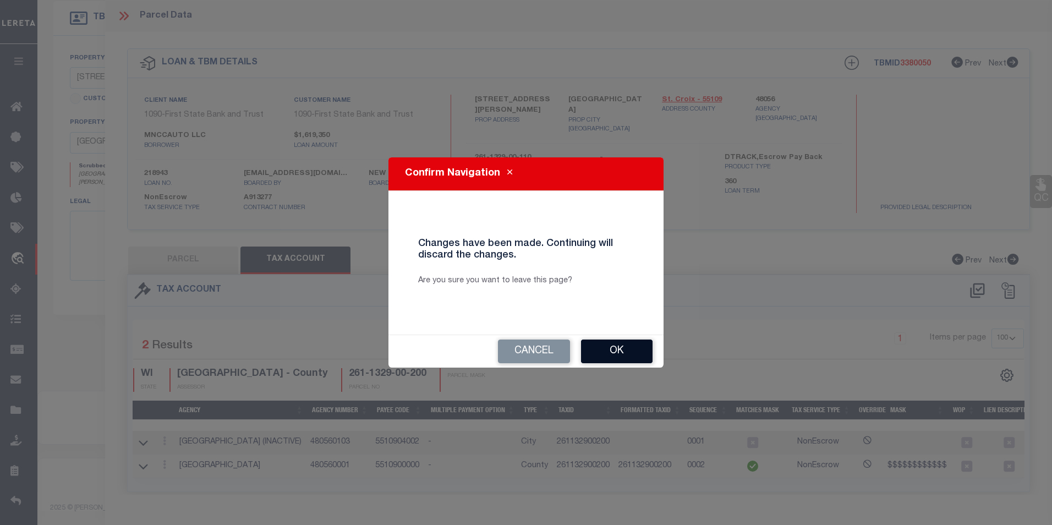
click at [647, 347] on button "Ok" at bounding box center [617, 351] width 72 height 24
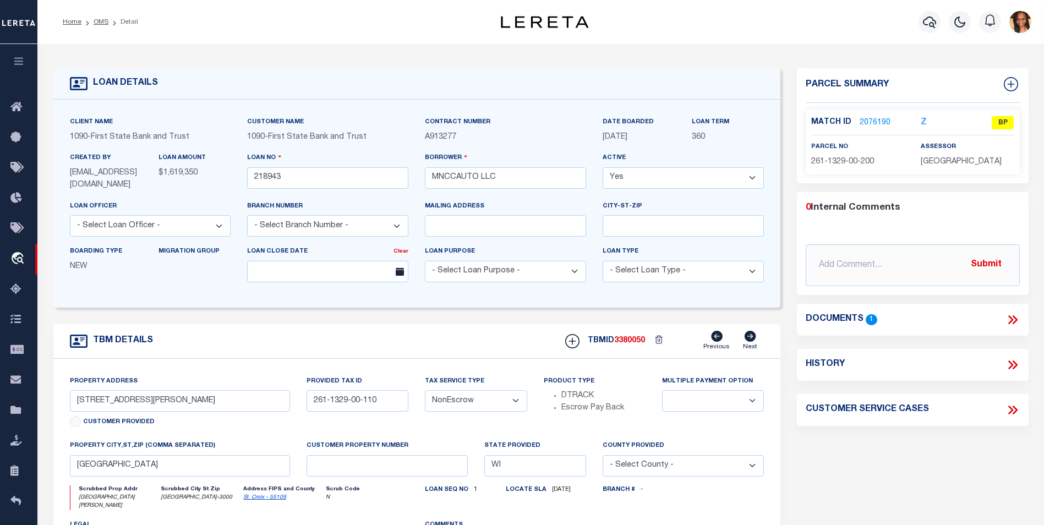
click at [867, 120] on link "2076190" at bounding box center [874, 123] width 31 height 12
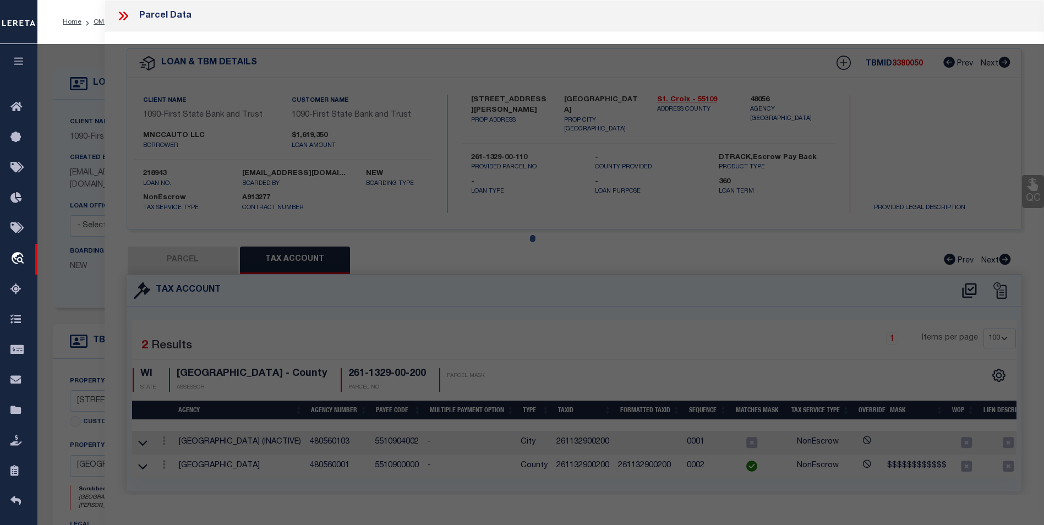
select select "AS"
select select
checkbox input "false"
select select "BP"
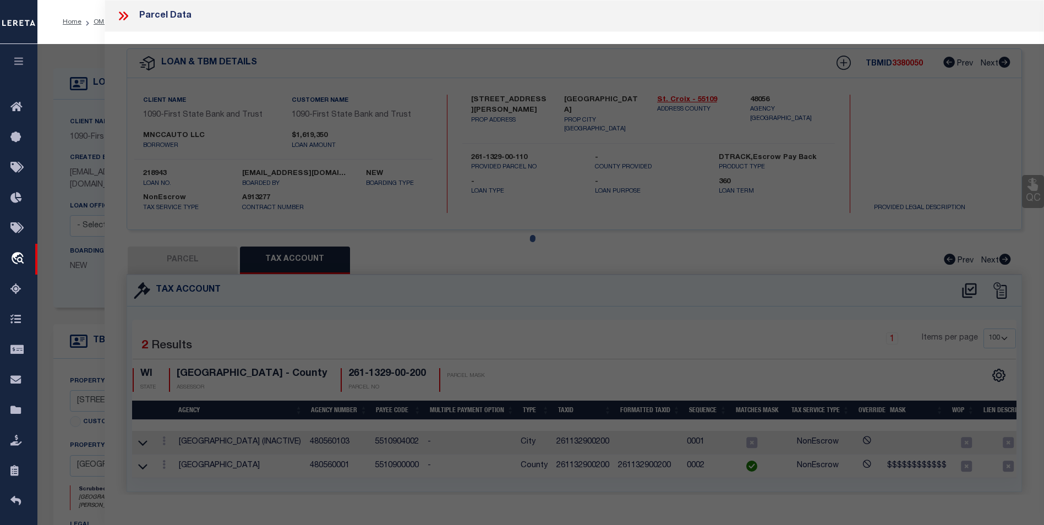
type input "MNCCAUTO LLC"
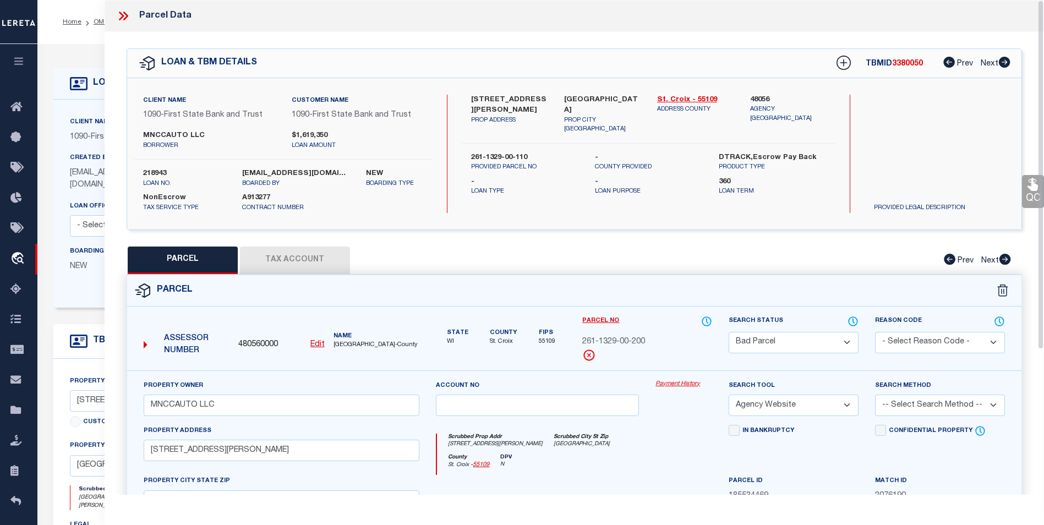
click at [786, 335] on select "Automated Search Bad Parcel Complete Duplicate Parcel High Dollar Reporting In …" at bounding box center [793, 342] width 130 height 21
click at [728, 332] on select "Automated Search Bad Parcel Complete Duplicate Parcel High Dollar Reporting In …" at bounding box center [793, 342] width 130 height 21
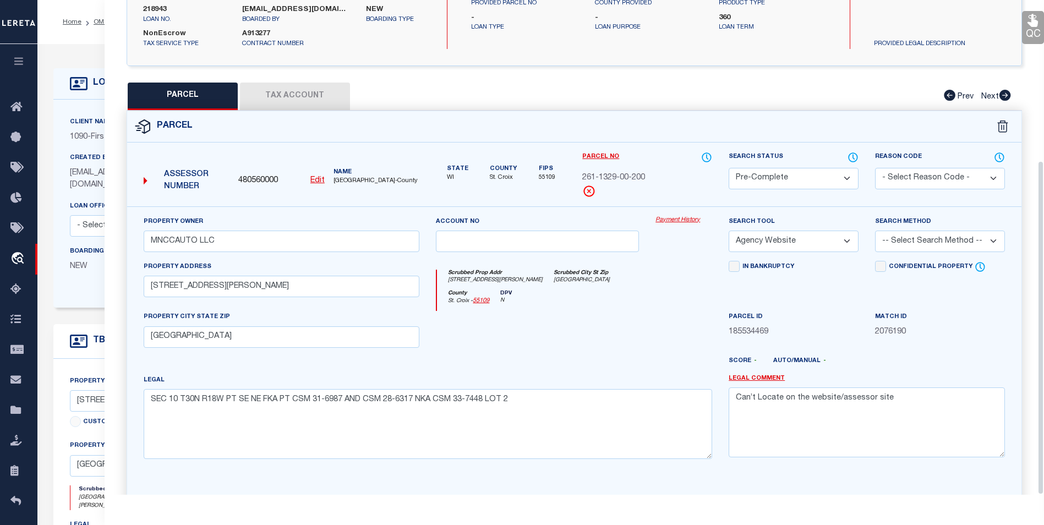
scroll to position [237, 0]
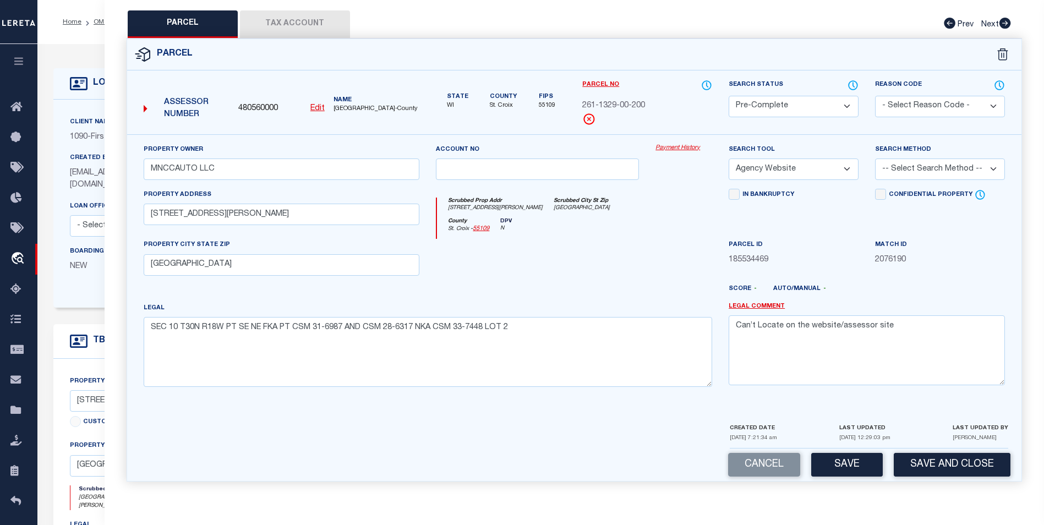
click at [835, 447] on div "CREATED DATE 10/01/2024 7:21:34 am LAST UPDATED 09/08/2025 12:29:03 pm LAST UPD…" at bounding box center [869, 435] width 278 height 26
click at [835, 457] on button "Save" at bounding box center [847, 465] width 72 height 24
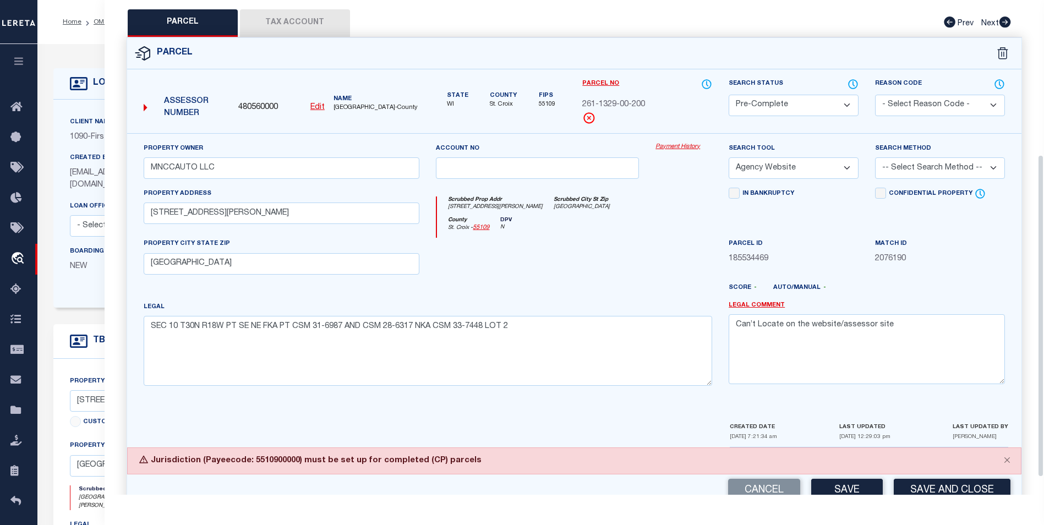
drag, startPoint x: 468, startPoint y: 80, endPoint x: 427, endPoint y: 102, distance: 46.5
click at [468, 80] on div "State WI County St. Croix Fips 55109" at bounding box center [501, 93] width 130 height 31
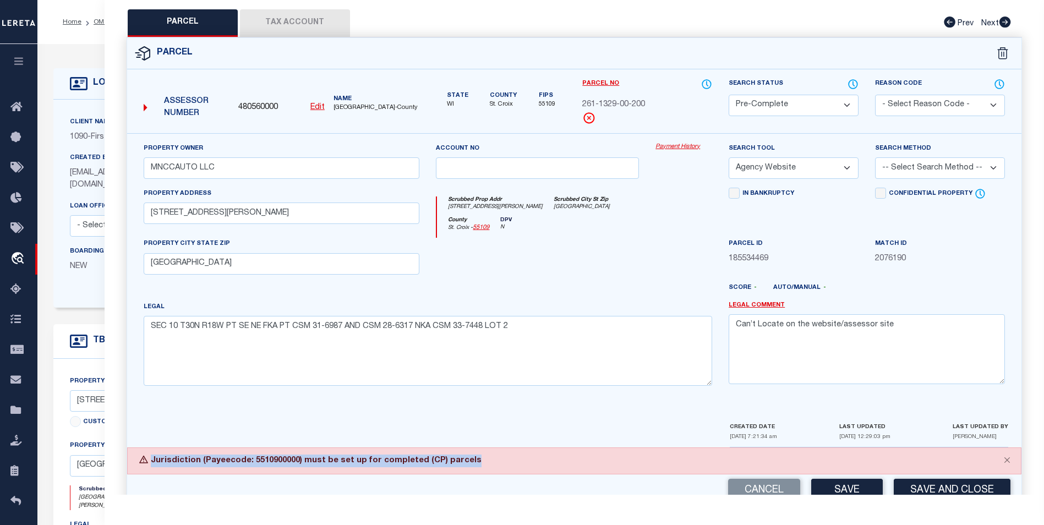
drag, startPoint x: 152, startPoint y: 457, endPoint x: 480, endPoint y: 453, distance: 327.9
click at [480, 453] on div "Jurisdiction (Payeecode: 5510900000) must be set up for completed (CP) parcels" at bounding box center [574, 460] width 894 height 27
copy div "Jurisdiction (Payeecode: 5510900000) must be set up for completed (CP) parcels"
click at [841, 102] on select "Automated Search Bad Parcel Complete Duplicate Parcel High Dollar Reporting In …" at bounding box center [793, 105] width 130 height 21
click at [728, 95] on select "Automated Search Bad Parcel Complete Duplicate Parcel High Dollar Reporting In …" at bounding box center [793, 105] width 130 height 21
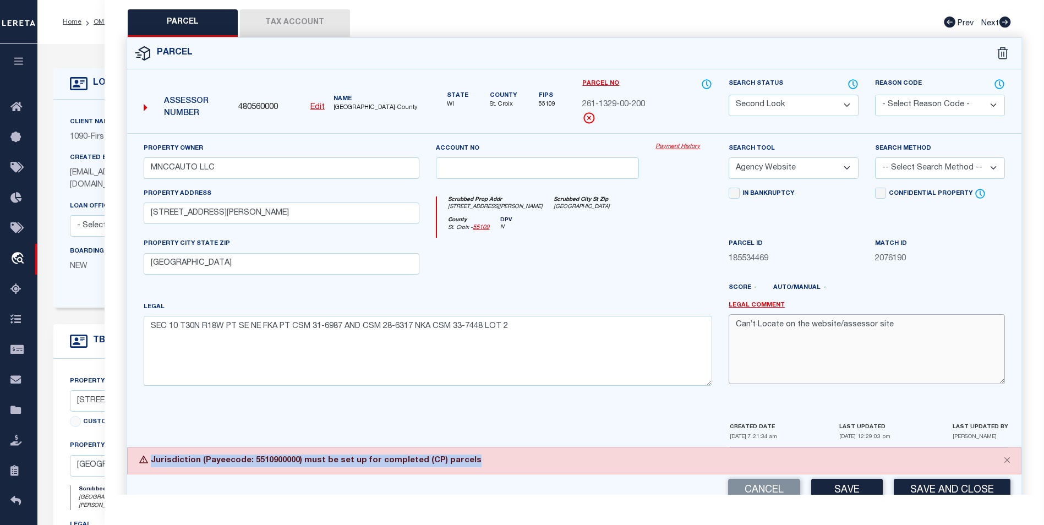
click at [896, 324] on textarea "Can’t Locate on the website/assessor site" at bounding box center [866, 348] width 276 height 69
paste textarea "Jurisdiction (Payeecode: 5510900000) must be set up for completed (CP) parcels"
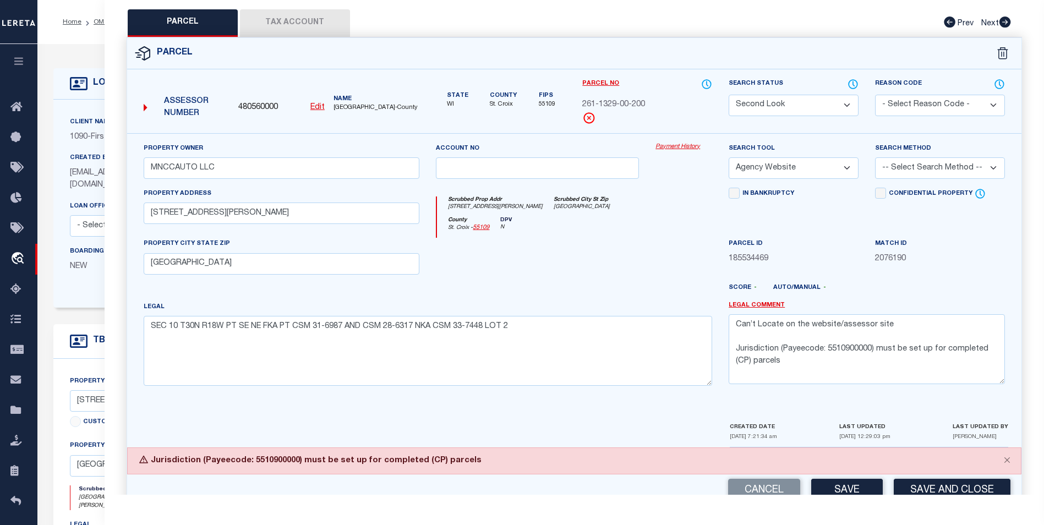
click at [931, 161] on select "-- Select Search Method -- Property Address Legal Liability Info Provided" at bounding box center [940, 167] width 130 height 21
click at [875, 157] on select "-- Select Search Method -- Property Address Legal Liability Info Provided" at bounding box center [940, 167] width 130 height 21
click at [933, 170] on select "-- Select Search Method -- Property Address Legal Liability Info Provided" at bounding box center [940, 167] width 130 height 21
click at [875, 157] on select "-- Select Search Method -- Property Address Legal Liability Info Provided" at bounding box center [940, 167] width 130 height 21
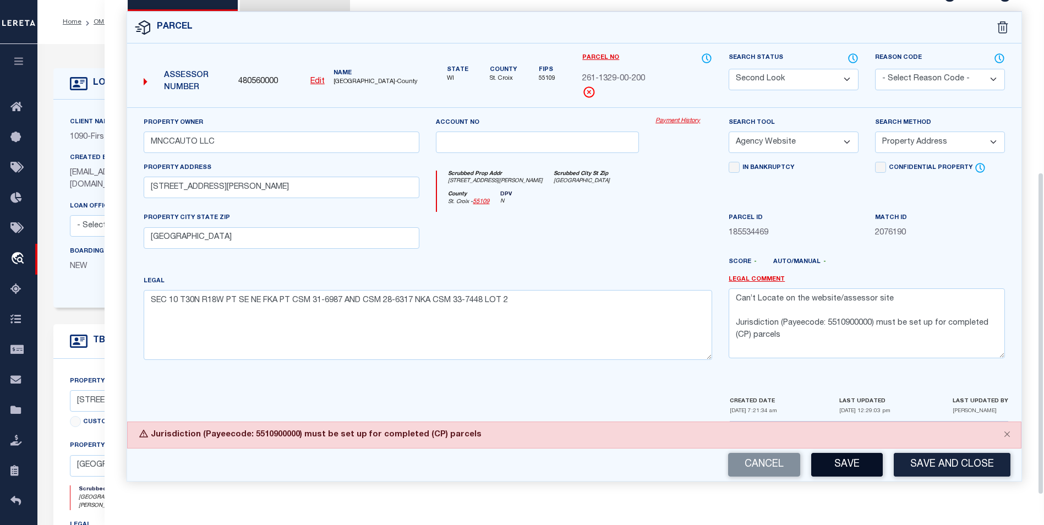
click at [848, 459] on button "Save" at bounding box center [847, 465] width 72 height 24
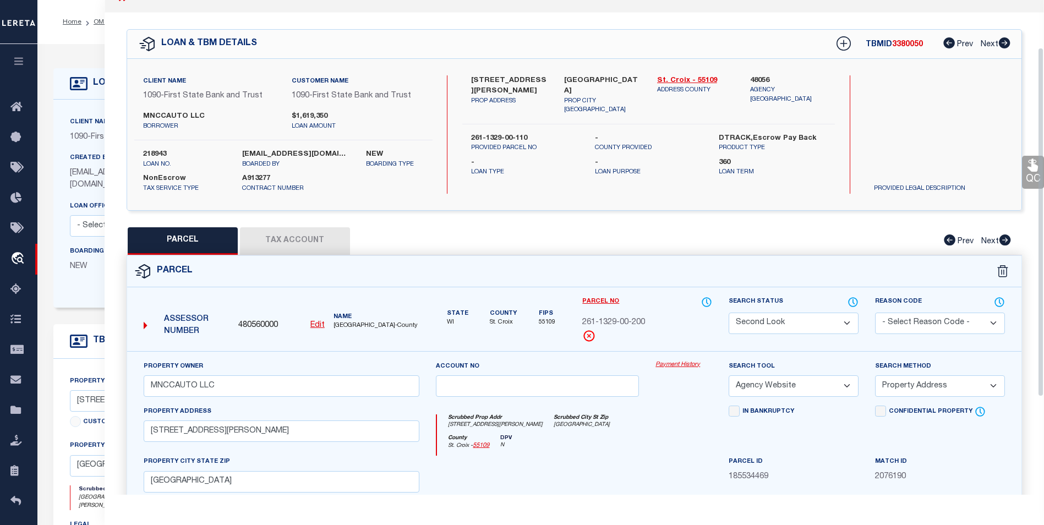
scroll to position [0, 0]
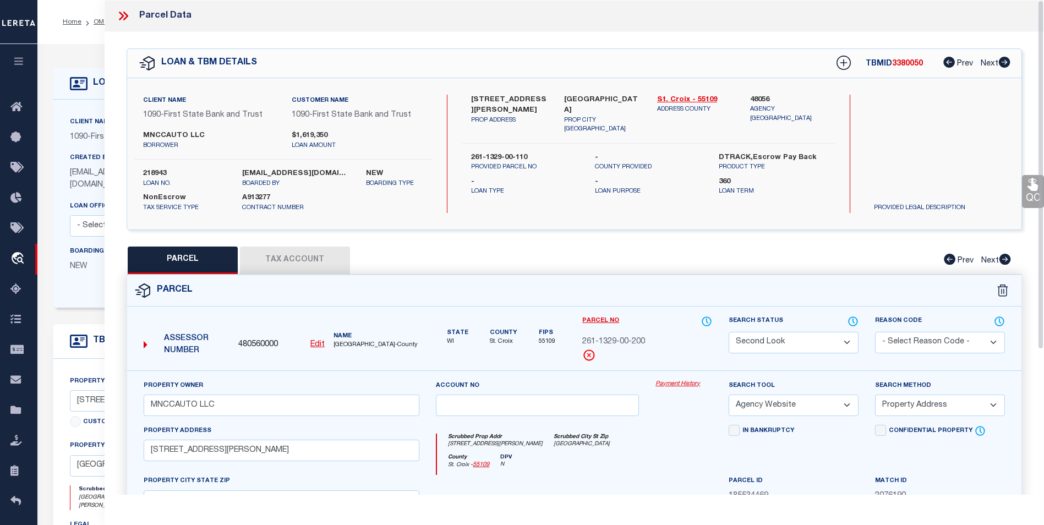
click at [123, 16] on icon at bounding box center [121, 16] width 5 height 9
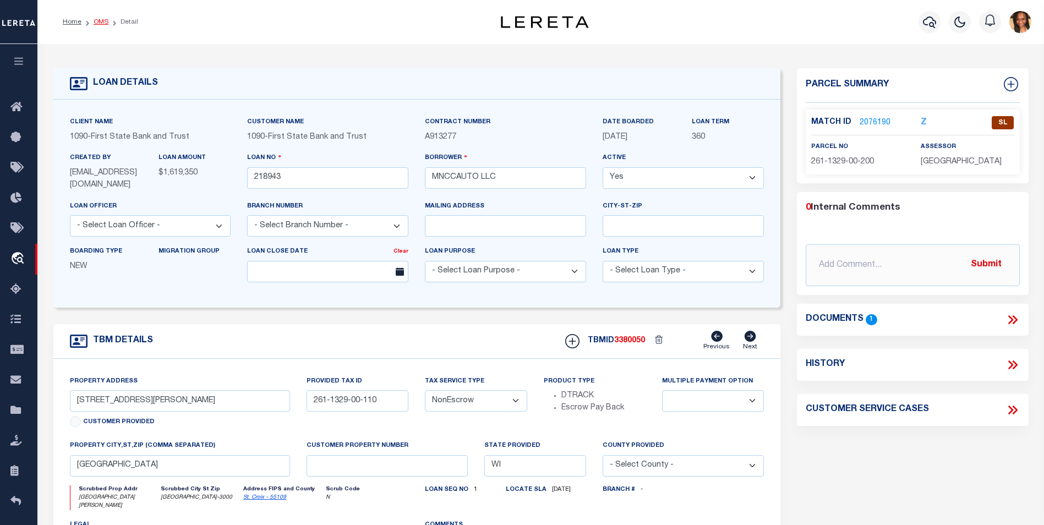
click at [97, 21] on link "OMS" at bounding box center [101, 22] width 15 height 7
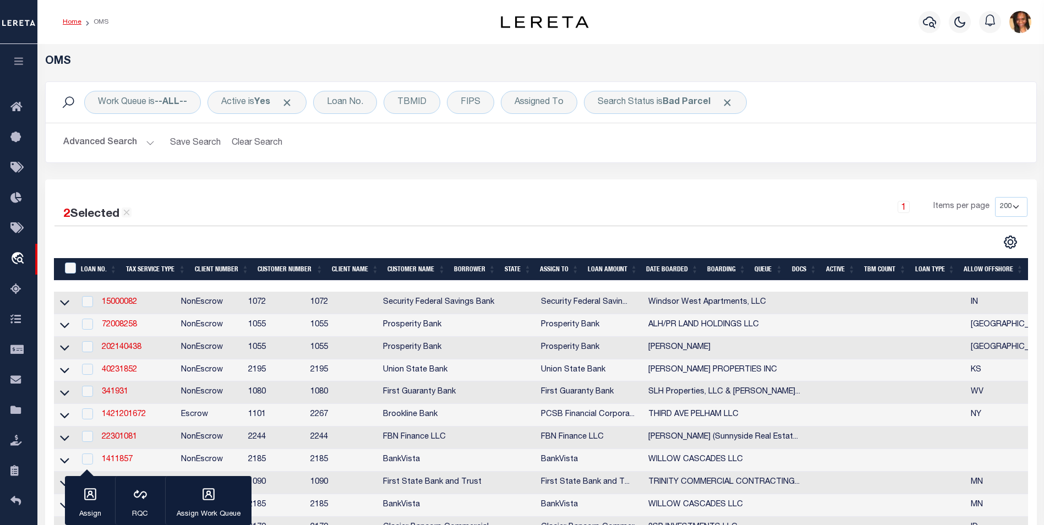
click at [73, 20] on link "Home" at bounding box center [72, 22] width 19 height 7
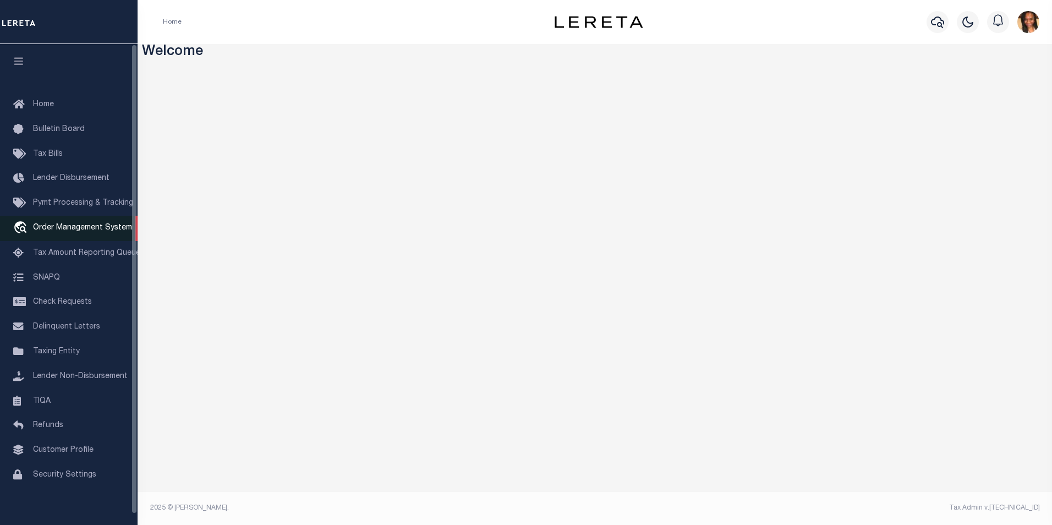
click at [53, 227] on span "Order Management System" at bounding box center [82, 228] width 99 height 8
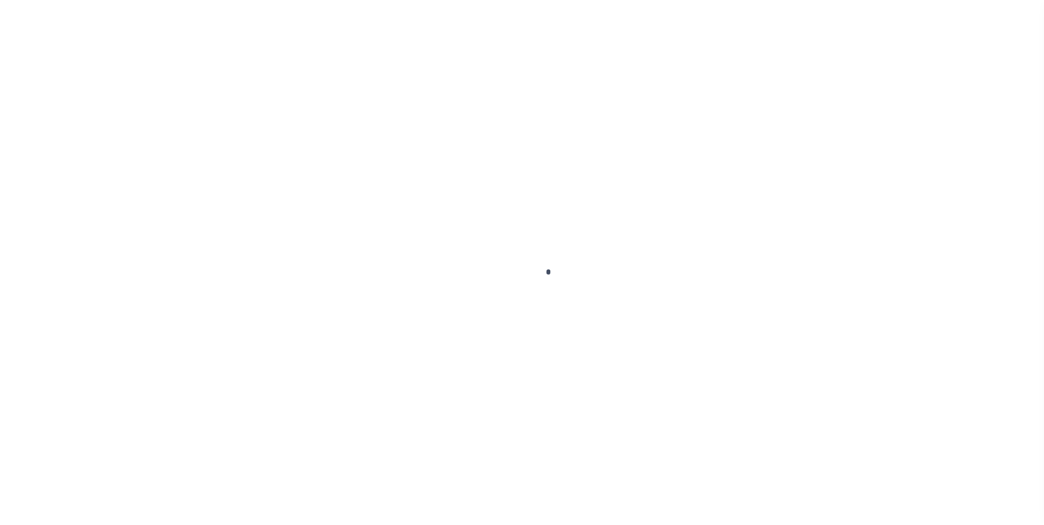
scroll to position [11, 0]
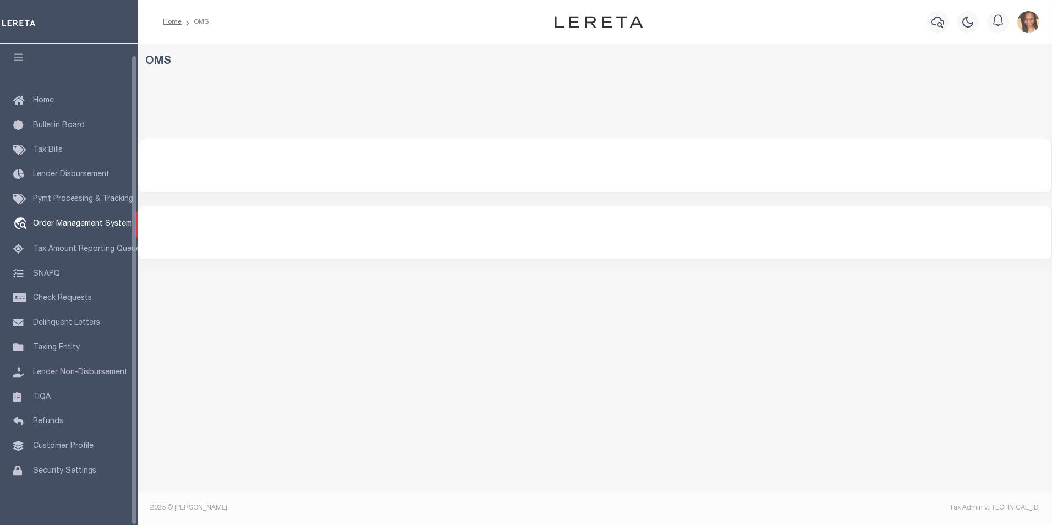
select select "200"
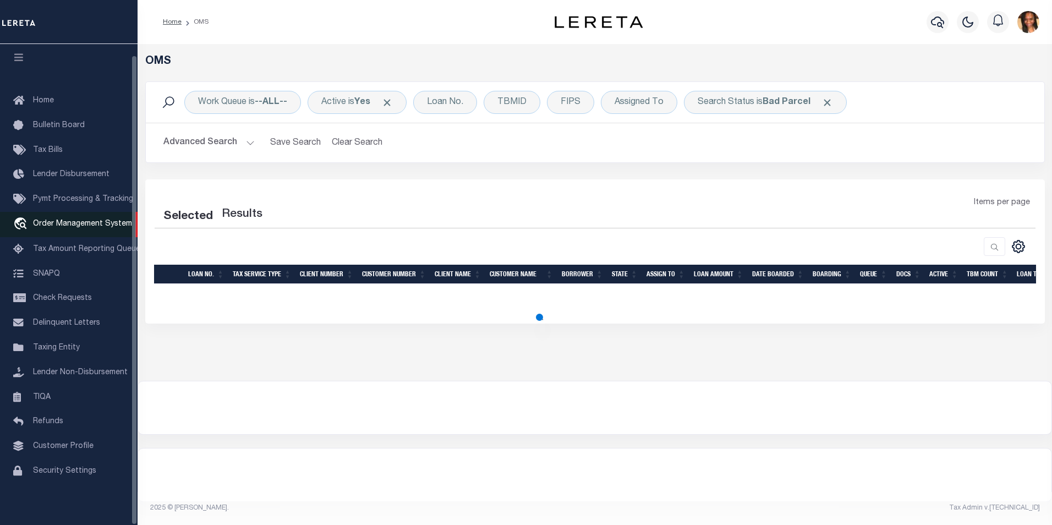
click at [59, 220] on span "Order Management System" at bounding box center [82, 224] width 99 height 8
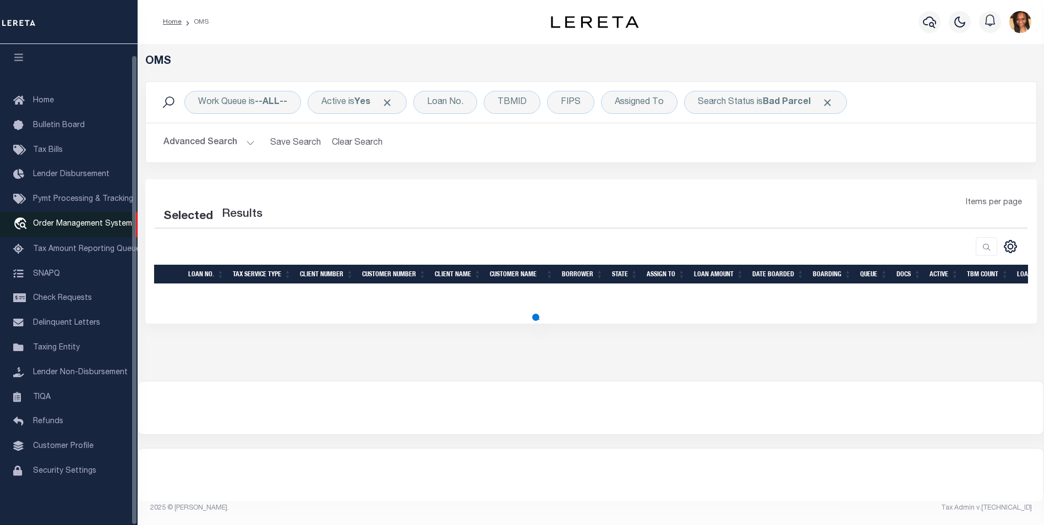
select select "200"
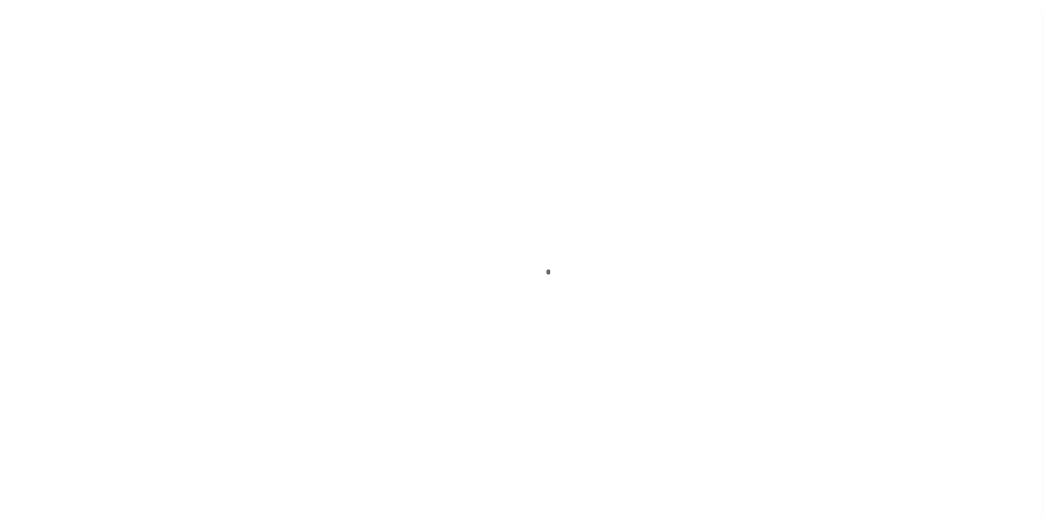
scroll to position [11, 0]
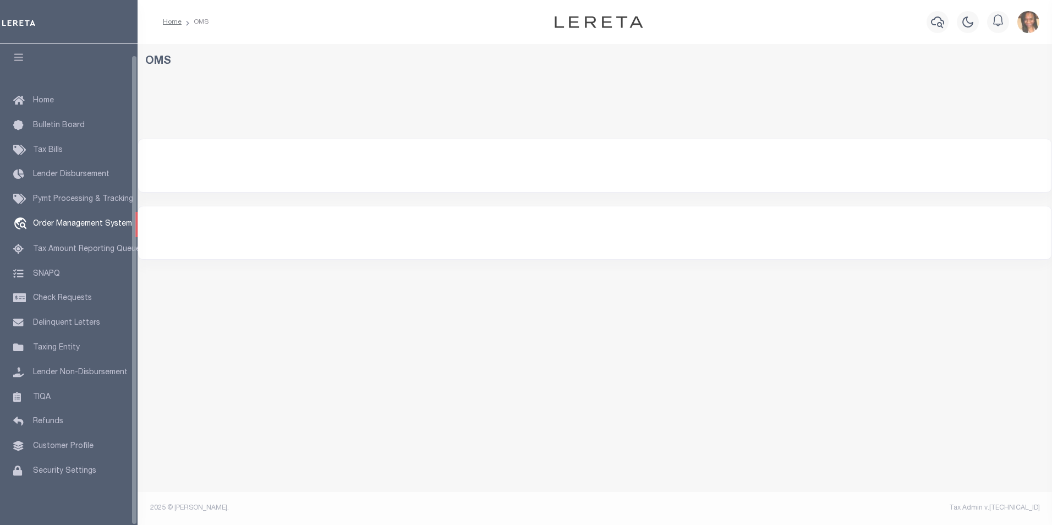
select select "200"
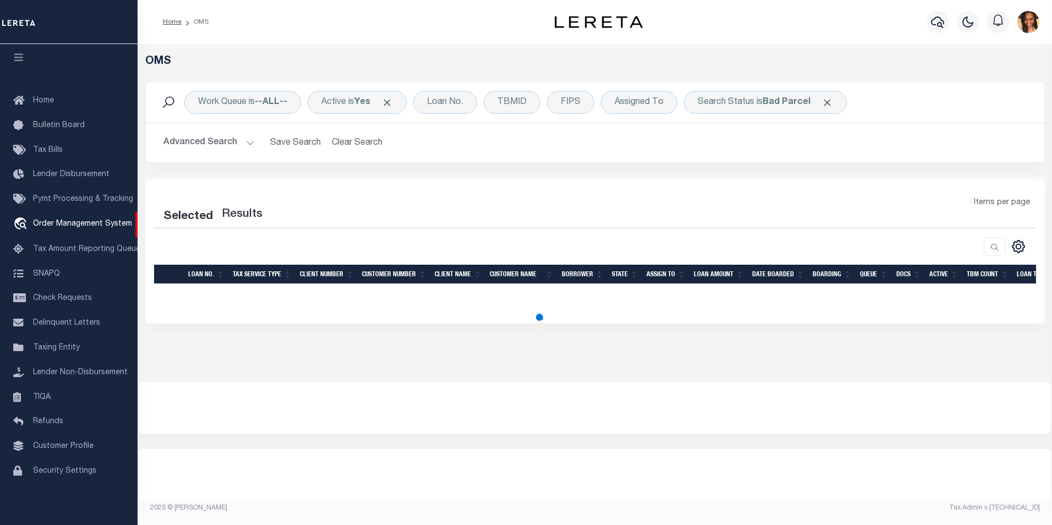
select select "200"
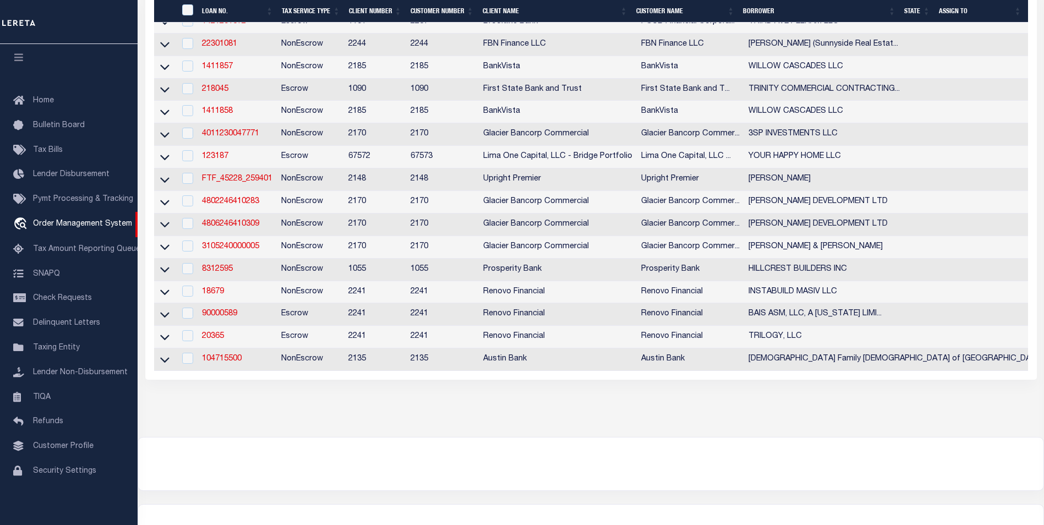
scroll to position [275, 0]
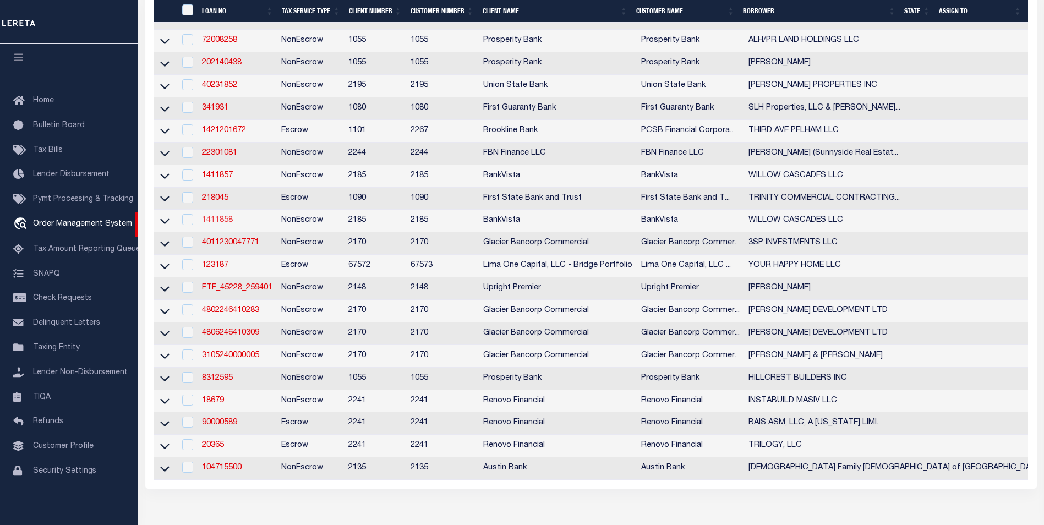
click at [227, 224] on link "1411858" at bounding box center [217, 220] width 31 height 8
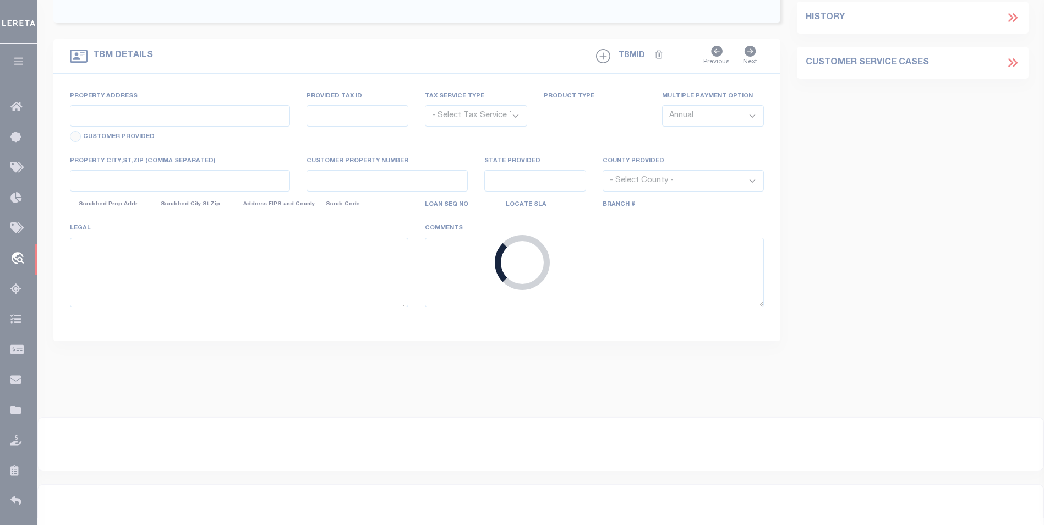
type input "1411858"
type input "WILLOW CASCADES LLC"
select select
type input "[STREET_ADDRESS]"
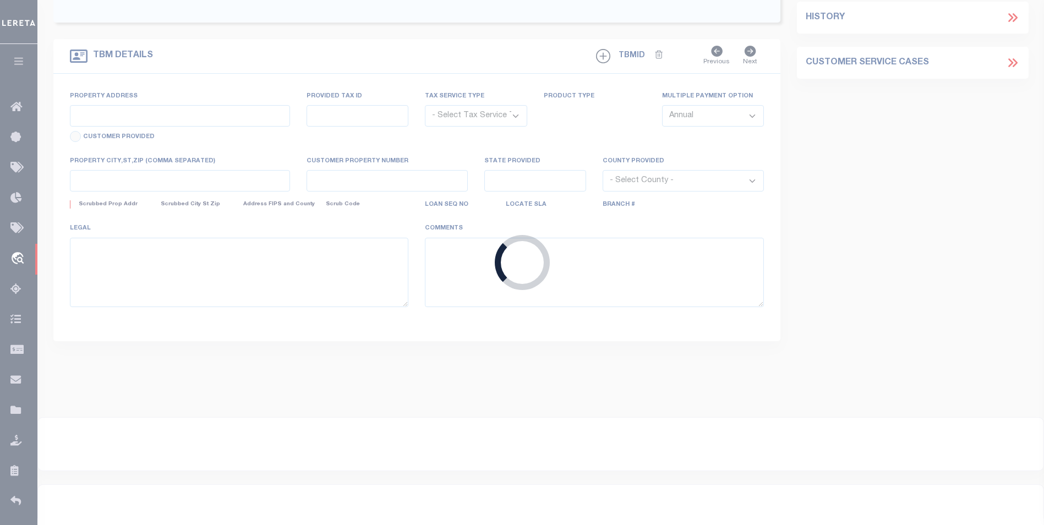
type input "[GEOGRAPHIC_DATA]"
select select "NonEscrow"
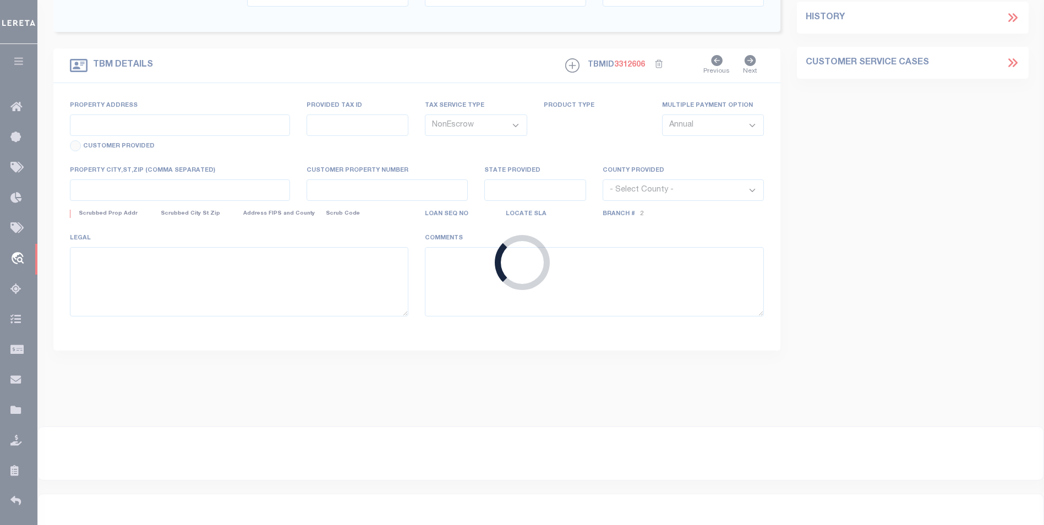
type input "101, 105, 109 & 113 WILLOW CASCADES TRAIL"
type input "R01-09-21-351-022"
select select
type input "MANKATO MN 56001"
type input "16064"
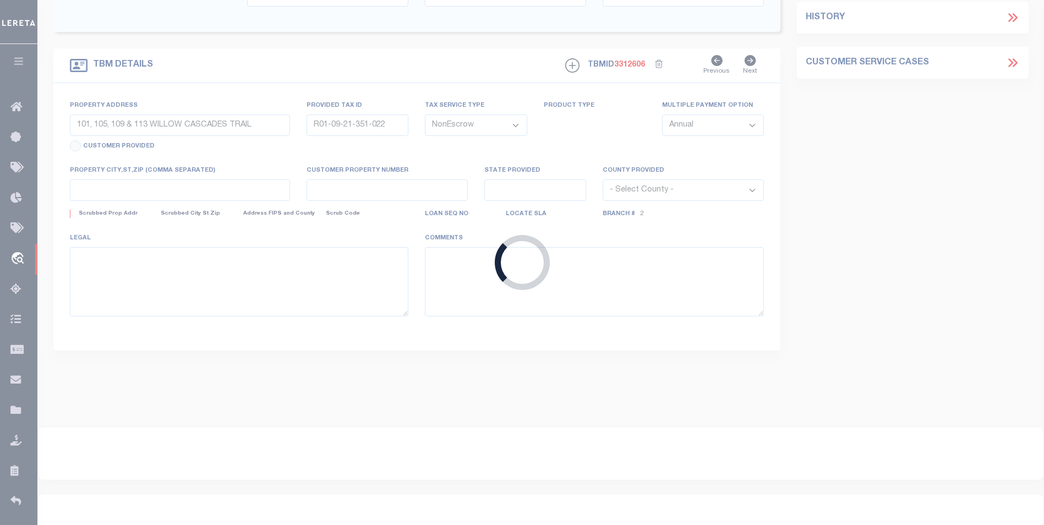
type input "MN"
select select
select select "12348"
select select "4781"
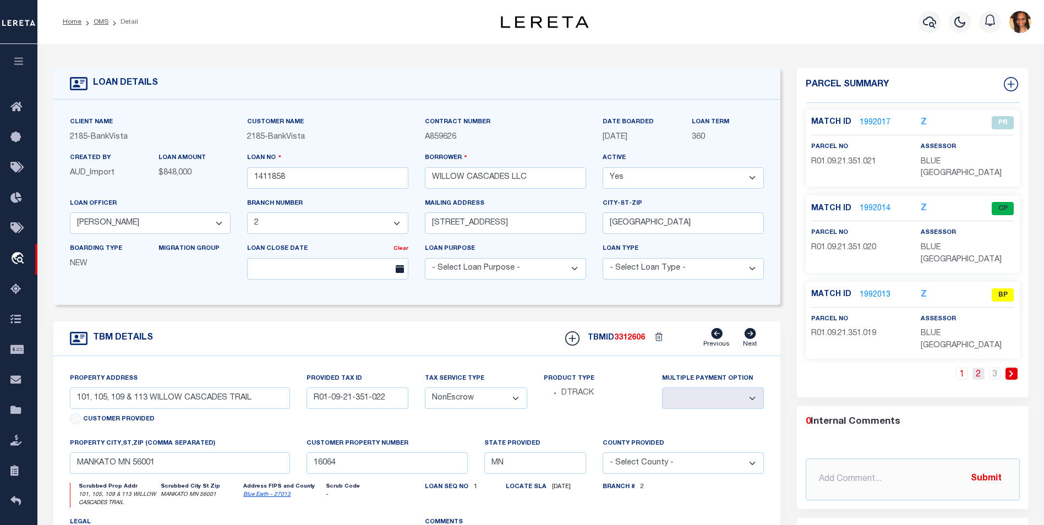
click at [978, 368] on link "2" at bounding box center [978, 374] width 12 height 12
click at [992, 368] on link "3" at bounding box center [995, 374] width 12 height 12
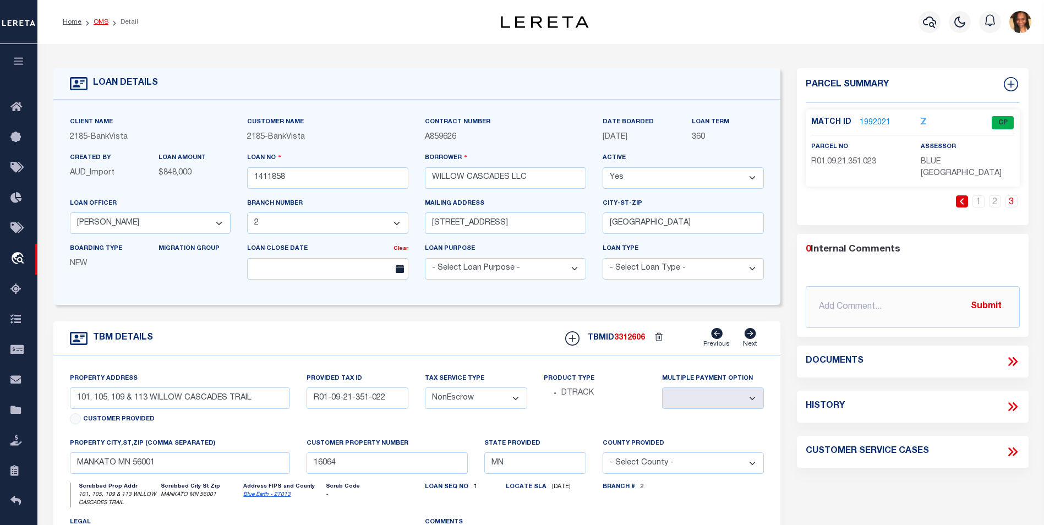
click at [104, 19] on link "OMS" at bounding box center [101, 22] width 15 height 7
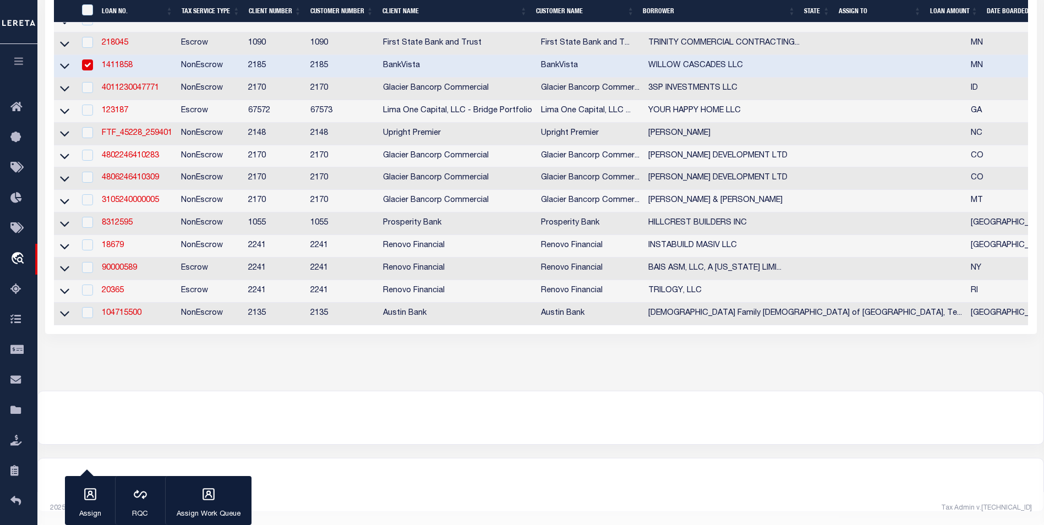
scroll to position [449, 0]
click at [87, 59] on input "checkbox" at bounding box center [87, 64] width 11 height 11
checkbox input "false"
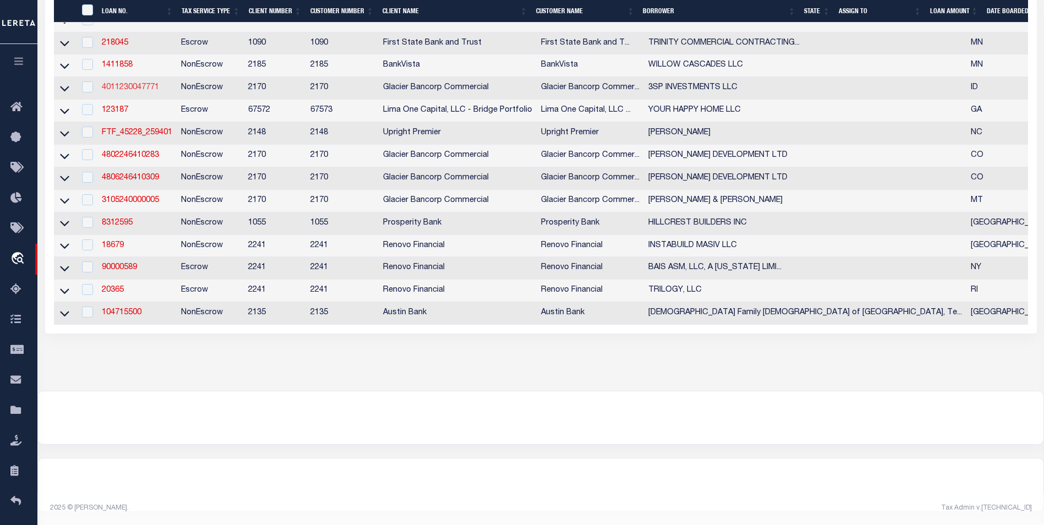
click at [135, 84] on link "4011230047771" at bounding box center [130, 88] width 57 height 8
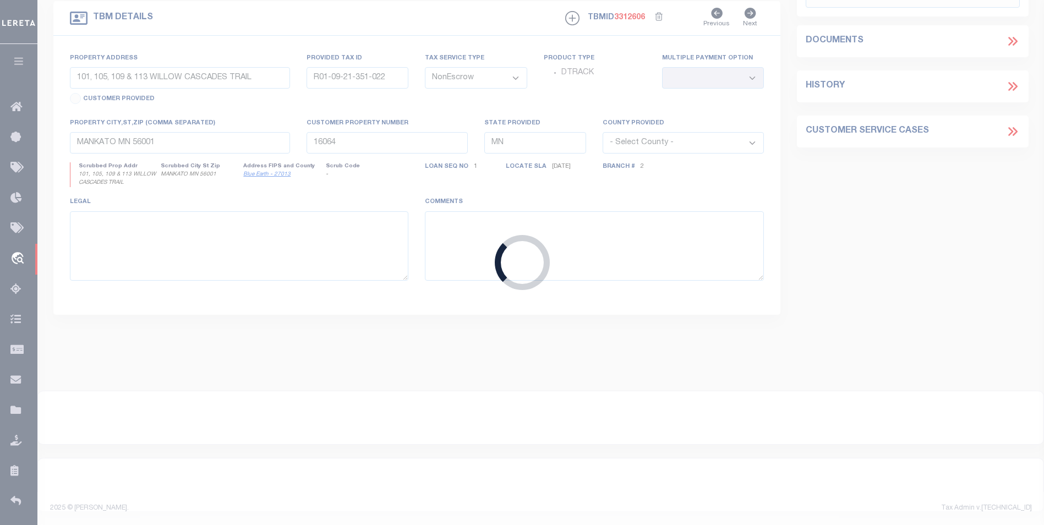
type input "4011230047771"
type input "3SP INVESTMENTS LLC"
select select
type input "[STREET_ADDRESS]"
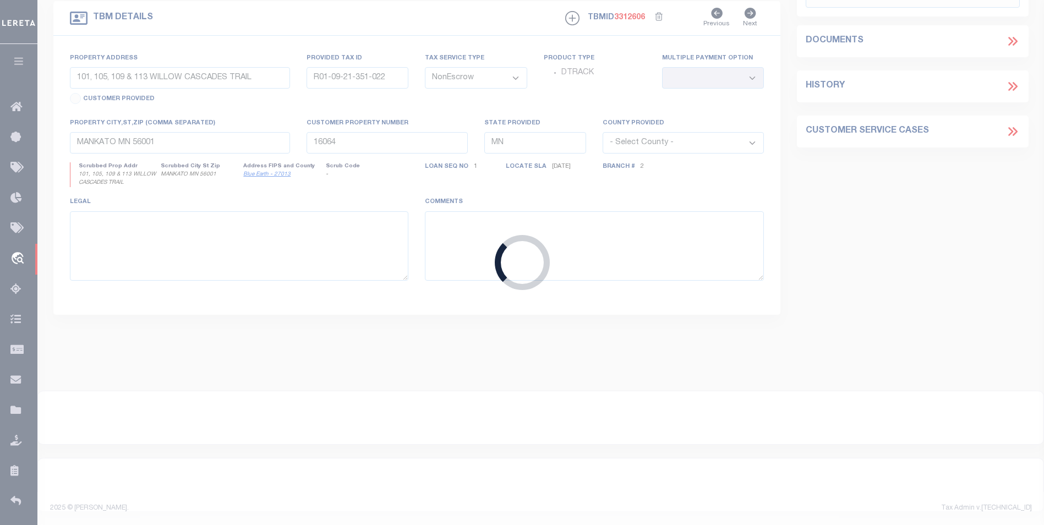
type input "POCATELLO ID 83202-5241"
type input "251 TAILWIND CIRCLE"
type input "RPRCTWS000200"
select select
type input "[PERSON_NAME] ID 83202"
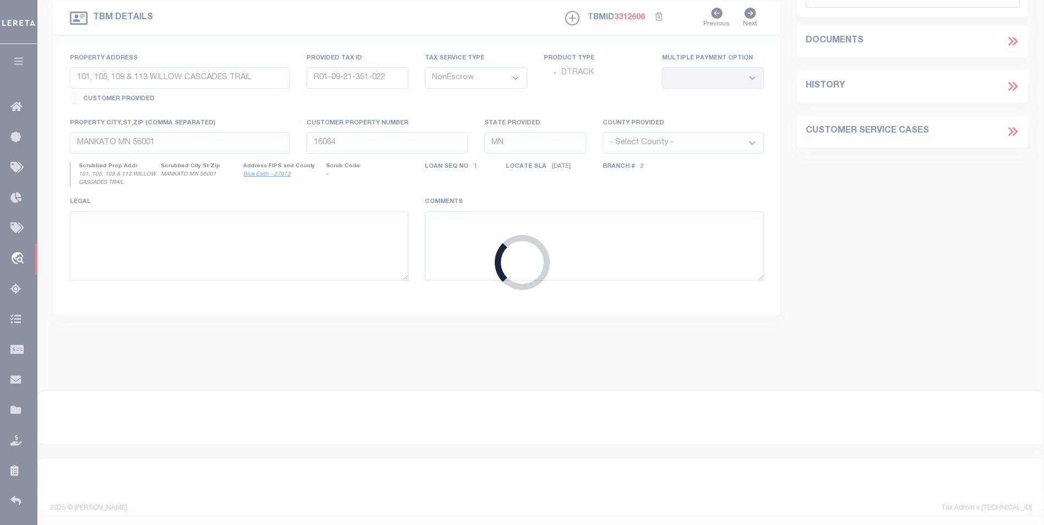
type input "ID"
type textarea "Lot 2, Block 1, Tailwind Subdivision, [GEOGRAPHIC_DATA], [US_STATE], as the sam…"
select select "4576"
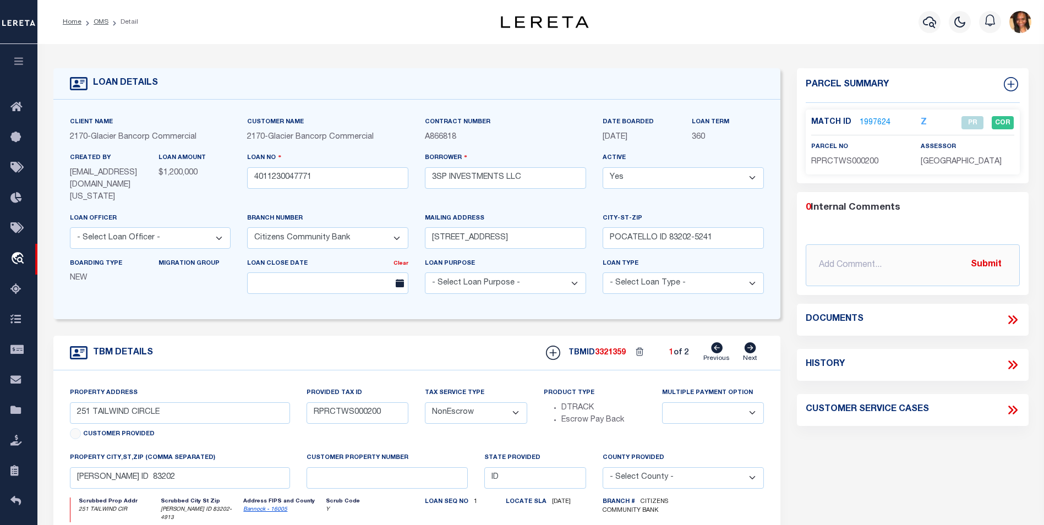
click at [861, 118] on link "1997624" at bounding box center [874, 123] width 31 height 12
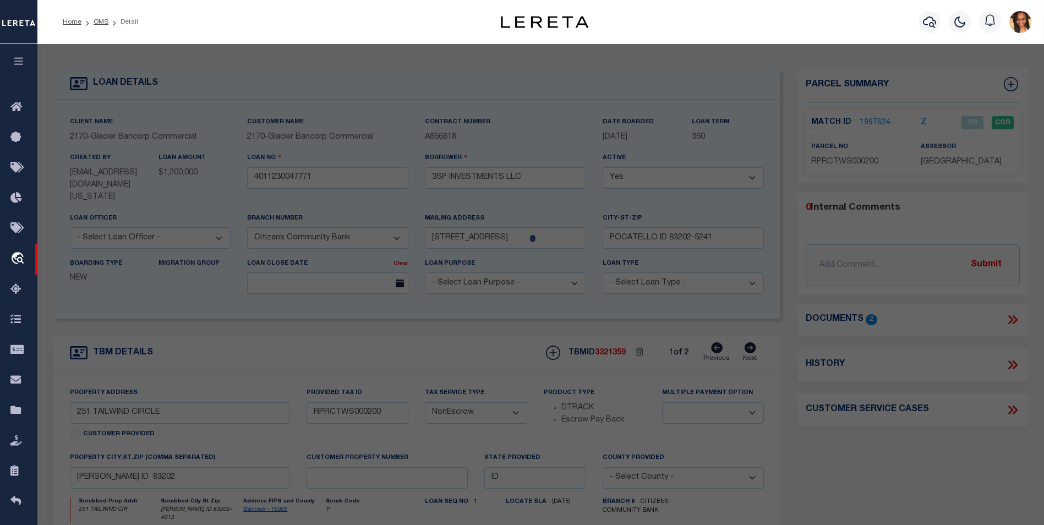
checkbox input "false"
select select "PR"
type input "3SP INVESTMENTS LLC"
select select
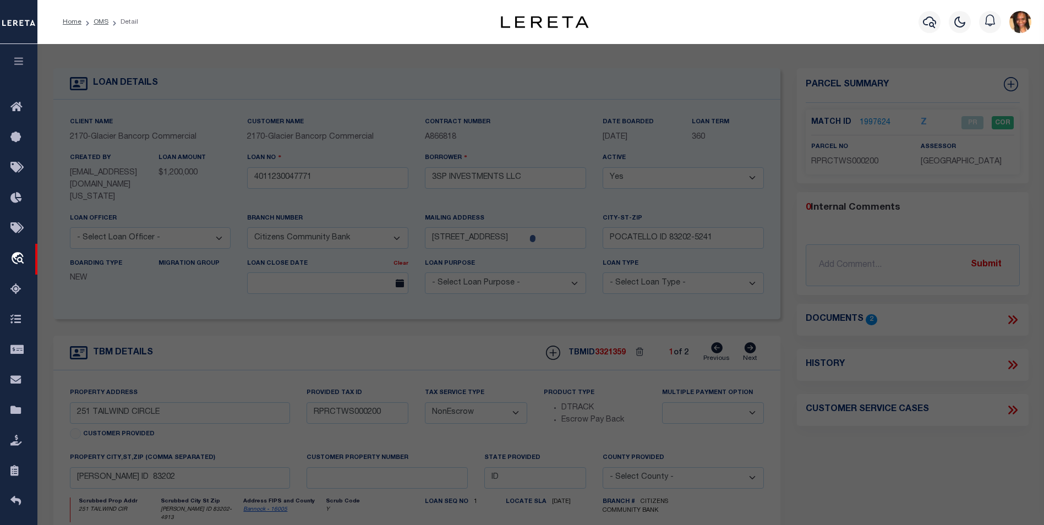
type input "-"
checkbox input "false"
type input "[PERSON_NAME] ID 83202"
type textarea "S34-T5S-R34E LOT 2 0.50 AC BLOCK 1 TAILWIND SUBDIVISION"
type textarea "RPRCTWC000100 Multiple search results at same situs address. Please provide a c…"
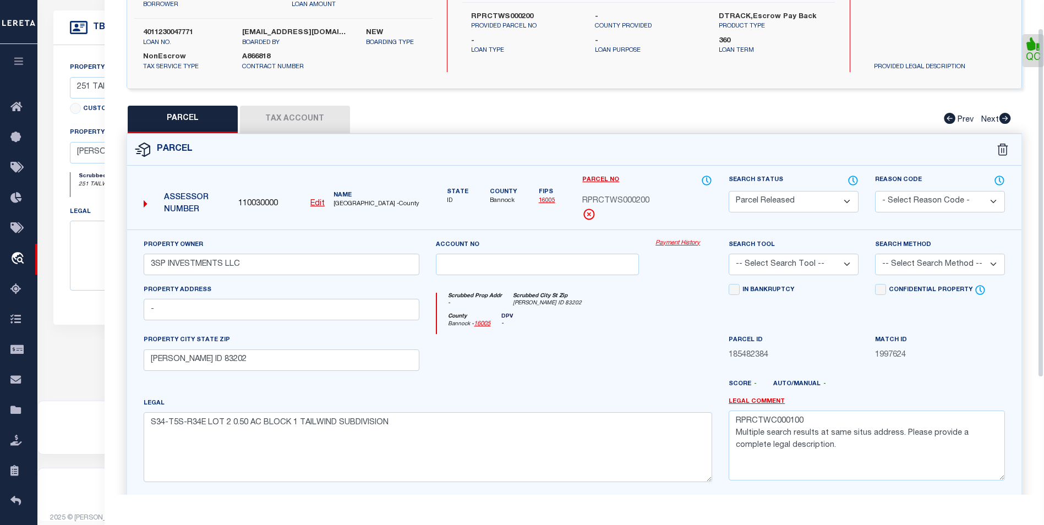
scroll to position [40, 0]
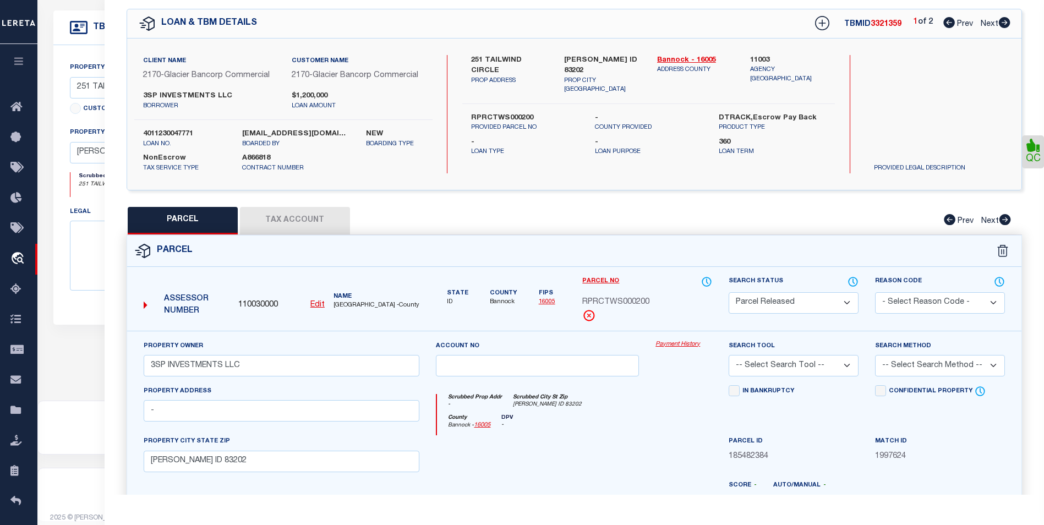
click at [1005, 20] on icon at bounding box center [1005, 22] width 12 height 11
select select "AS"
checkbox input "false"
select select "BP"
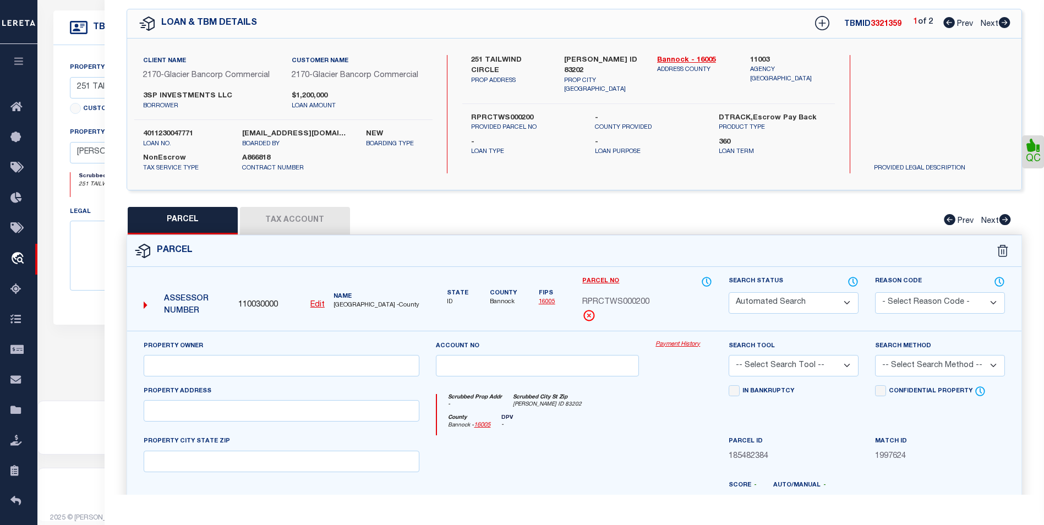
type input "3SP INVESTMENTS LLC"
select select
type input "271 TAILWIND CIR"
checkbox input "false"
type input "[PERSON_NAME] ID 83202"
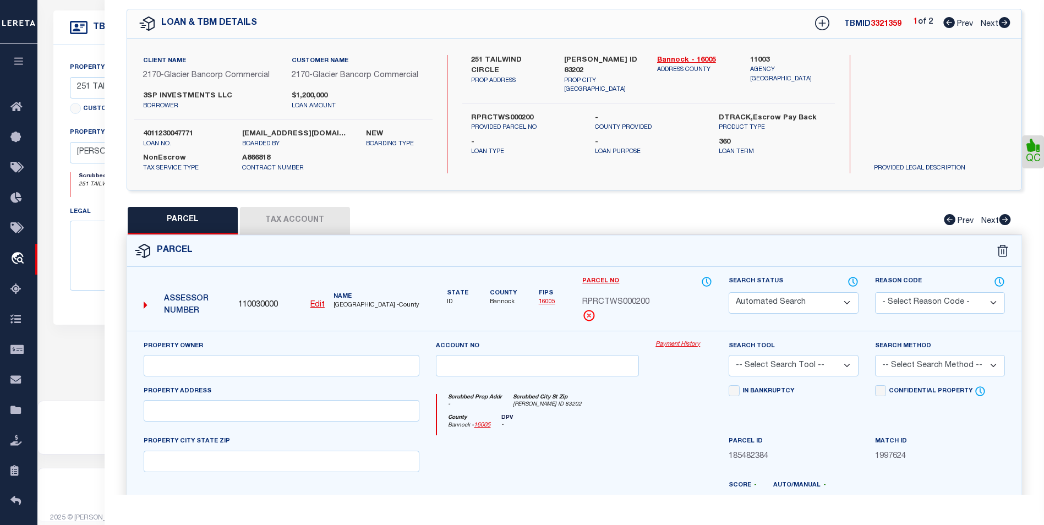
type textarea "S34-T5S-R34E LOT 3 0.51 AC BLOCK 1 TAILWIND SUBDIVISION"
type textarea "Terminated parcel"
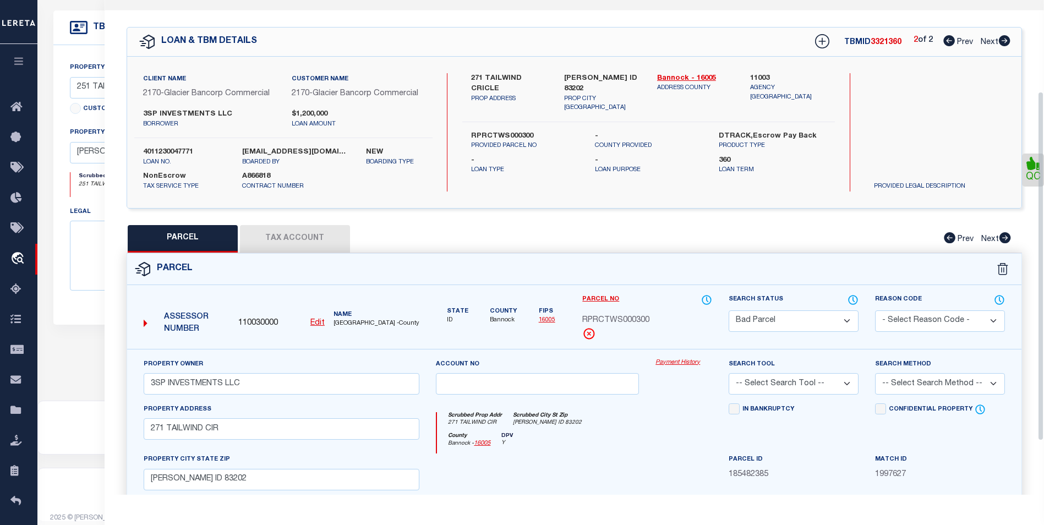
scroll to position [0, 0]
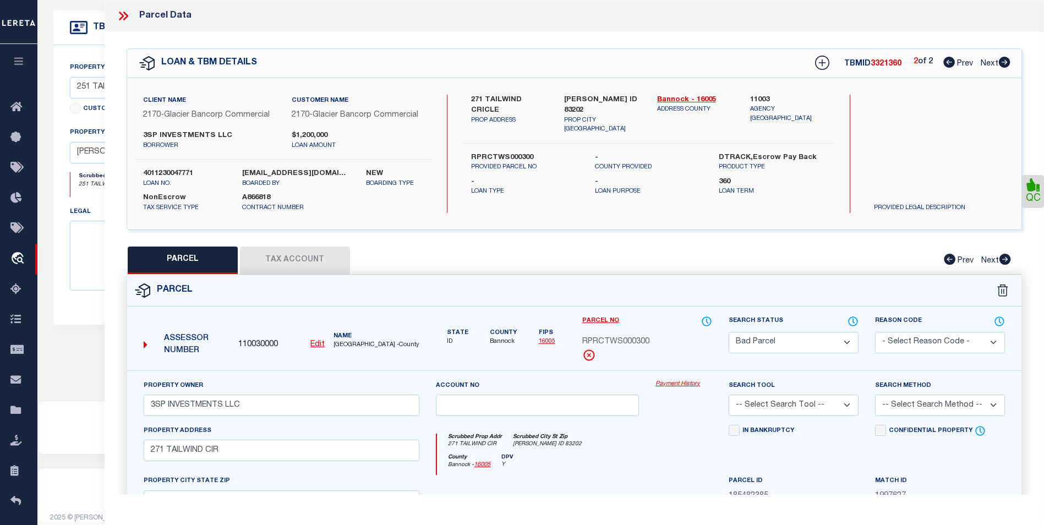
click at [948, 62] on icon at bounding box center [949, 62] width 12 height 11
select select "AS"
checkbox input "false"
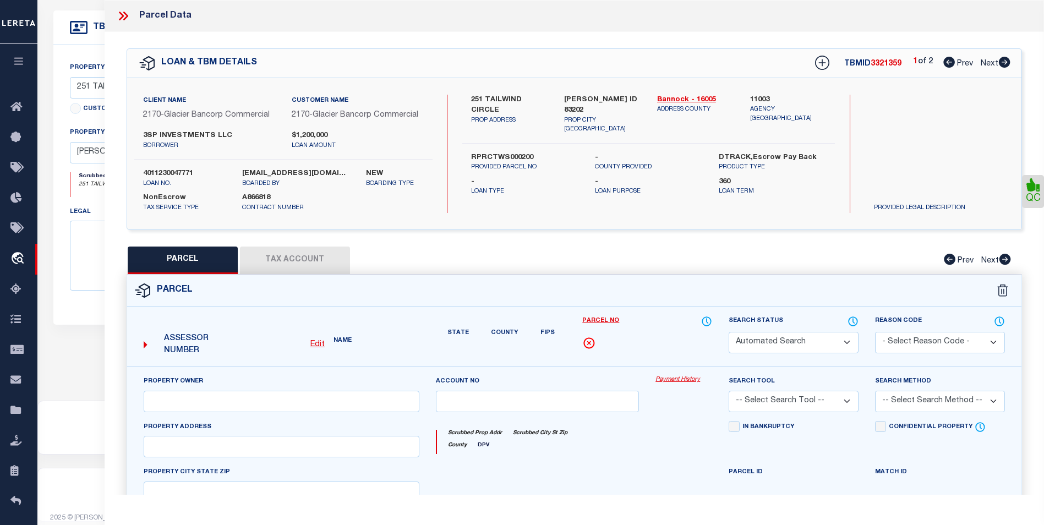
select select "PR"
type input "3SP INVESTMENTS LLC"
select select
type input "-"
checkbox input "false"
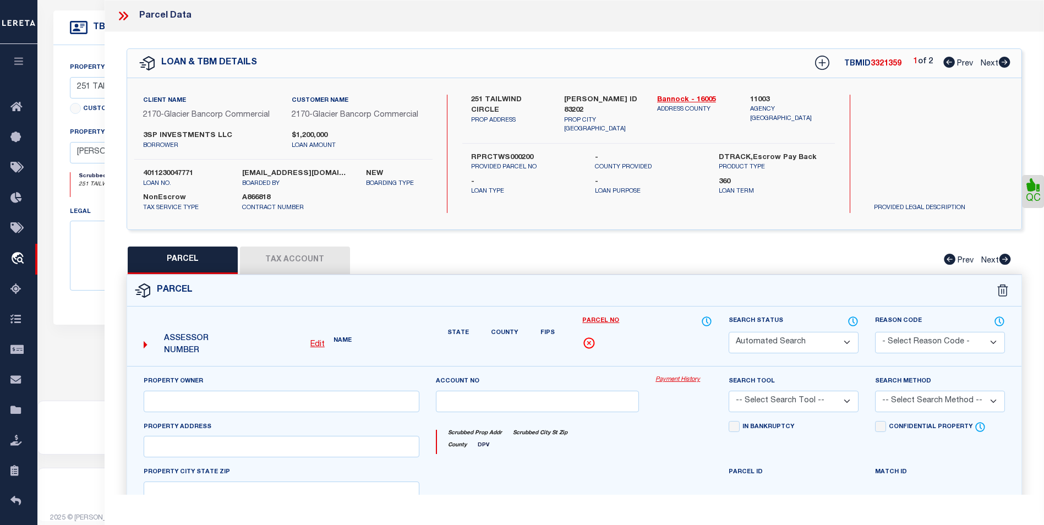
type input "[PERSON_NAME] ID 83202"
type textarea "S34-T5S-R34E LOT 2 0.50 AC BLOCK 1 TAILWIND SUBDIVISION"
type textarea "RPRCTWC000100 Multiple search results at same situs address. Please provide a c…"
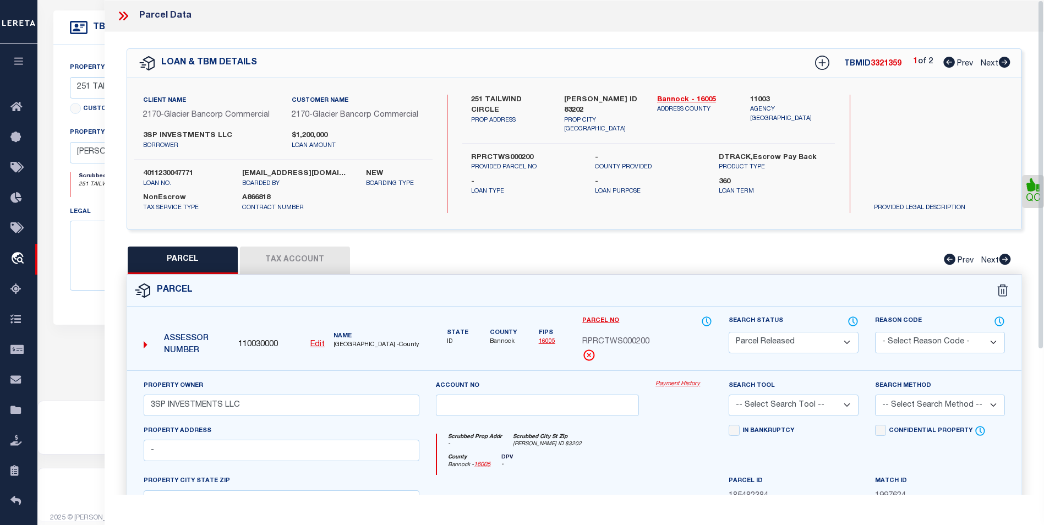
click at [1003, 62] on icon at bounding box center [1005, 62] width 12 height 11
select select "AS"
checkbox input "false"
select select "BP"
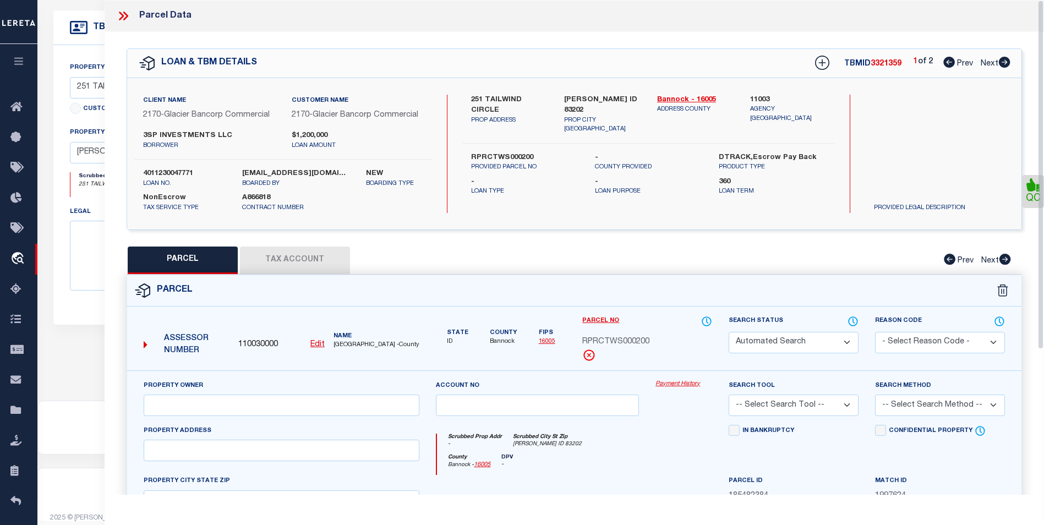
type input "3SP INVESTMENTS LLC"
select select
type input "271 TAILWIND CIR"
checkbox input "false"
type input "[PERSON_NAME] ID 83202"
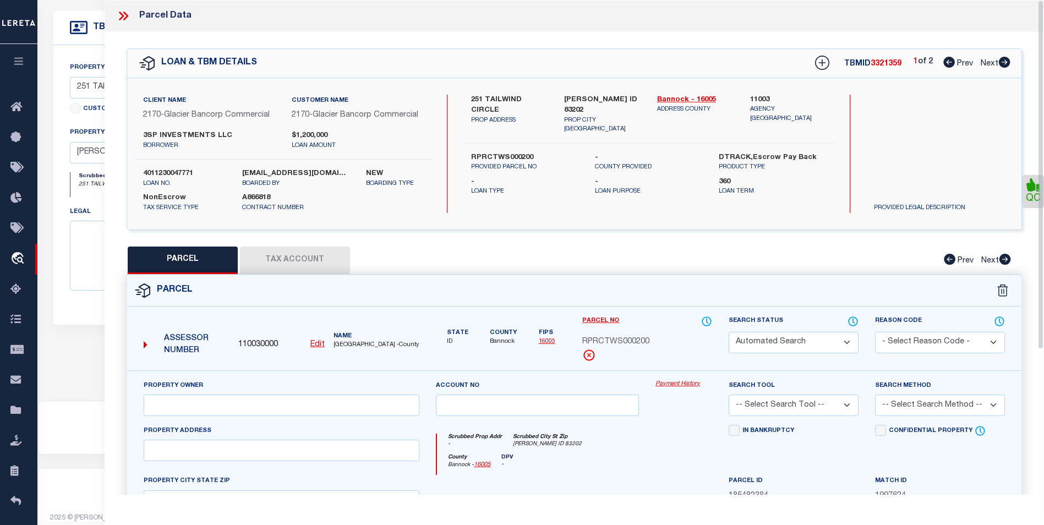
type textarea "S34-T5S-R34E LOT 3 0.51 AC BLOCK 1 TAILWIND SUBDIVISION"
type textarea "Terminated parcel"
click at [136, 13] on div at bounding box center [127, 16] width 23 height 14
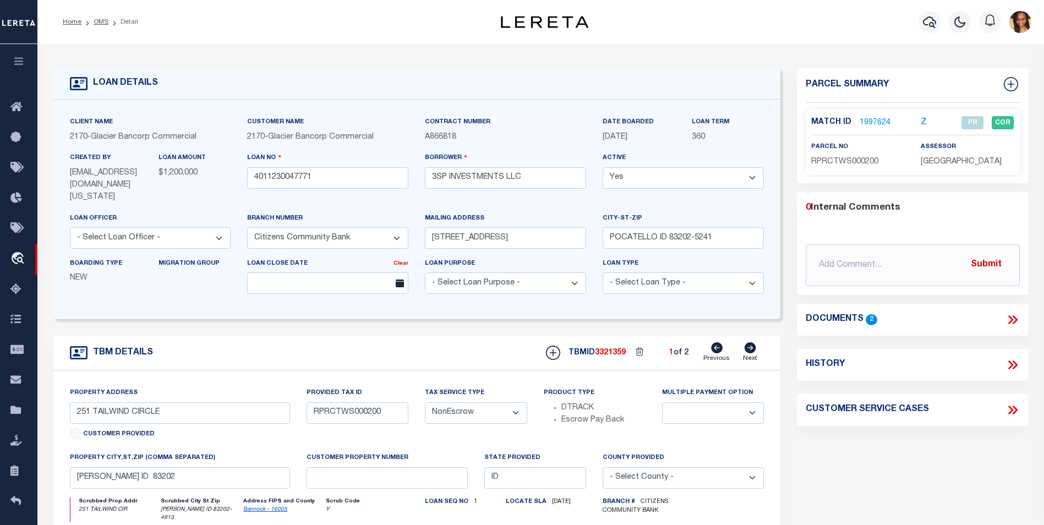
click at [1016, 317] on icon at bounding box center [1014, 319] width 5 height 9
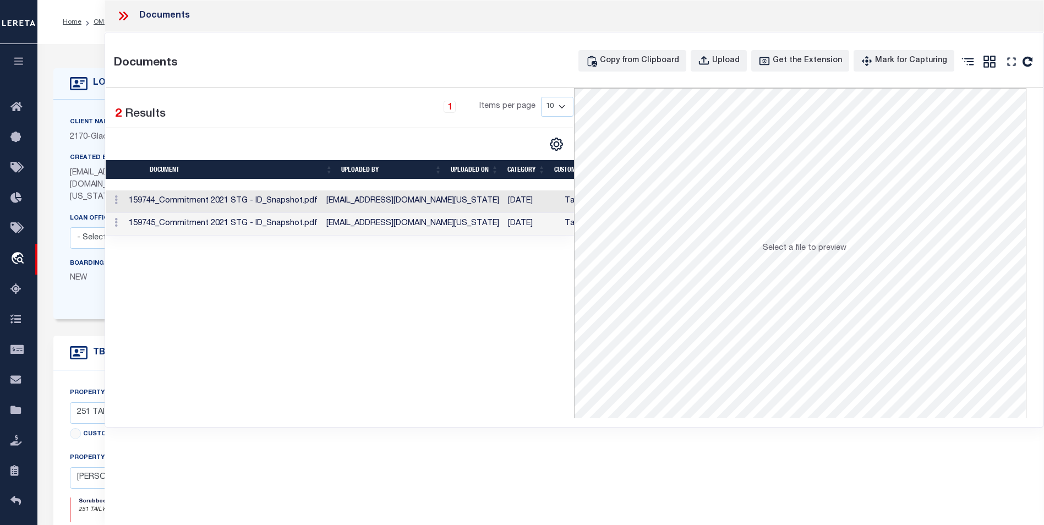
click at [430, 204] on td "[EMAIL_ADDRESS][DOMAIN_NAME][US_STATE]" at bounding box center [413, 201] width 182 height 23
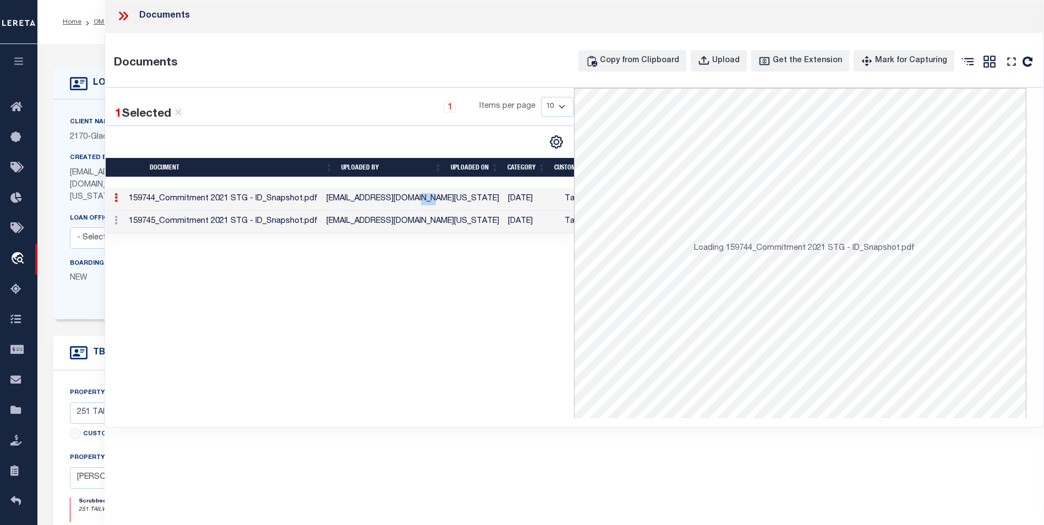
click at [430, 204] on td "[EMAIL_ADDRESS][DOMAIN_NAME][US_STATE]" at bounding box center [413, 199] width 182 height 23
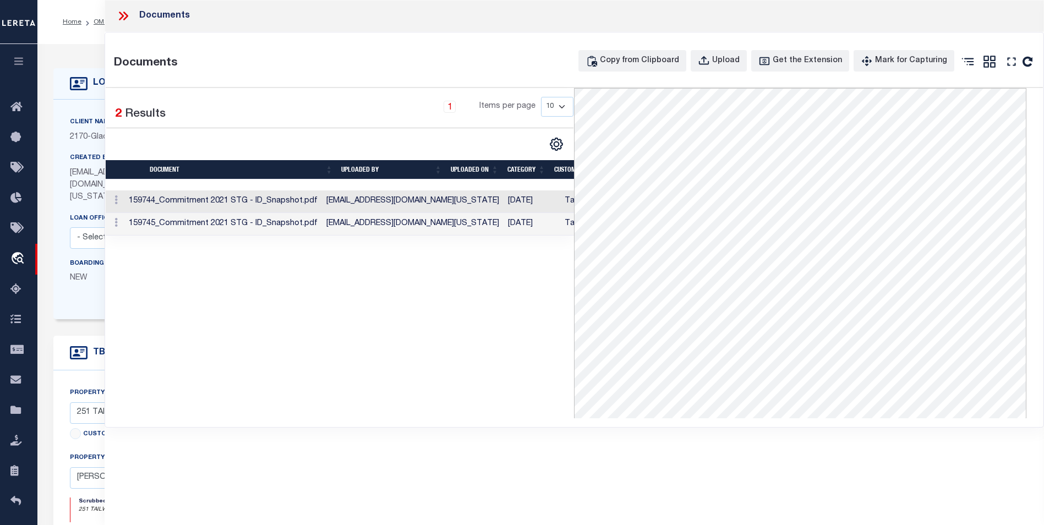
click at [116, 11] on icon at bounding box center [123, 16] width 14 height 14
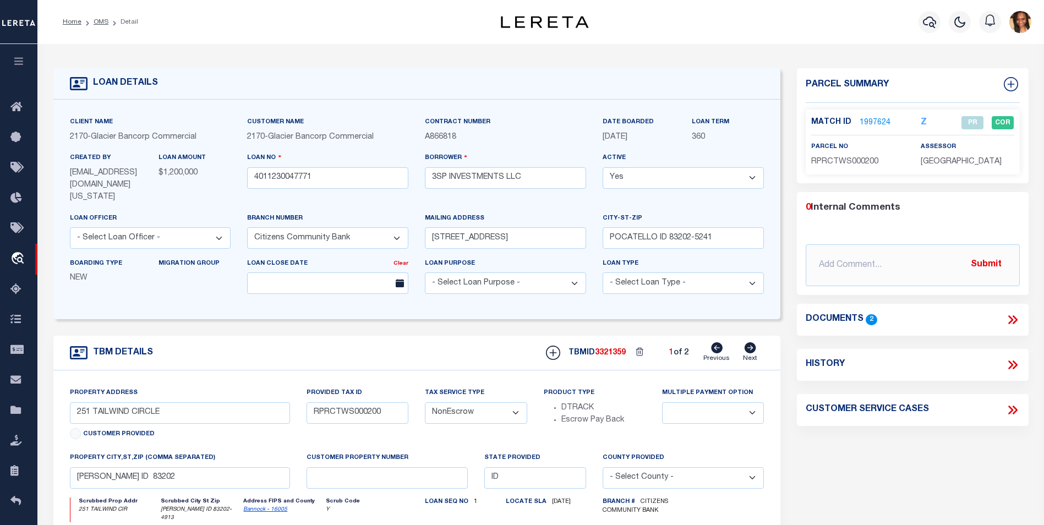
click at [873, 122] on link "1997624" at bounding box center [874, 123] width 31 height 12
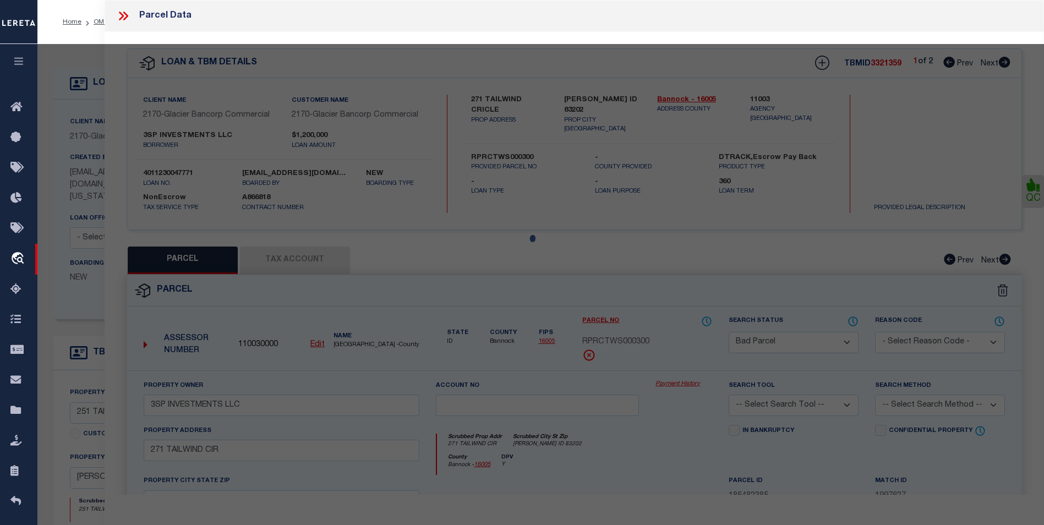
select select "AS"
checkbox input "false"
select select "PR"
type input "3SP INVESTMENTS LLC"
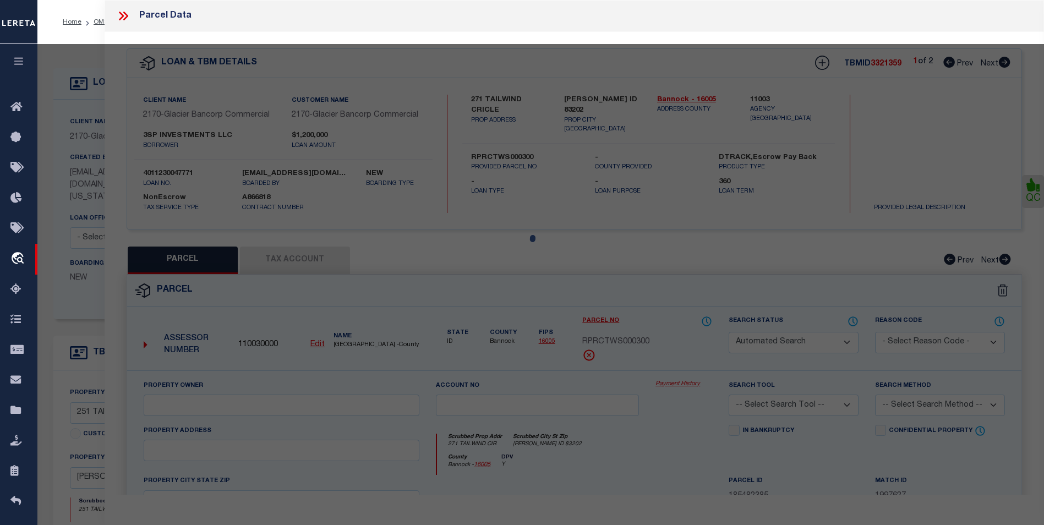
select select
type input "-"
checkbox input "false"
type input "[PERSON_NAME] ID 83202"
type textarea "S34-T5S-R34E LOT 2 0.50 AC BLOCK 1 TAILWIND SUBDIVISION"
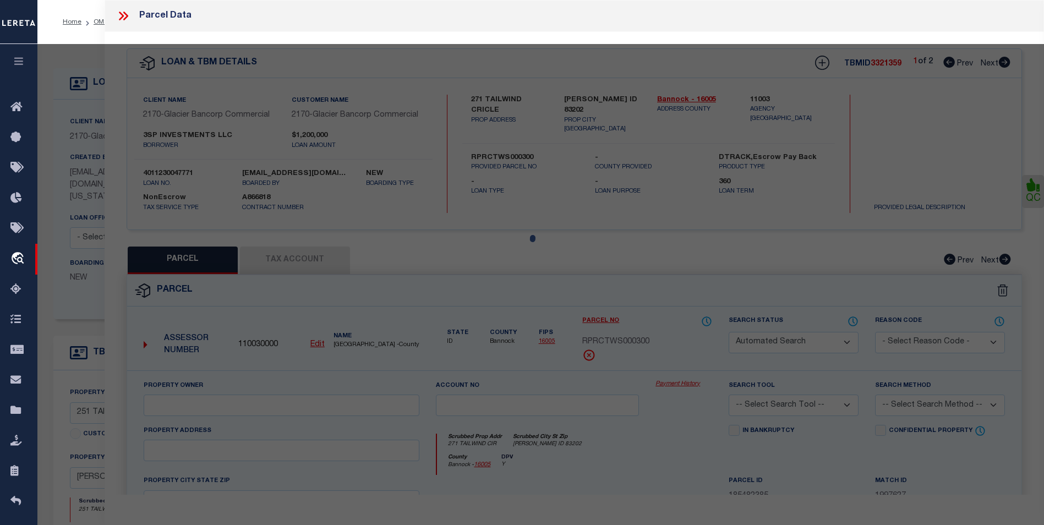
type textarea "RPRCTWC000100 Multiple search results at same situs address. Please provide a c…"
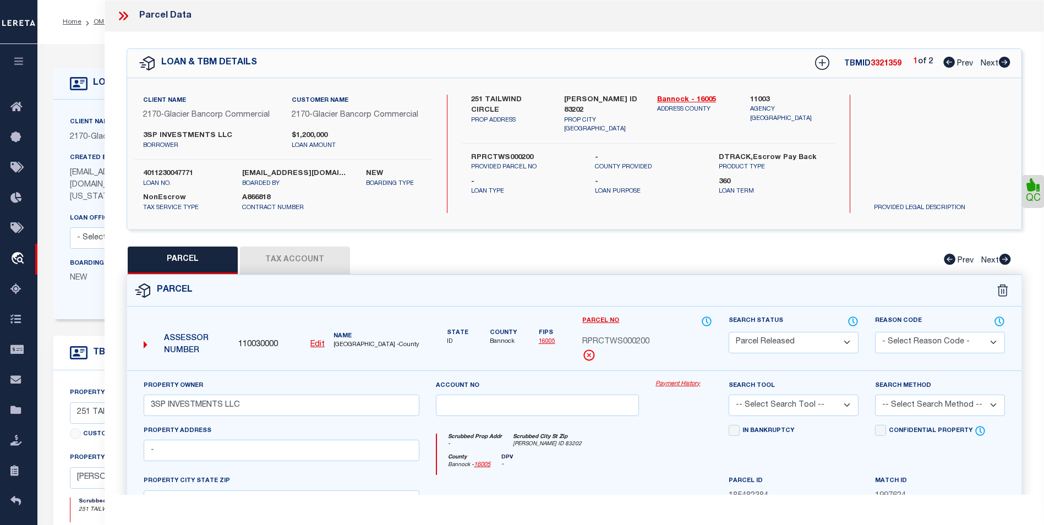
click at [1005, 67] on icon at bounding box center [1005, 62] width 12 height 11
select select "AS"
checkbox input "false"
select select "BP"
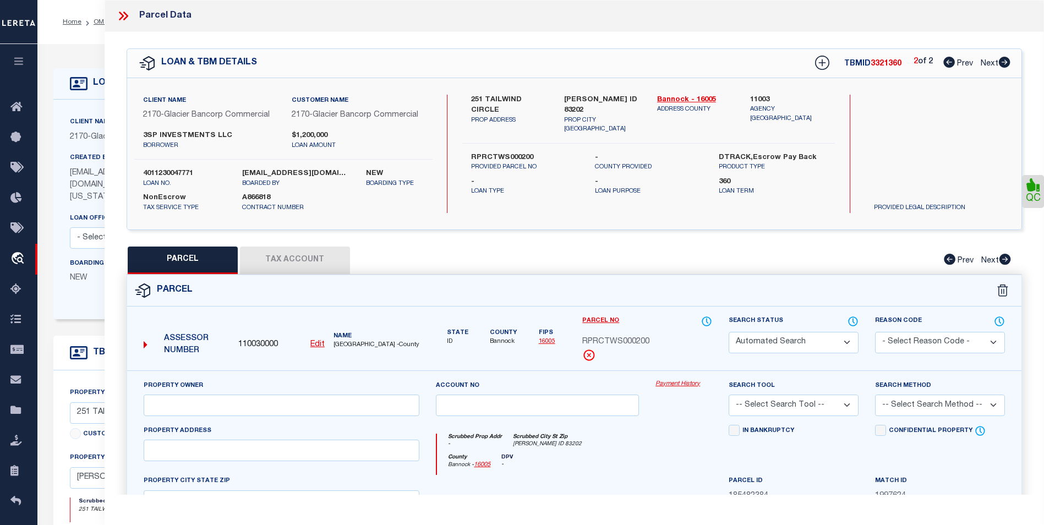
type input "3SP INVESTMENTS LLC"
select select
type input "271 TAILWIND CIR"
checkbox input "false"
type input "[PERSON_NAME] ID 83202"
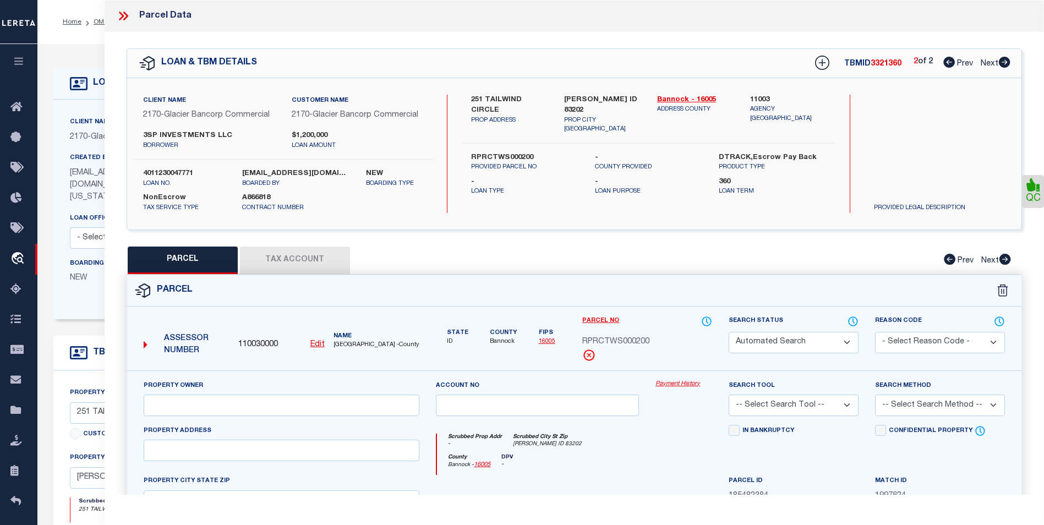
type textarea "S34-T5S-R34E LOT 3 0.51 AC BLOCK 1 TAILWIND SUBDIVISION"
type textarea "Terminated parcel"
click at [692, 95] on link "Bannock - 16005" at bounding box center [695, 100] width 76 height 11
click at [673, 95] on link "Bannock - 16005" at bounding box center [695, 100] width 76 height 11
click at [340, 249] on button "Tax Account" at bounding box center [295, 260] width 110 height 28
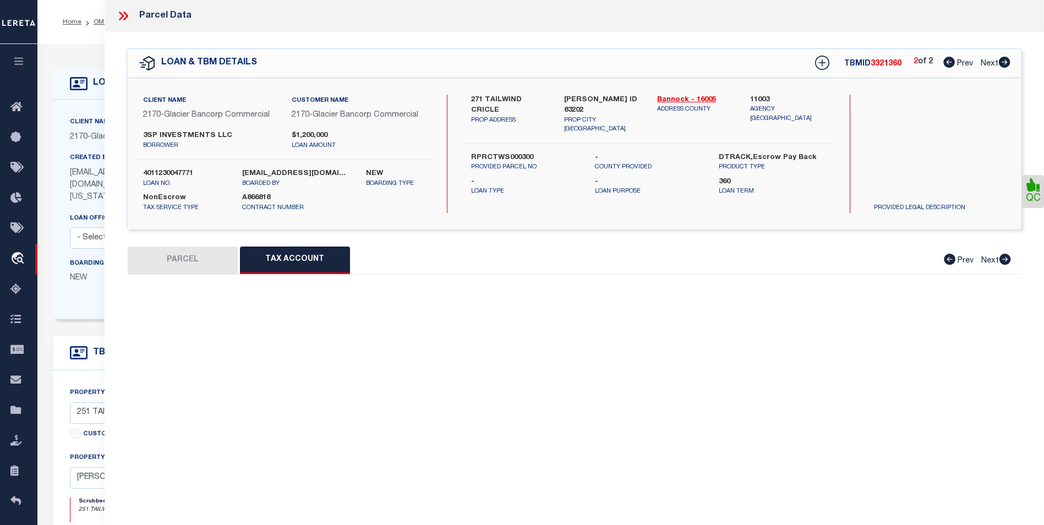
select select "100"
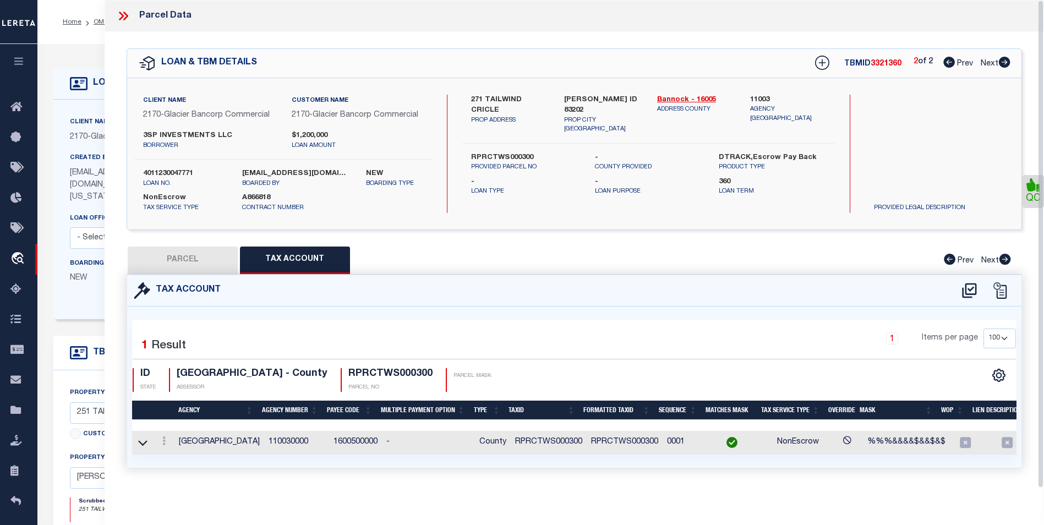
click at [119, 18] on icon at bounding box center [123, 16] width 14 height 14
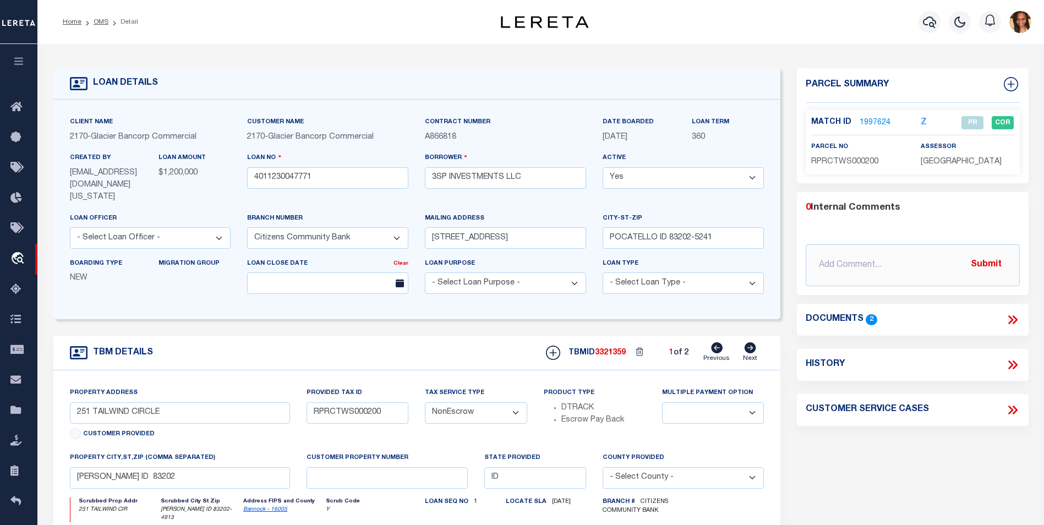
click at [875, 122] on link "1997624" at bounding box center [874, 123] width 31 height 12
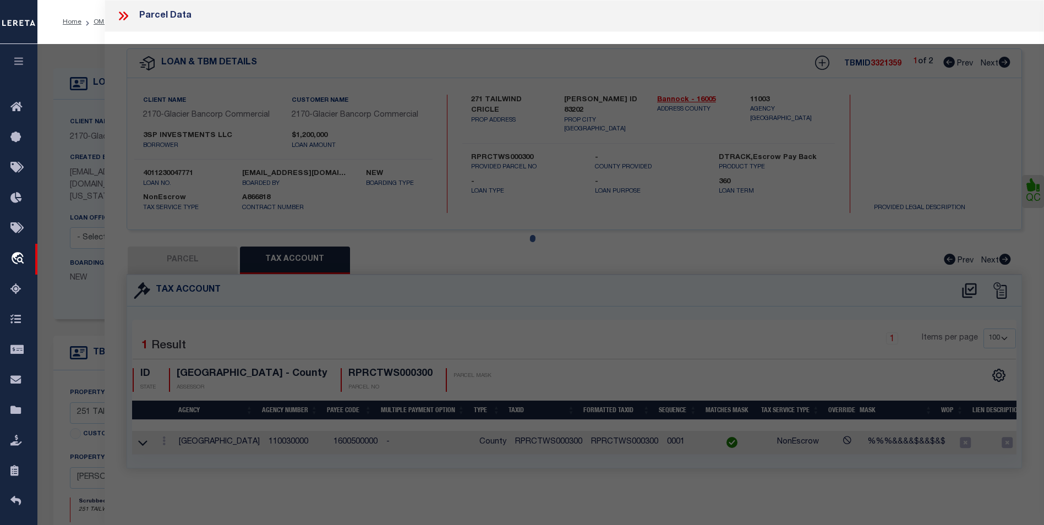
select select "AS"
checkbox input "false"
select select "PR"
type input "3SP INVESTMENTS LLC"
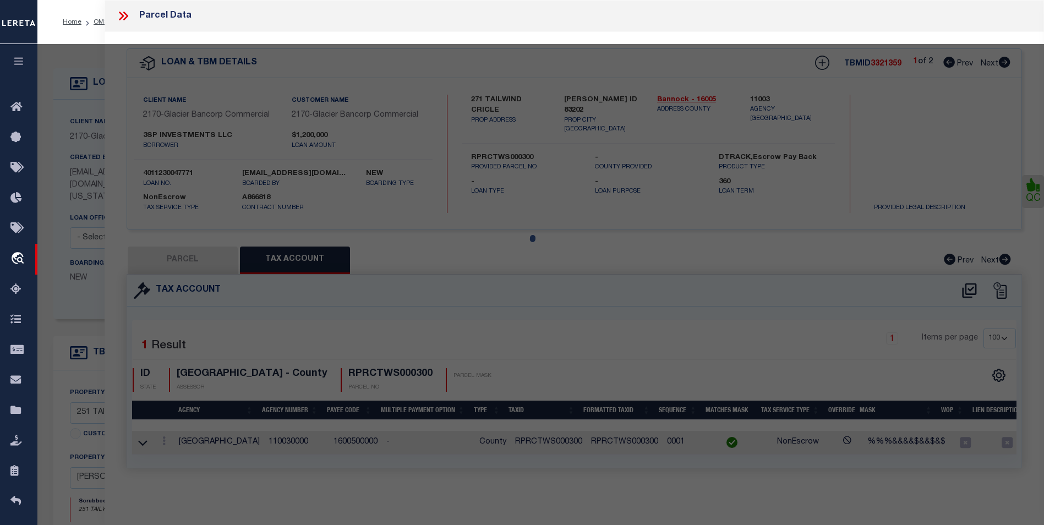
select select
type input "-"
checkbox input "false"
type input "[PERSON_NAME] ID 83202"
type textarea "S34-T5S-R34E LOT 2 0.50 AC BLOCK 1 TAILWIND SUBDIVISION"
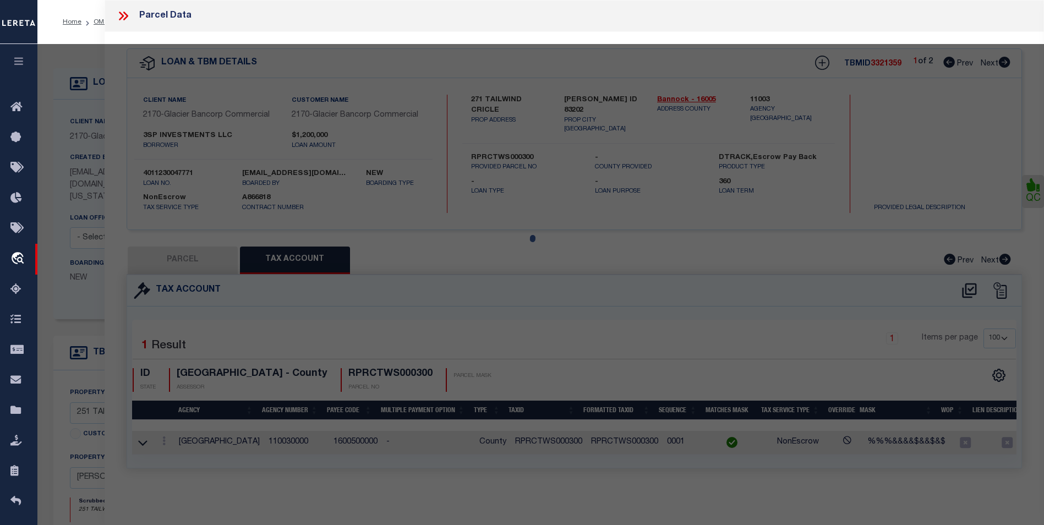
type textarea "RPRCTWC000100 Multiple search results at same situs address. Please provide a c…"
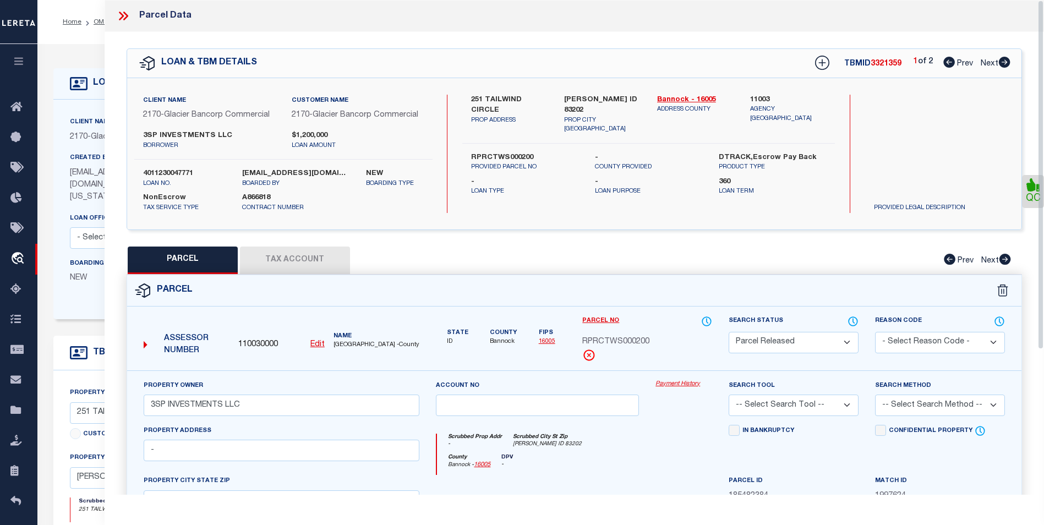
click at [120, 15] on icon at bounding box center [123, 16] width 14 height 14
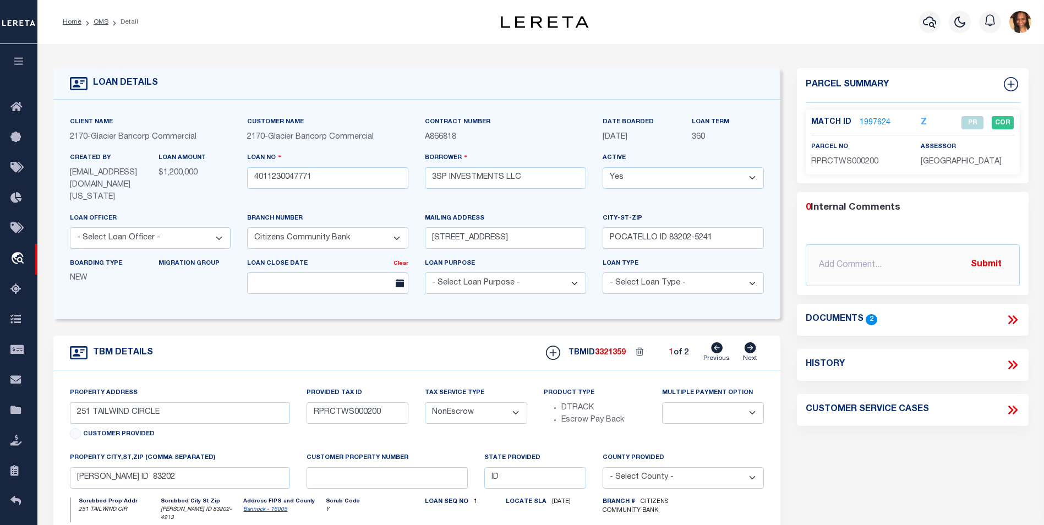
click at [1017, 315] on icon at bounding box center [1012, 319] width 14 height 14
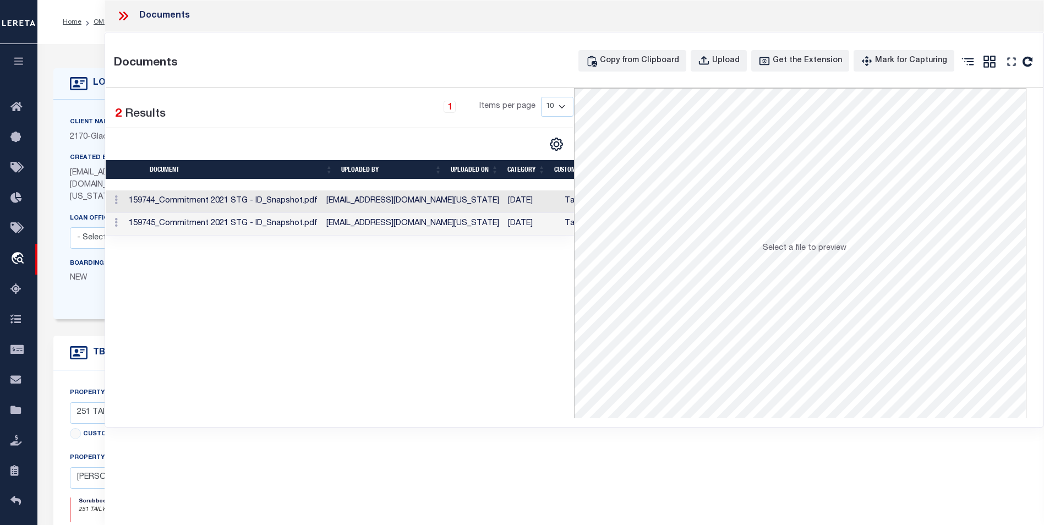
click at [560, 201] on td "Tax Bill" at bounding box center [583, 201] width 47 height 23
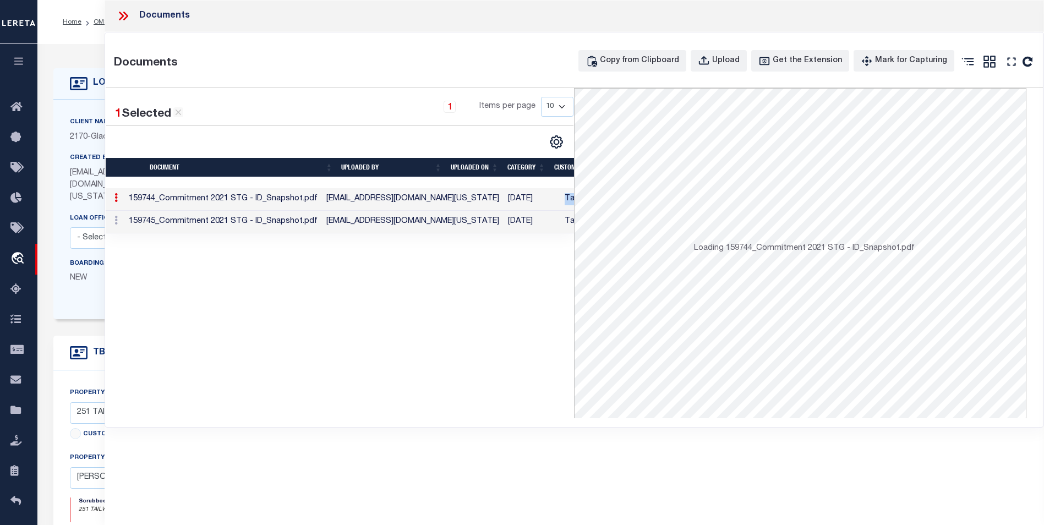
click at [560, 201] on td "Tax Bill" at bounding box center [583, 199] width 47 height 23
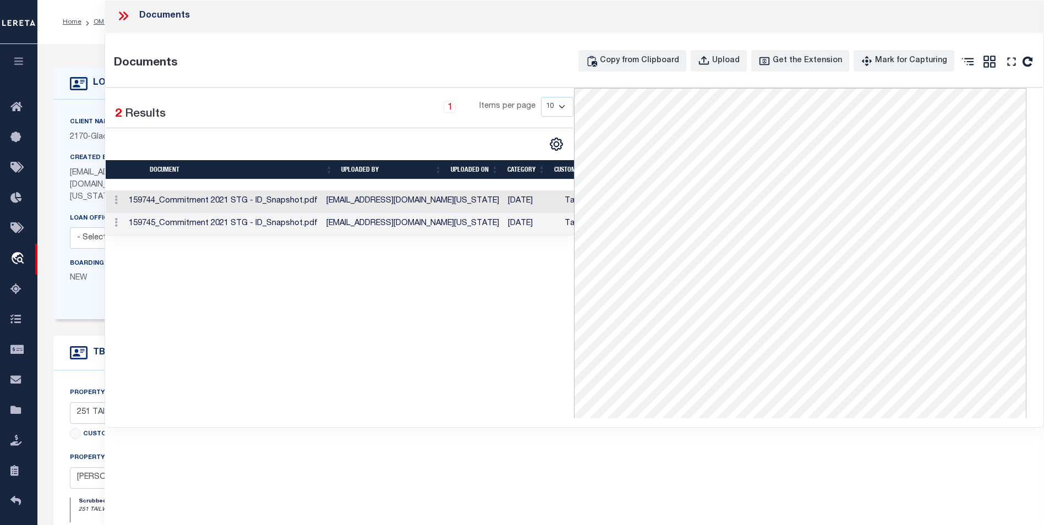
click at [125, 14] on icon at bounding box center [125, 16] width 5 height 9
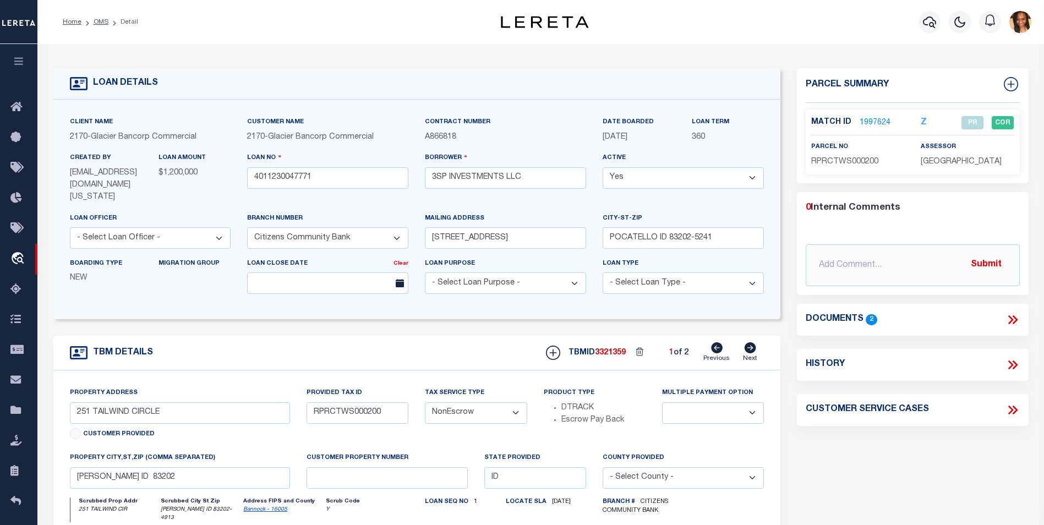
click at [868, 120] on link "1997624" at bounding box center [874, 123] width 31 height 12
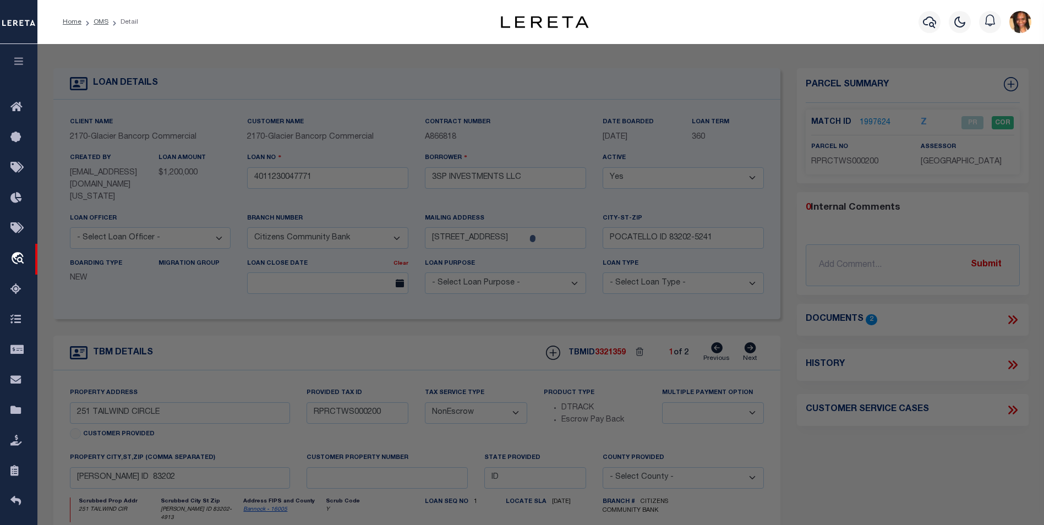
select select "AS"
checkbox input "false"
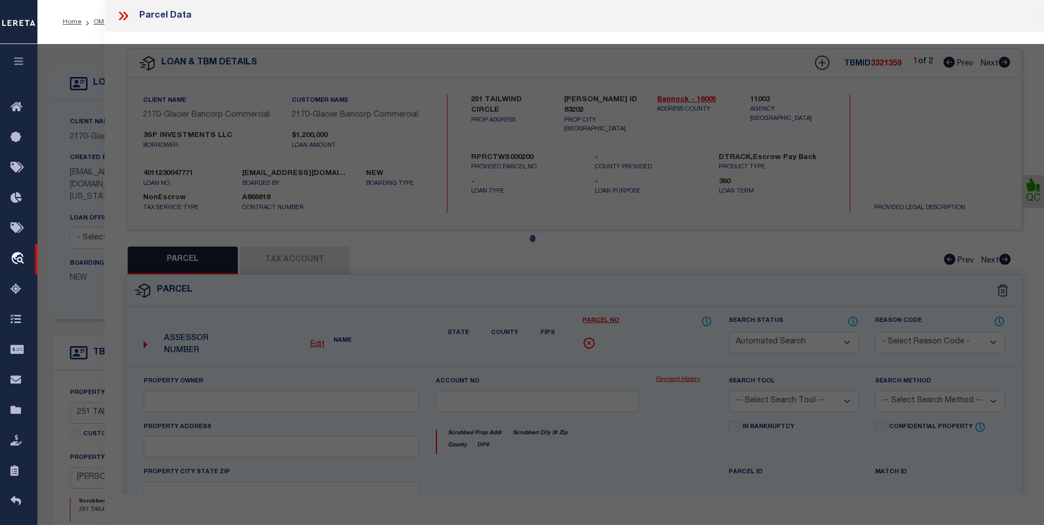
select select "PR"
type input "3SP INVESTMENTS LLC"
select select
type input "-"
checkbox input "false"
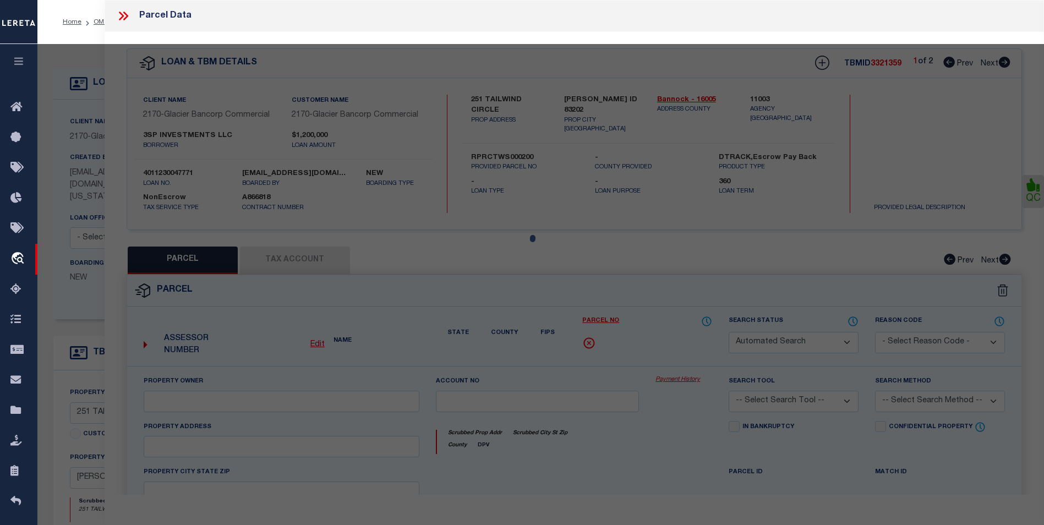
type input "[PERSON_NAME] ID 83202"
type textarea "S34-T5S-R34E LOT 2 0.50 AC BLOCK 1 TAILWIND SUBDIVISION"
type textarea "RPRCTWC000100 Multiple search results at same situs address. Please provide a c…"
